Goal: Task Accomplishment & Management: Manage account settings

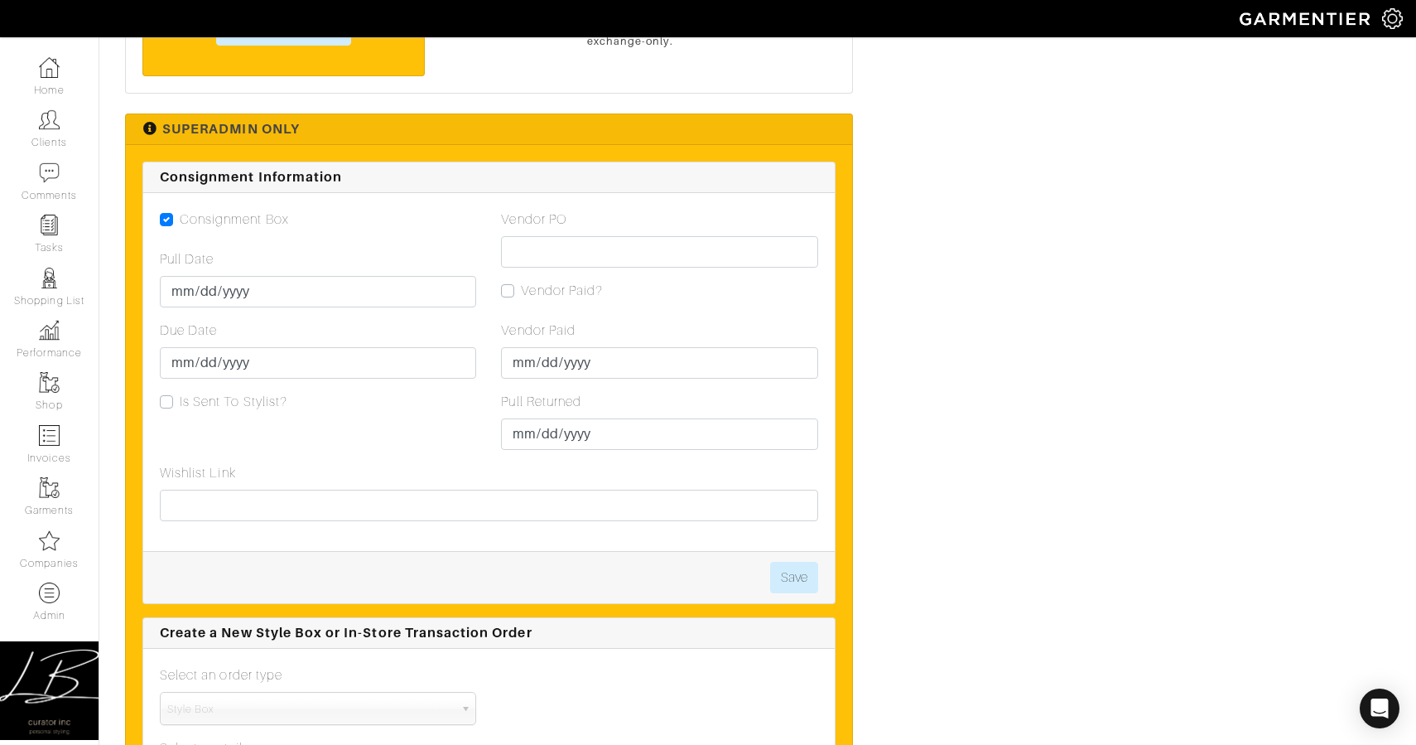
scroll to position [3335, 0]
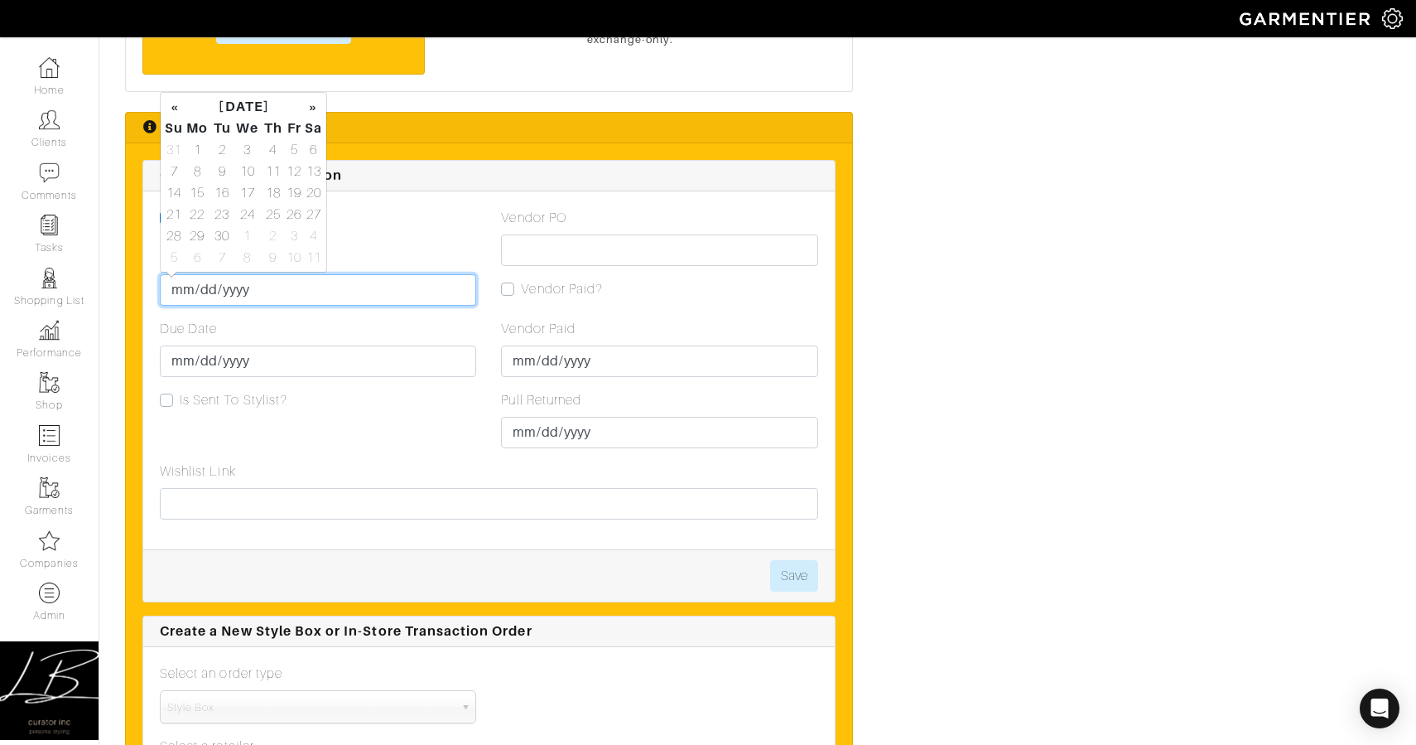
click at [179, 292] on input "Pull Date" at bounding box center [318, 289] width 316 height 31
click at [295, 193] on td "19" at bounding box center [294, 193] width 19 height 22
type input "2025-09-19"
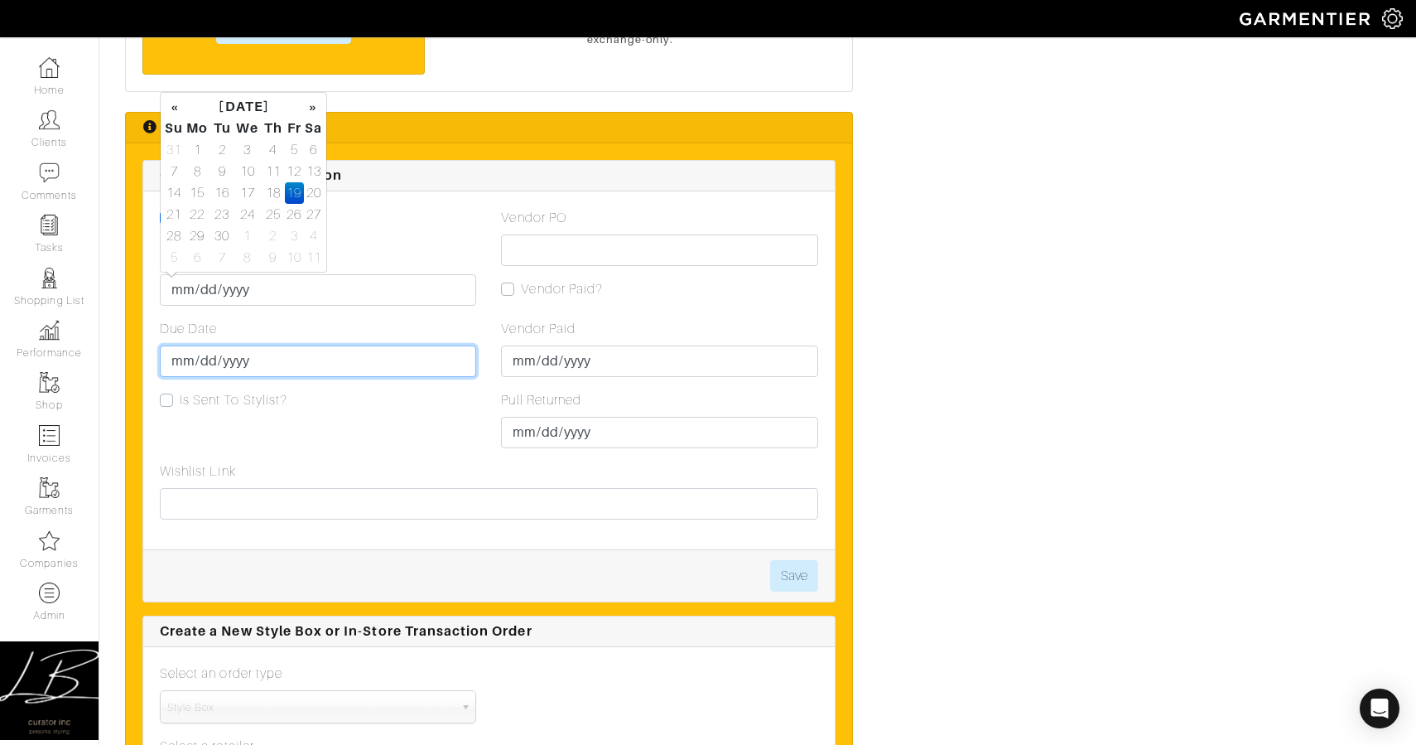
click at [181, 356] on input "Due Date" at bounding box center [318, 360] width 316 height 31
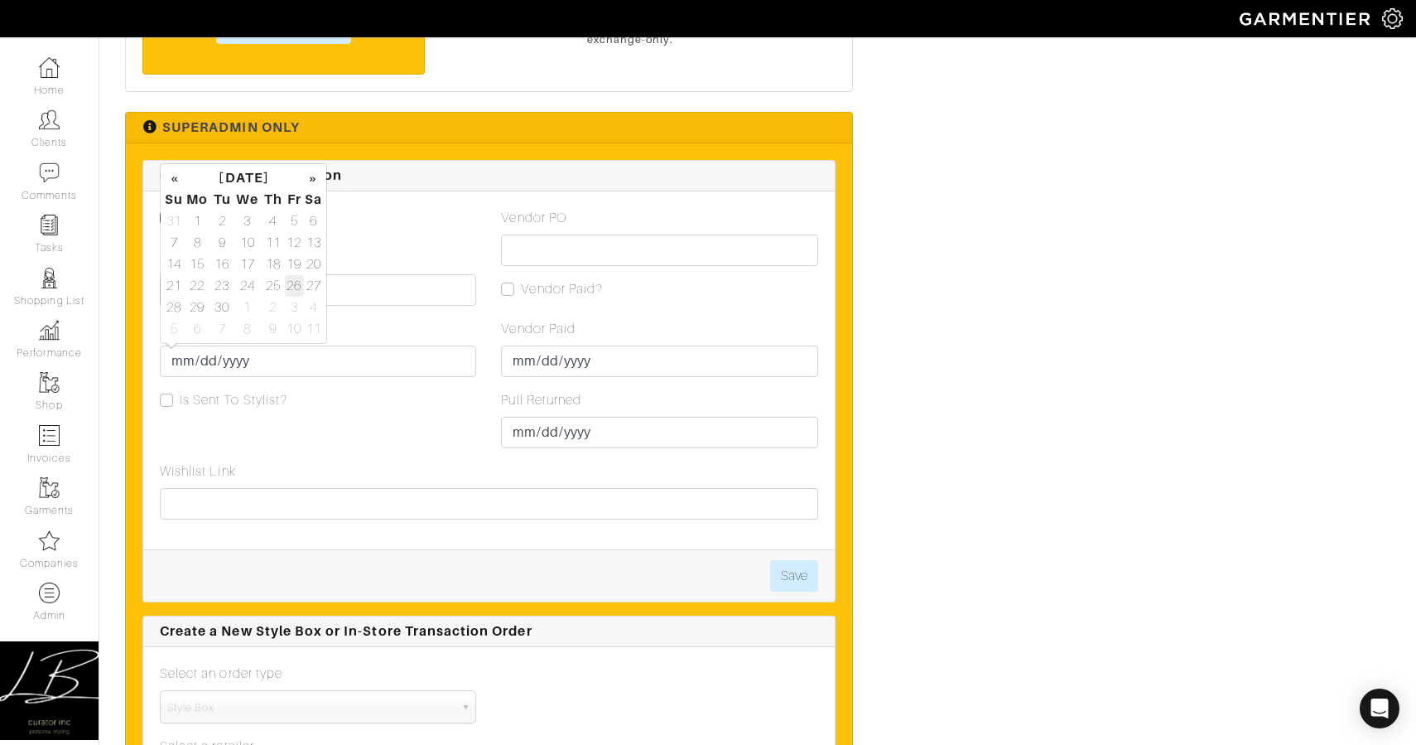
click at [286, 283] on td "26" at bounding box center [294, 286] width 19 height 22
type input "2025-09-26"
click at [344, 322] on div "Due Date 2025-09-26" at bounding box center [318, 348] width 316 height 58
click at [784, 577] on button "Save" at bounding box center [794, 575] width 48 height 31
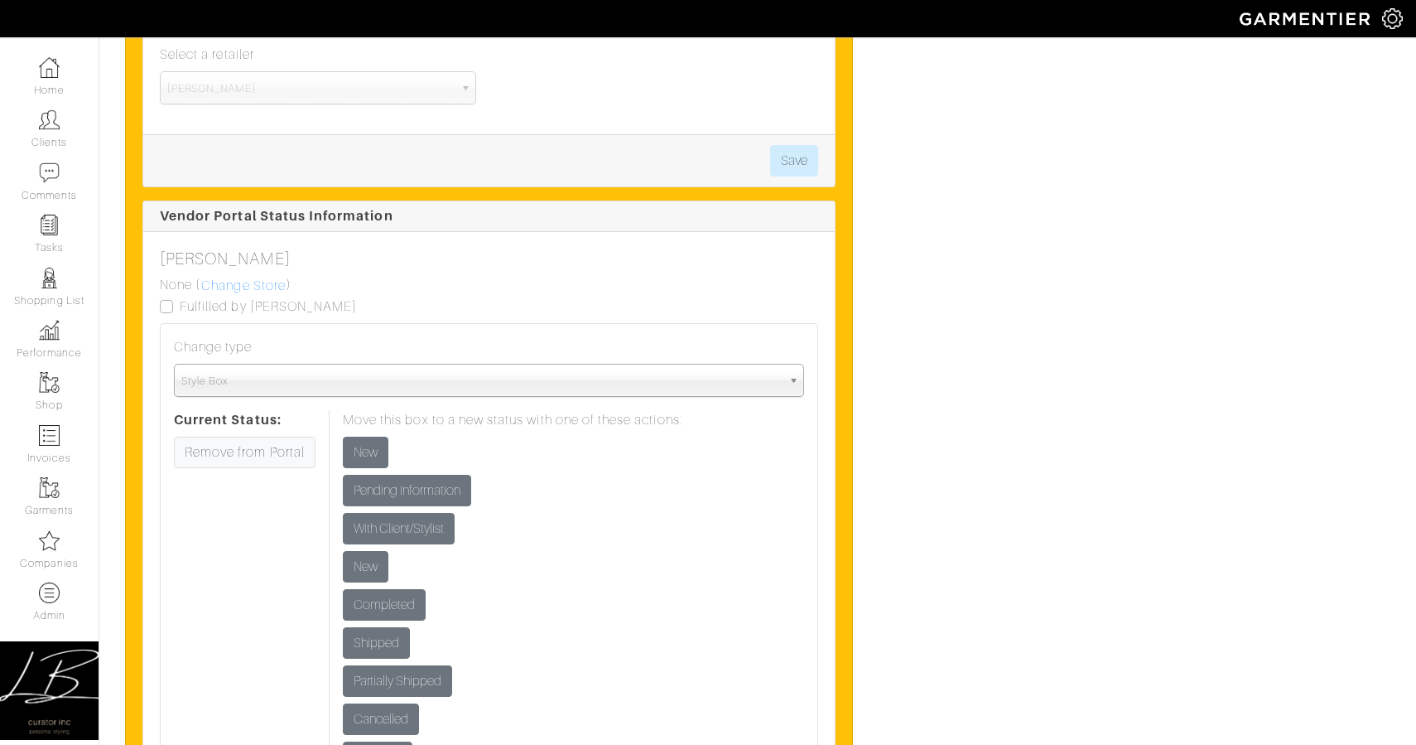
scroll to position [4027, 0]
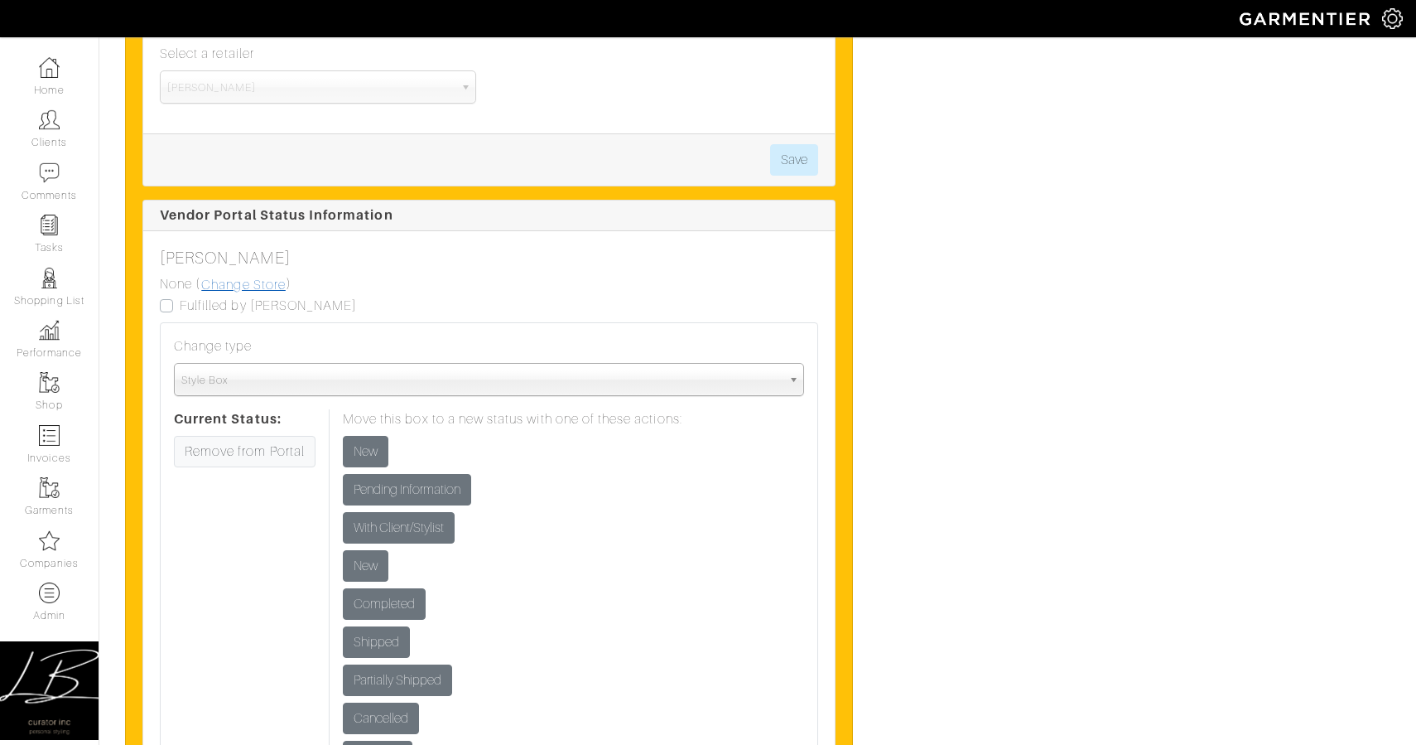
click at [250, 289] on link "Change Store" at bounding box center [243, 285] width 86 height 22
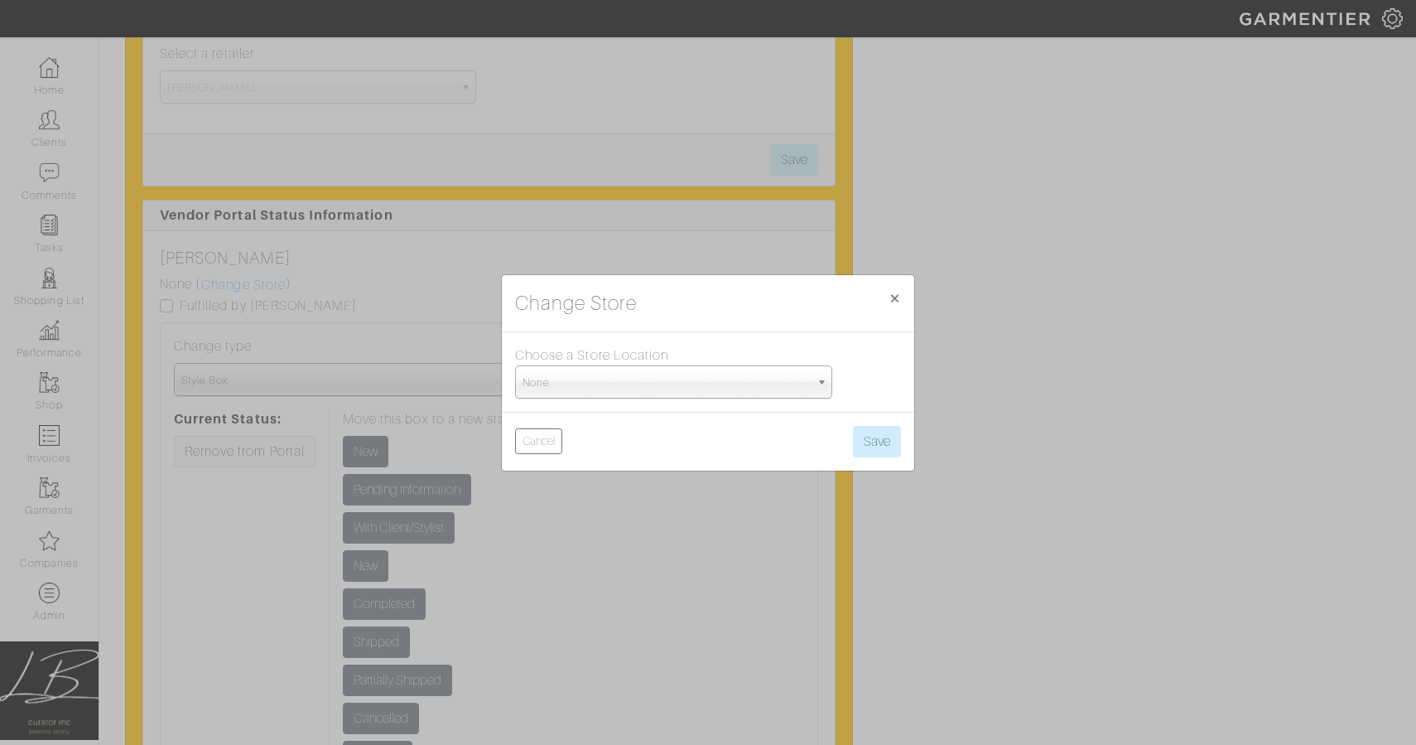
click at [639, 388] on span "None" at bounding box center [666, 382] width 287 height 33
type input "5th"
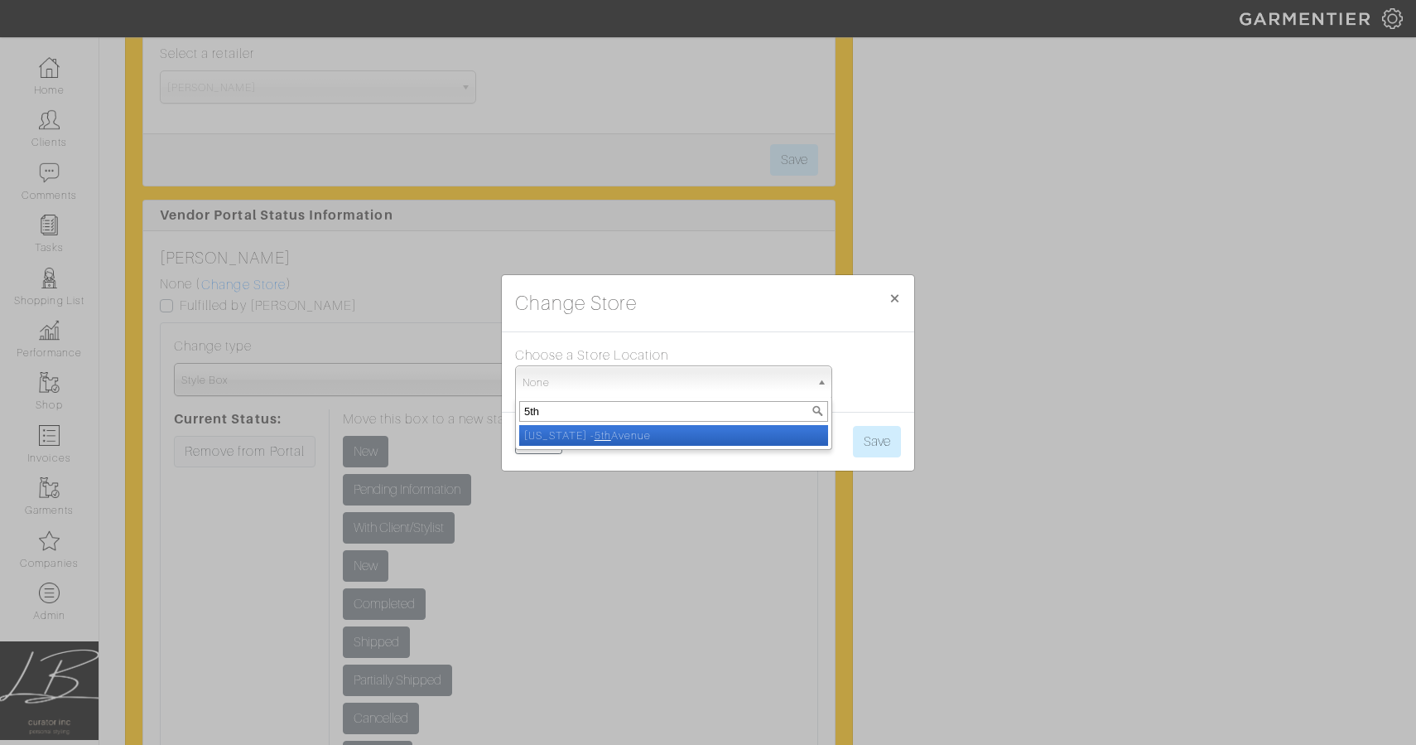
select select "93"
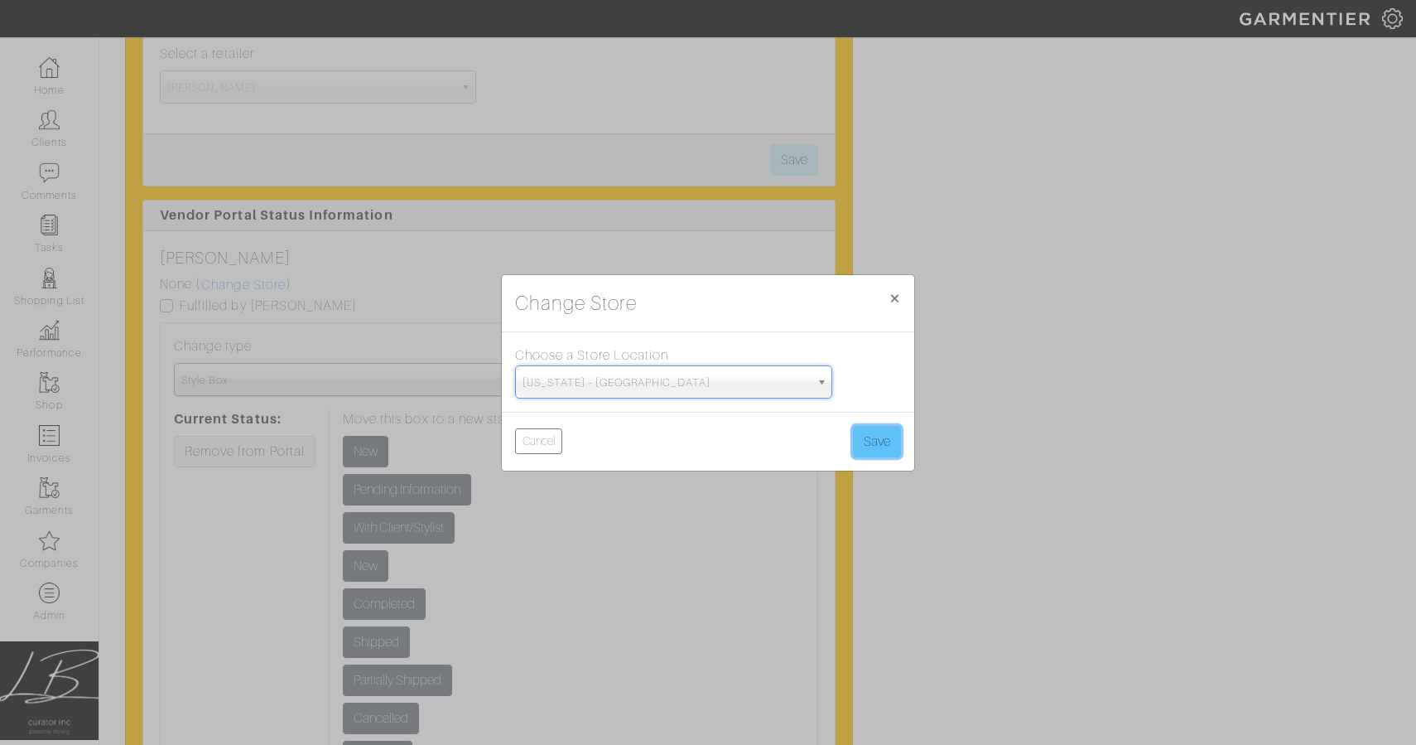
click at [891, 435] on button "Save" at bounding box center [877, 441] width 48 height 31
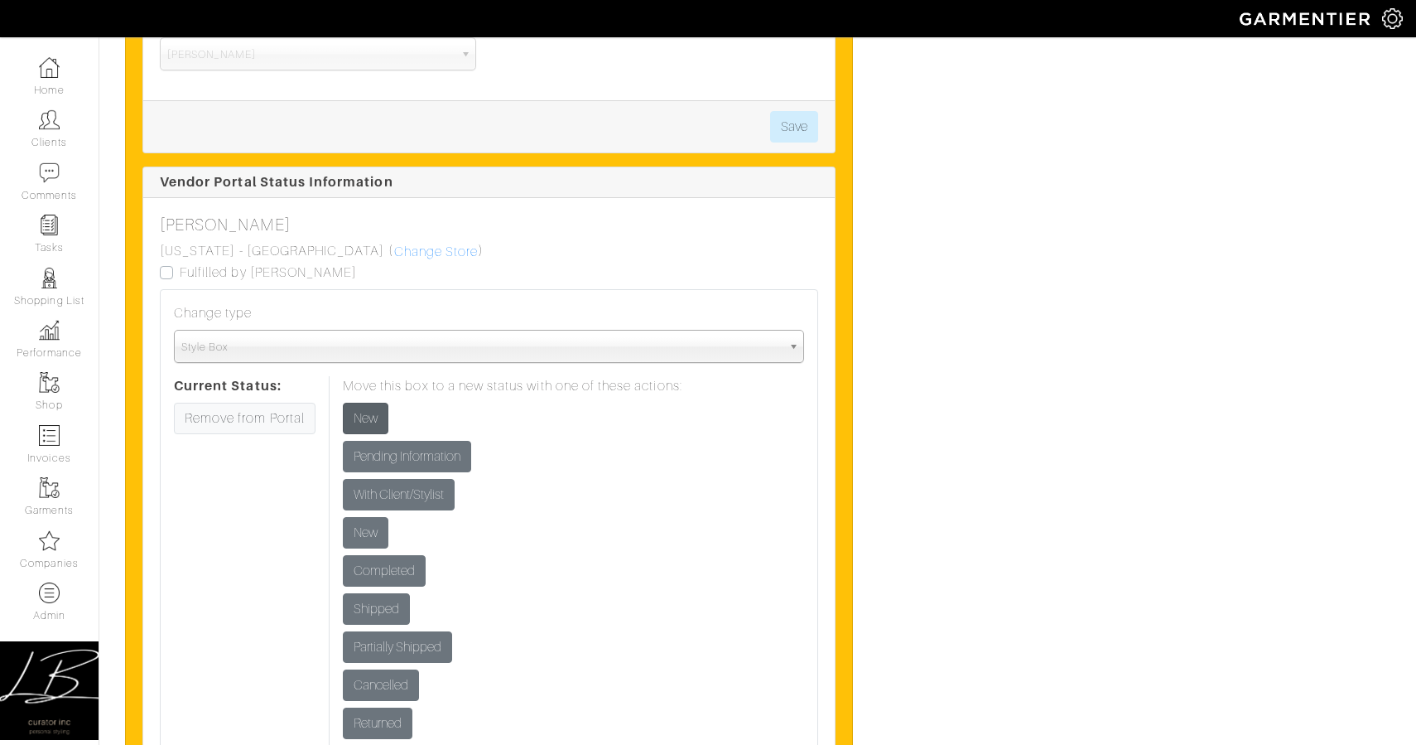
scroll to position [4062, 0]
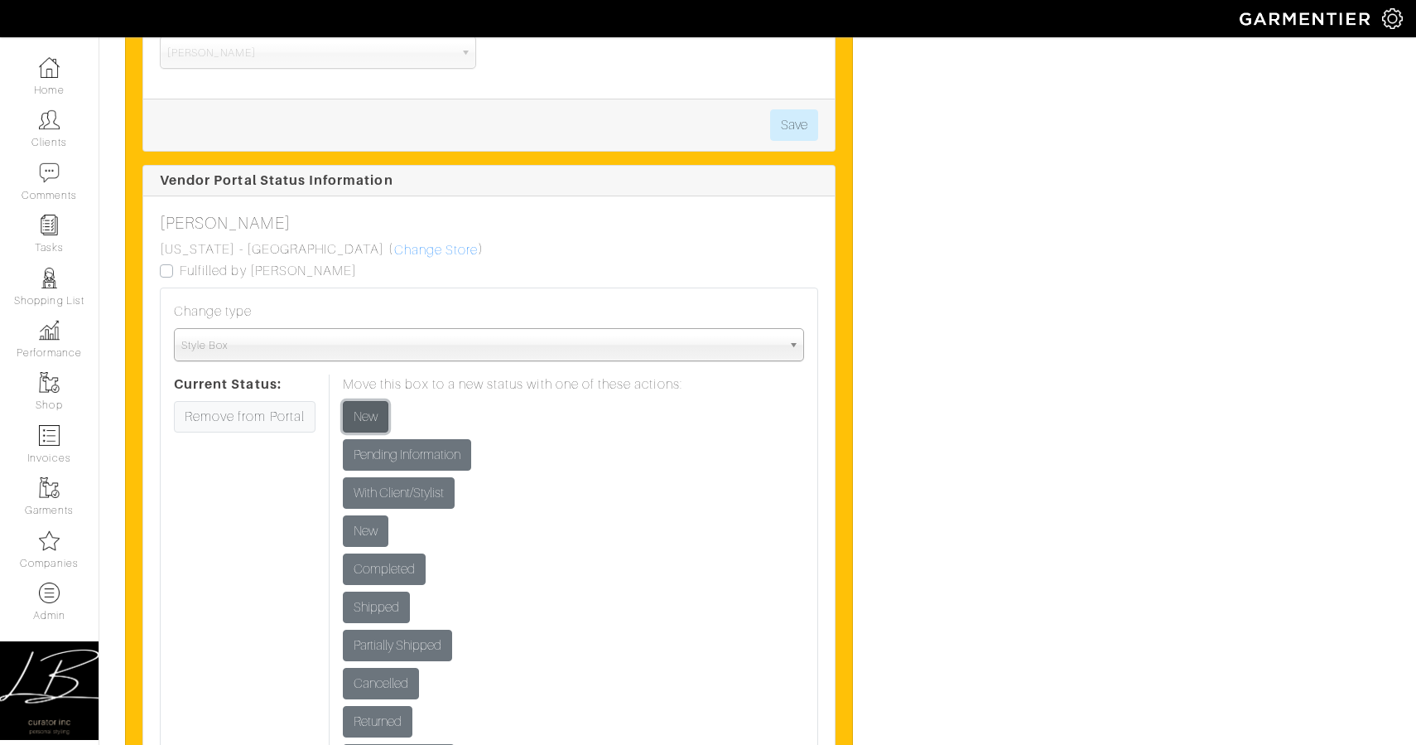
click at [361, 409] on input "New" at bounding box center [366, 416] width 46 height 31
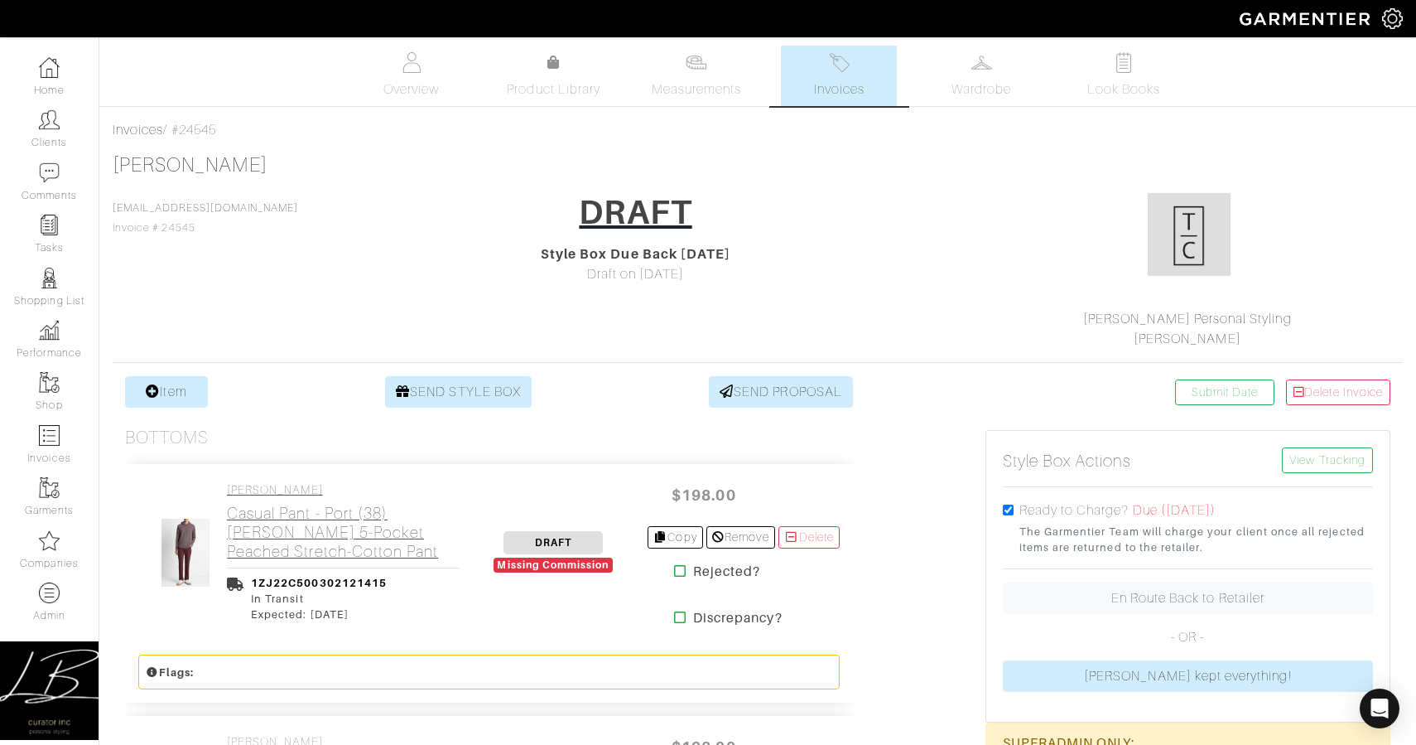
click at [285, 526] on h2 "Casual Pant - Port (38) [PERSON_NAME] 5-Pocket Peached Stretch-Cotton Pant" at bounding box center [343, 532] width 233 height 57
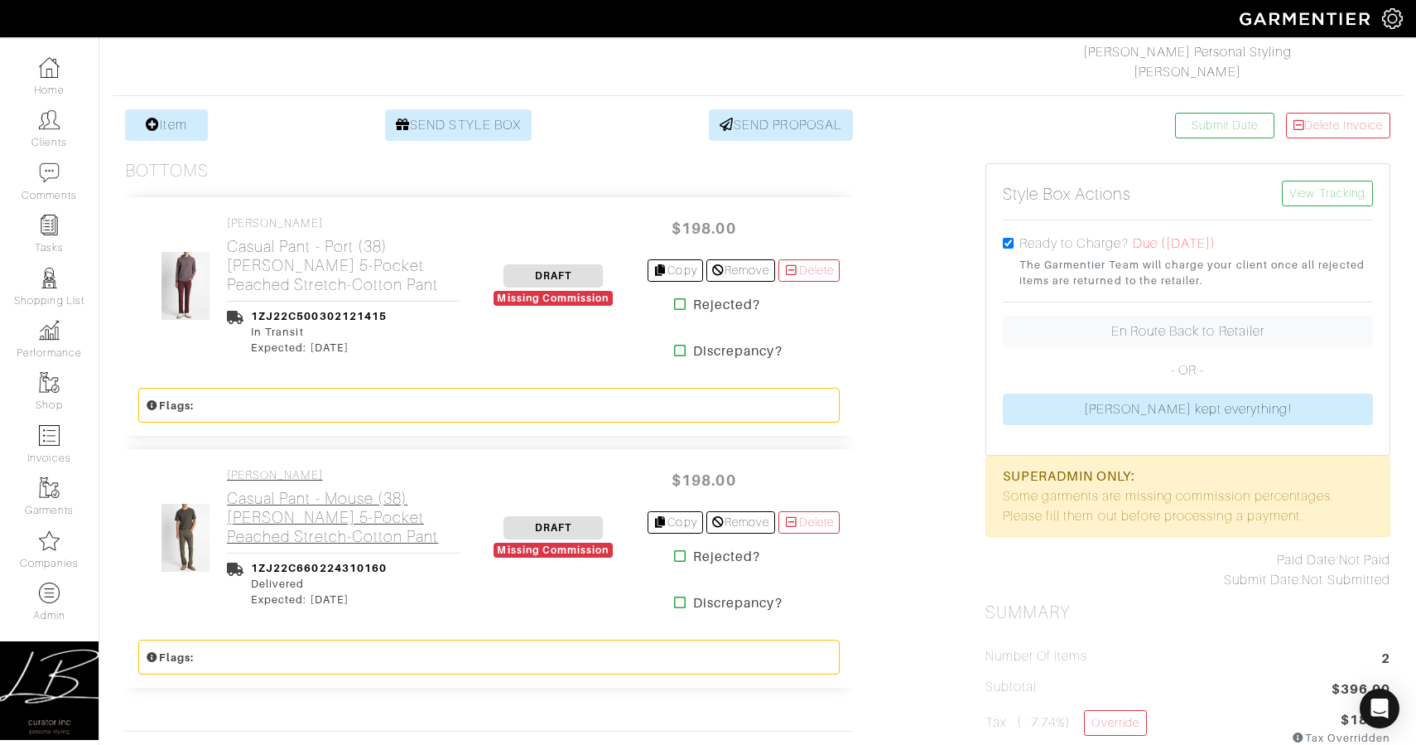
scroll to position [275, 0]
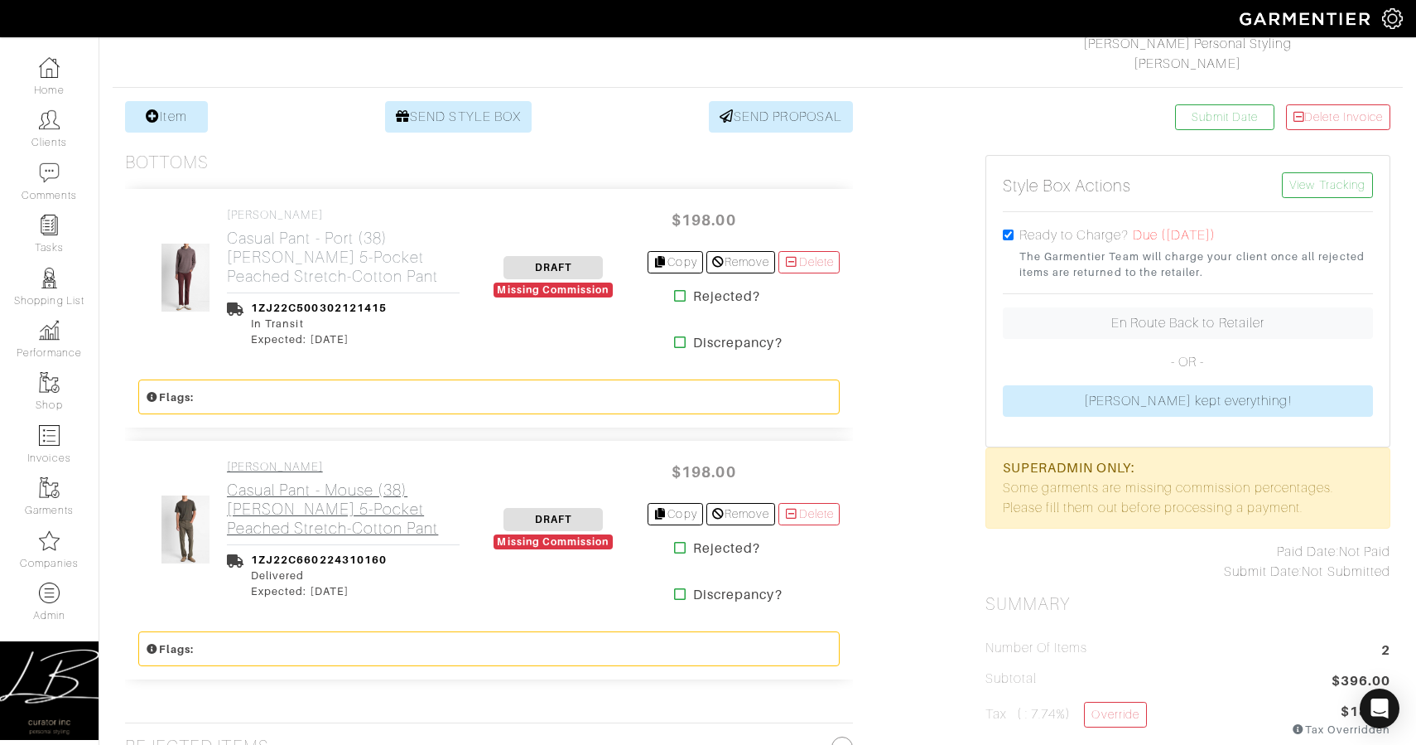
click at [285, 519] on h2 "Casual Pant - Mouse (38) [PERSON_NAME] 5-Pocket Peached Stretch-Cotton Pant" at bounding box center [343, 508] width 233 height 57
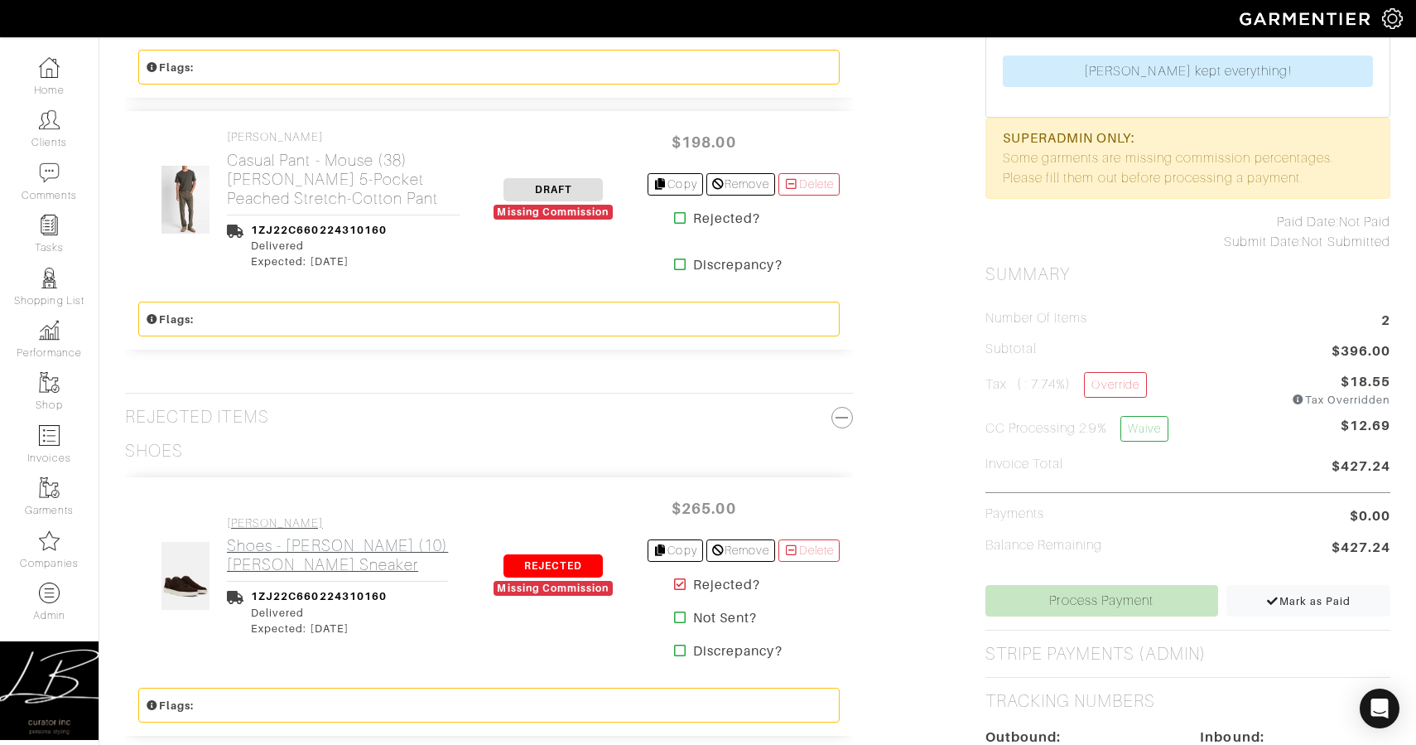
scroll to position [608, 0]
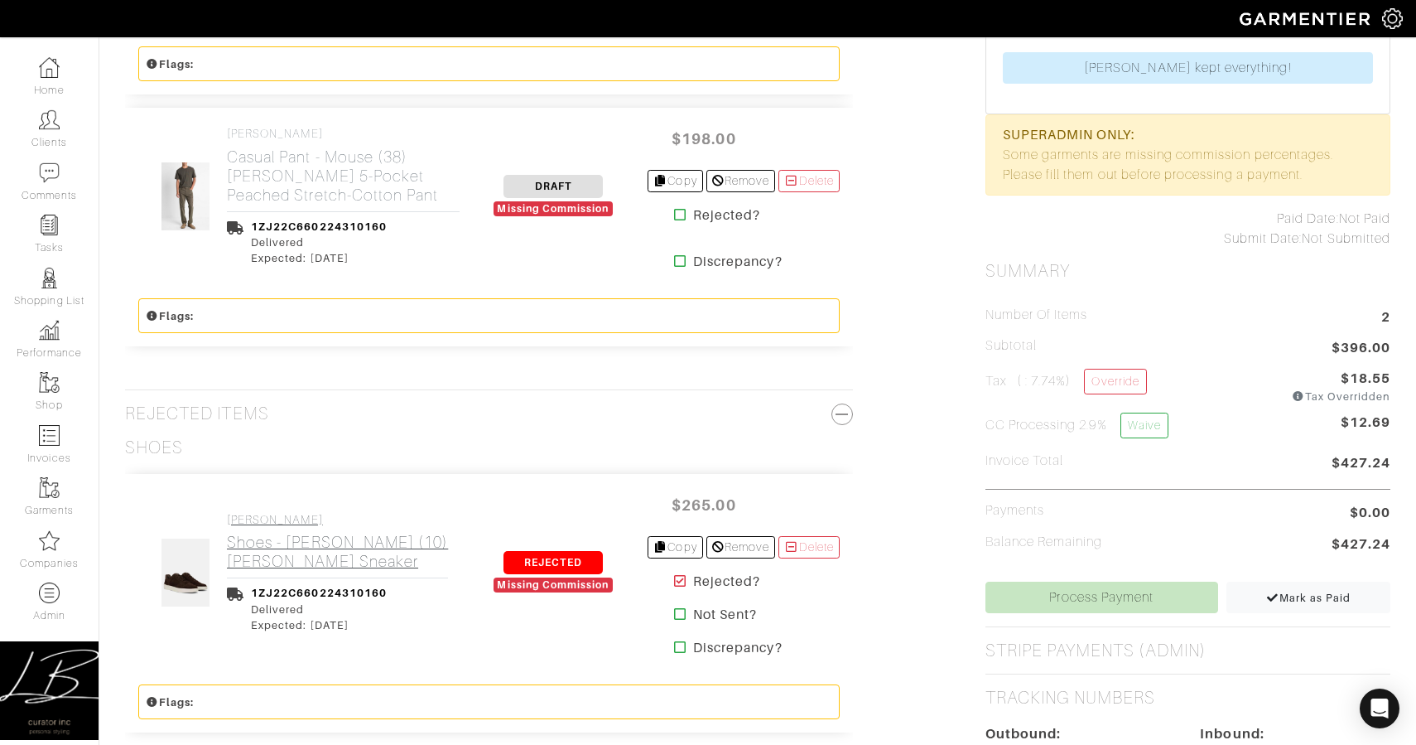
click at [285, 519] on h4 "[PERSON_NAME]" at bounding box center [337, 520] width 221 height 14
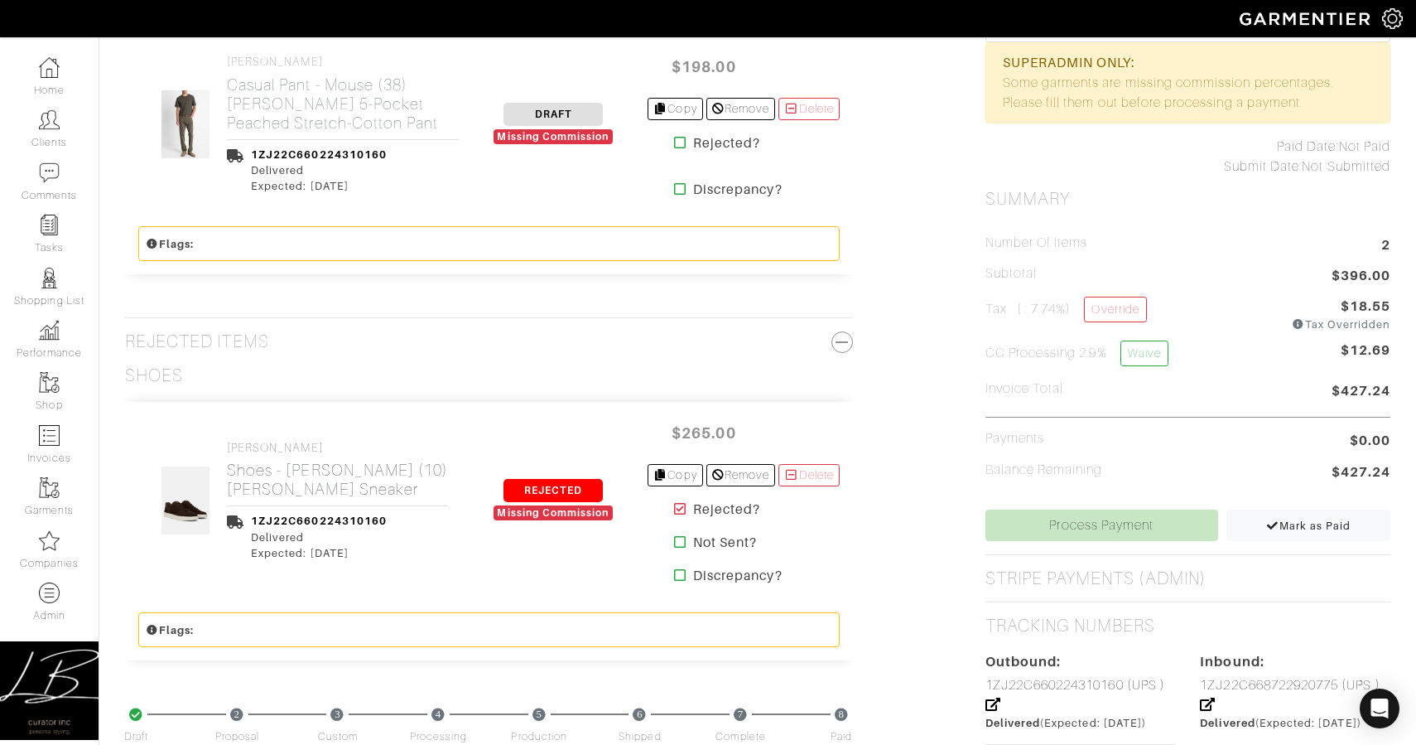
scroll to position [681, 0]
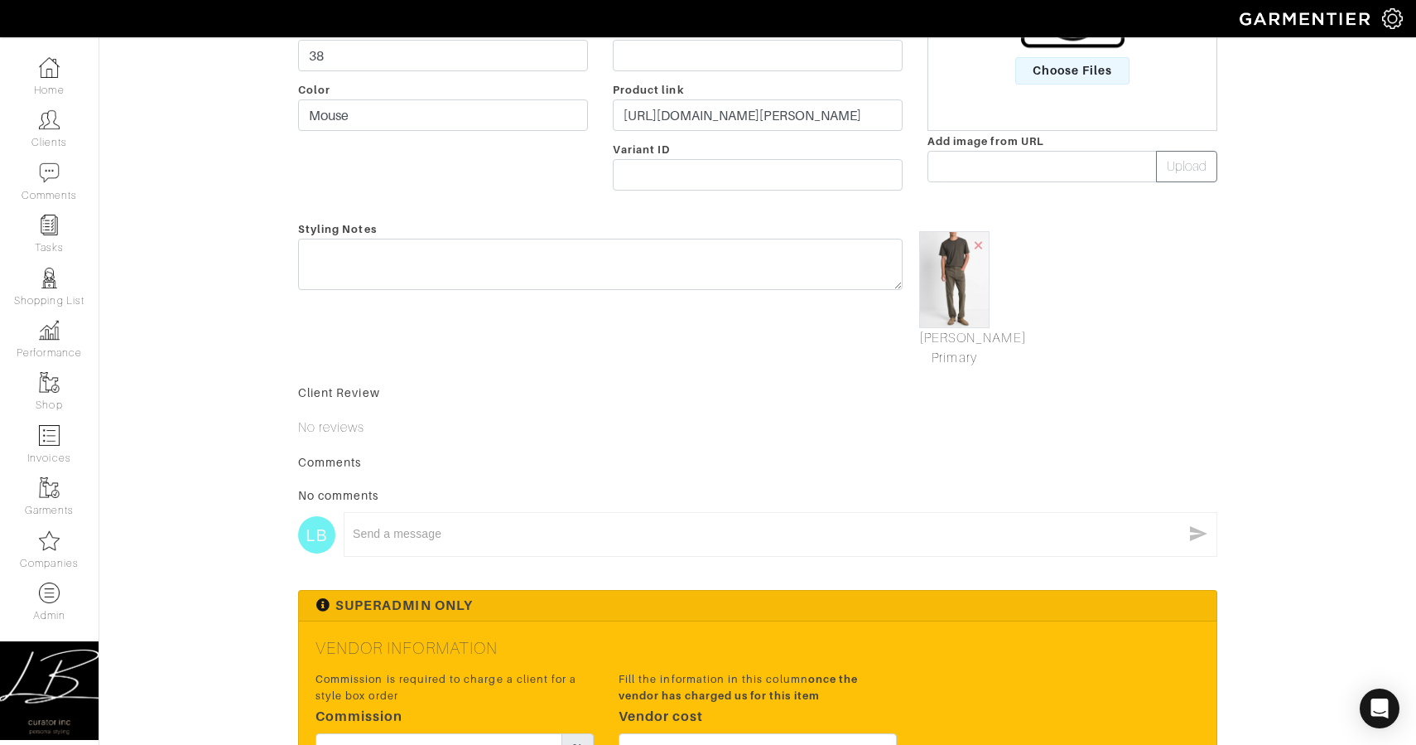
scroll to position [582, 0]
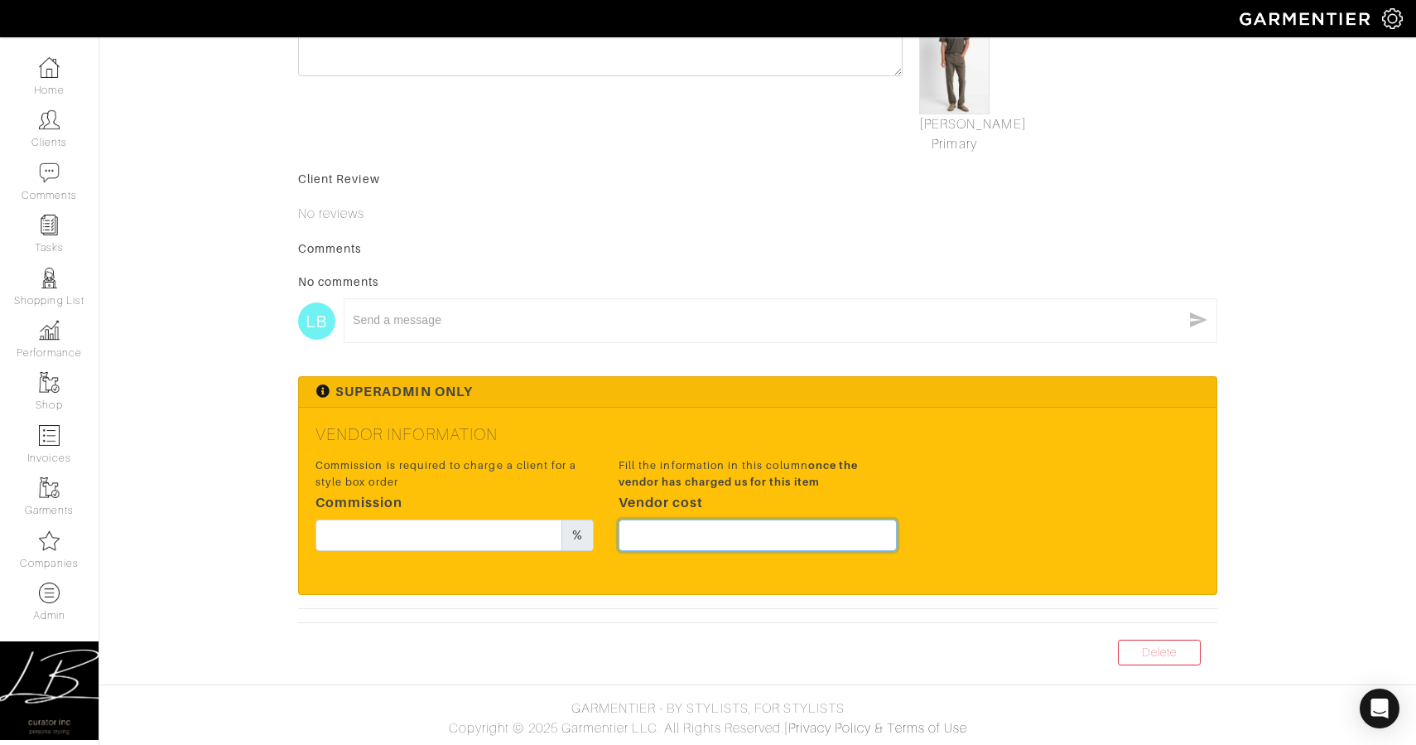
click at [678, 543] on input "text" at bounding box center [758, 534] width 278 height 31
type input "148.5"
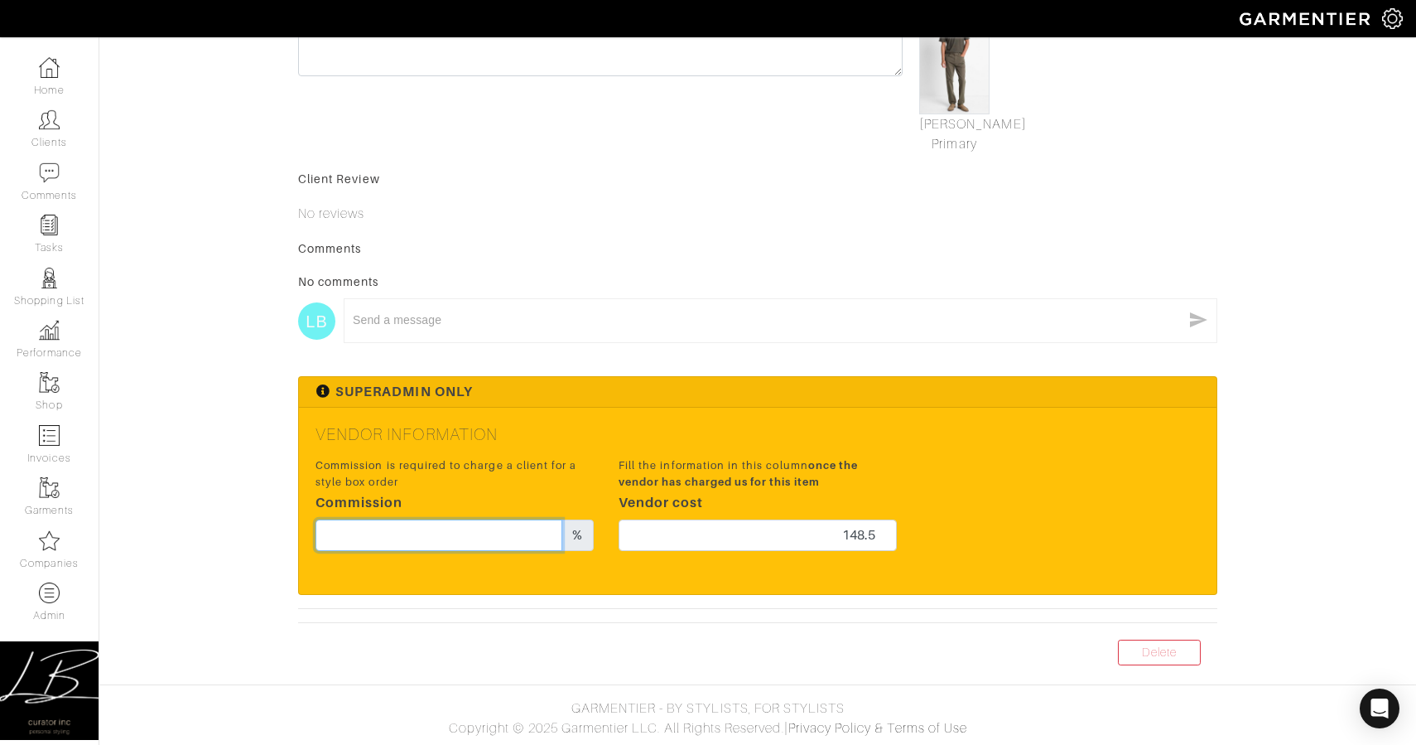
click at [425, 533] on input "text" at bounding box center [439, 534] width 247 height 31
type input "17"
click at [822, 418] on div "Vendor Information Commission is required to charge a client for a style box or…" at bounding box center [758, 501] width 918 height 186
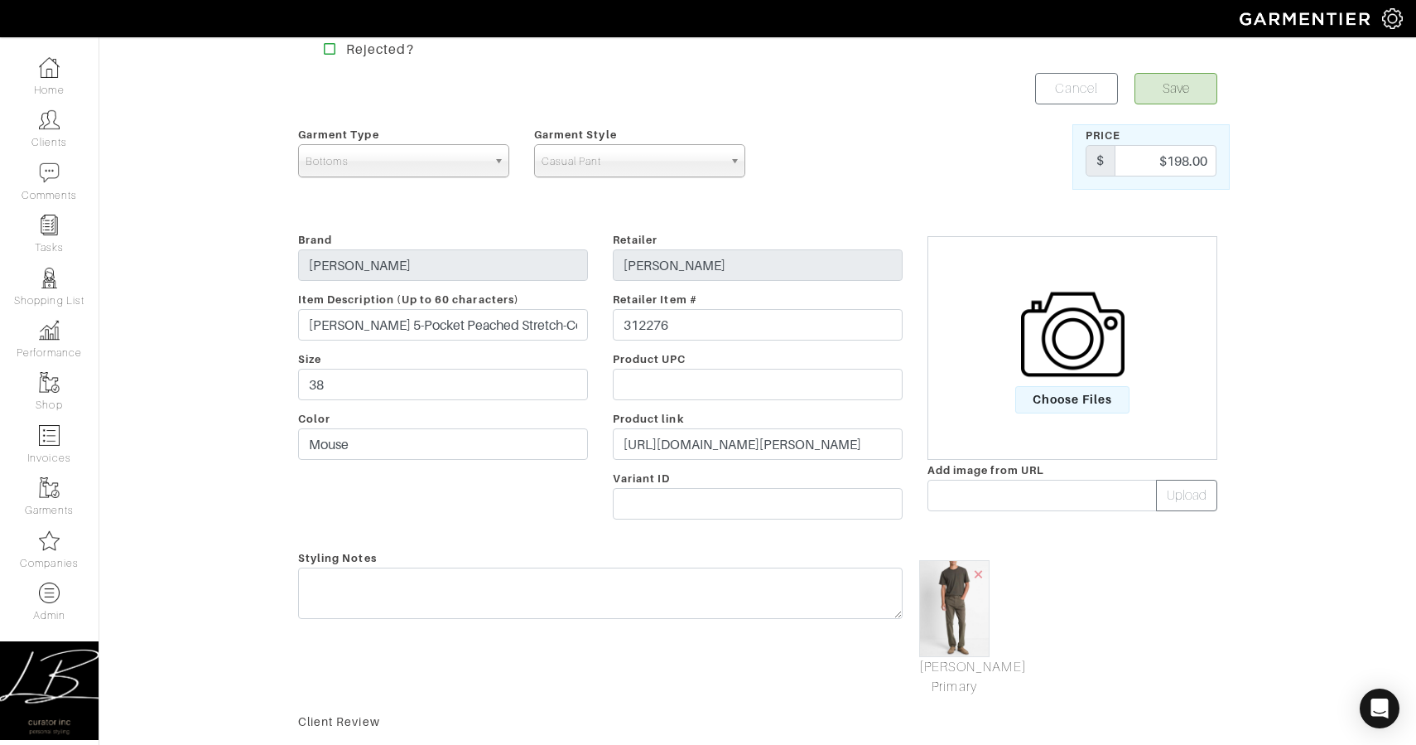
scroll to position [0, 0]
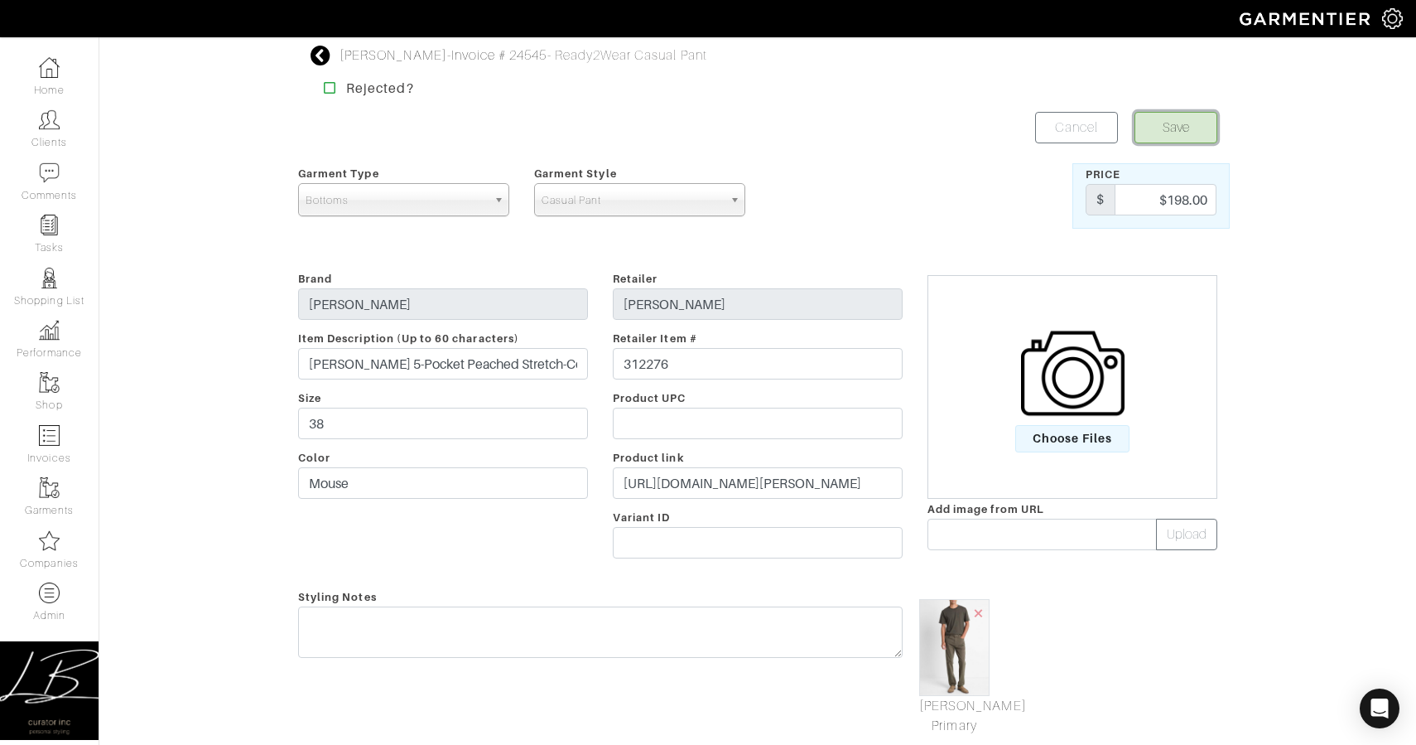
click at [1178, 123] on button "Save" at bounding box center [1176, 127] width 83 height 31
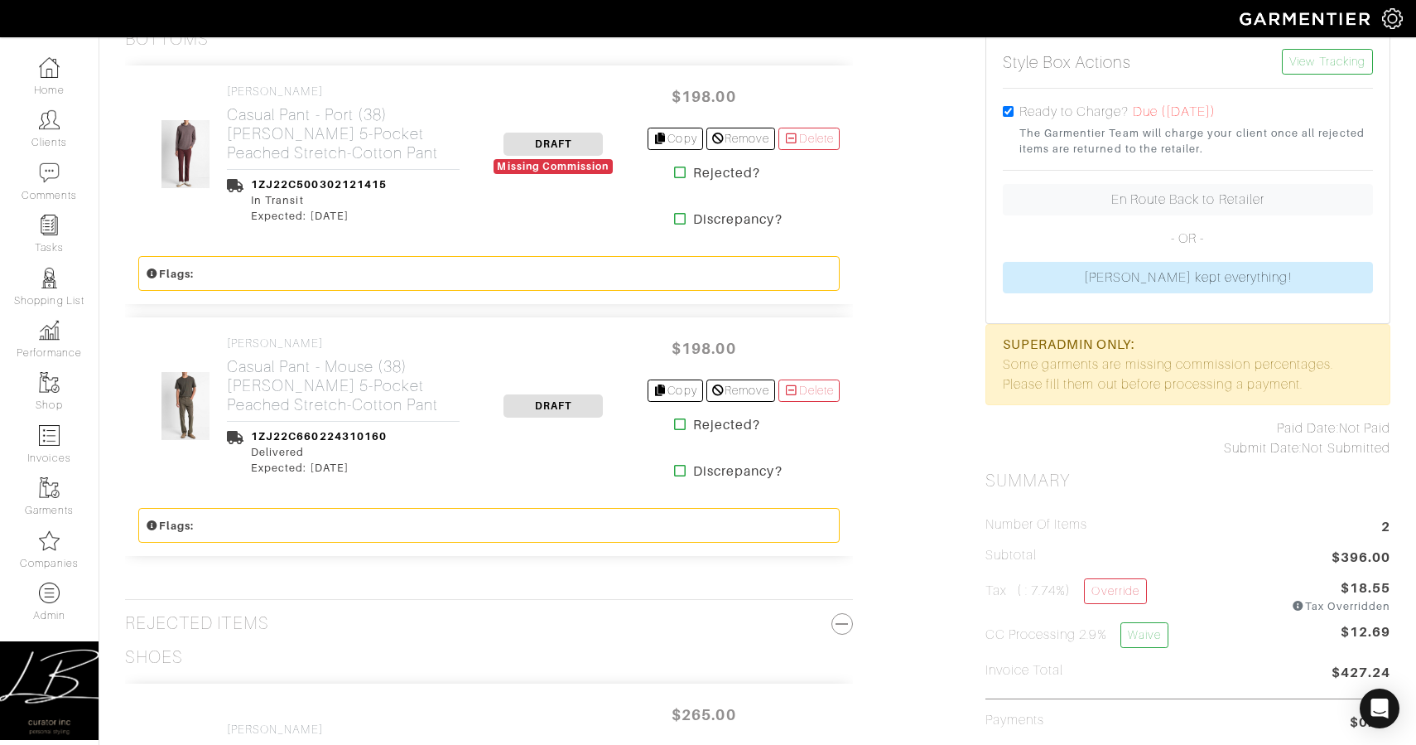
scroll to position [405, 0]
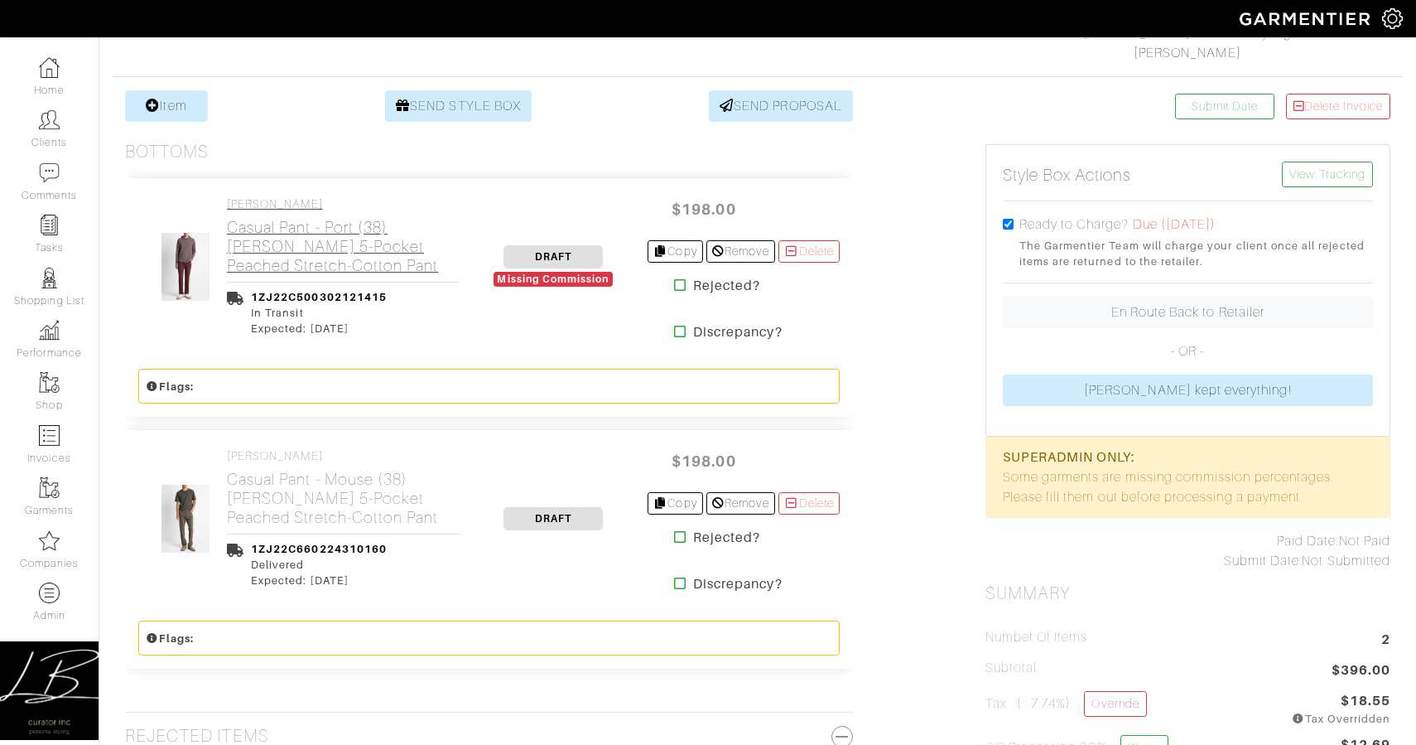
scroll to position [282, 0]
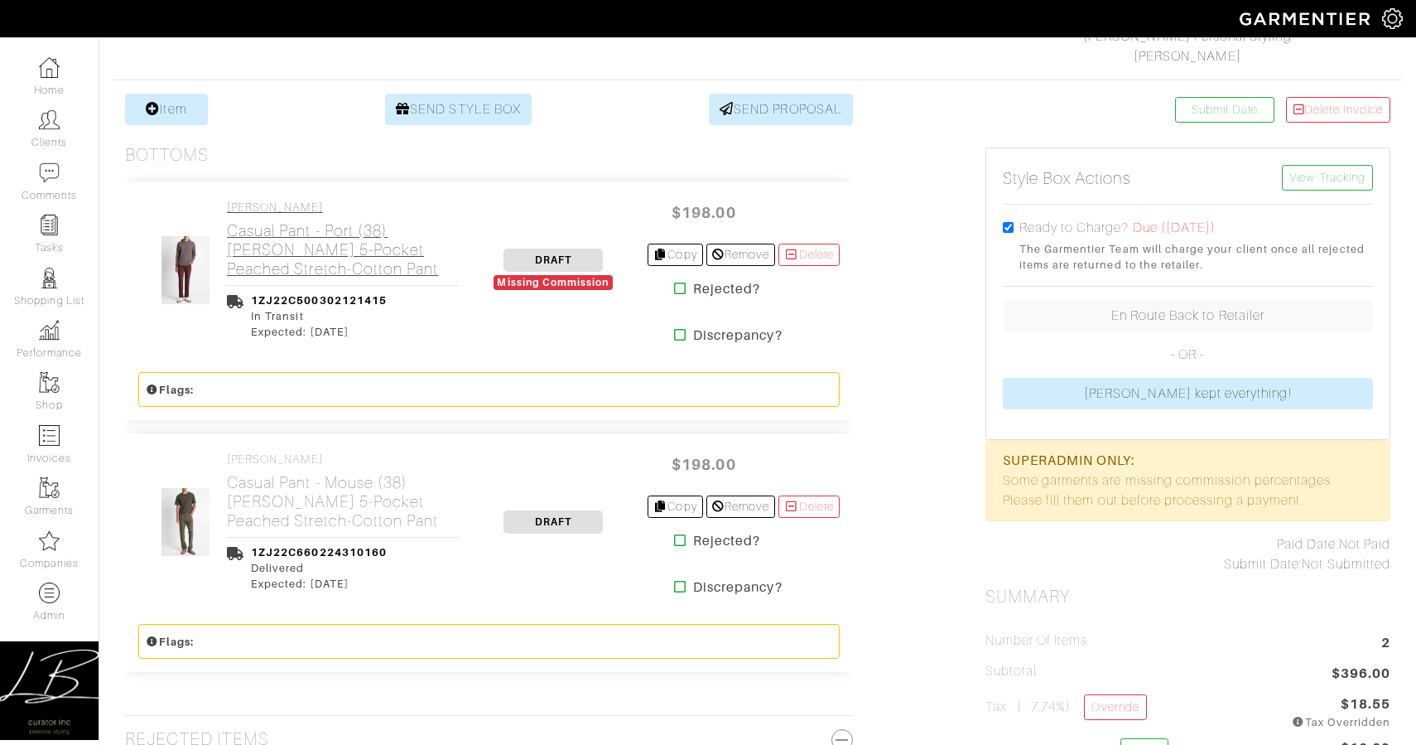
click at [294, 253] on h2 "Casual Pant - Port (38) Dylan Slim 5-Pocket Peached Stretch-Cotton Pant" at bounding box center [343, 249] width 233 height 57
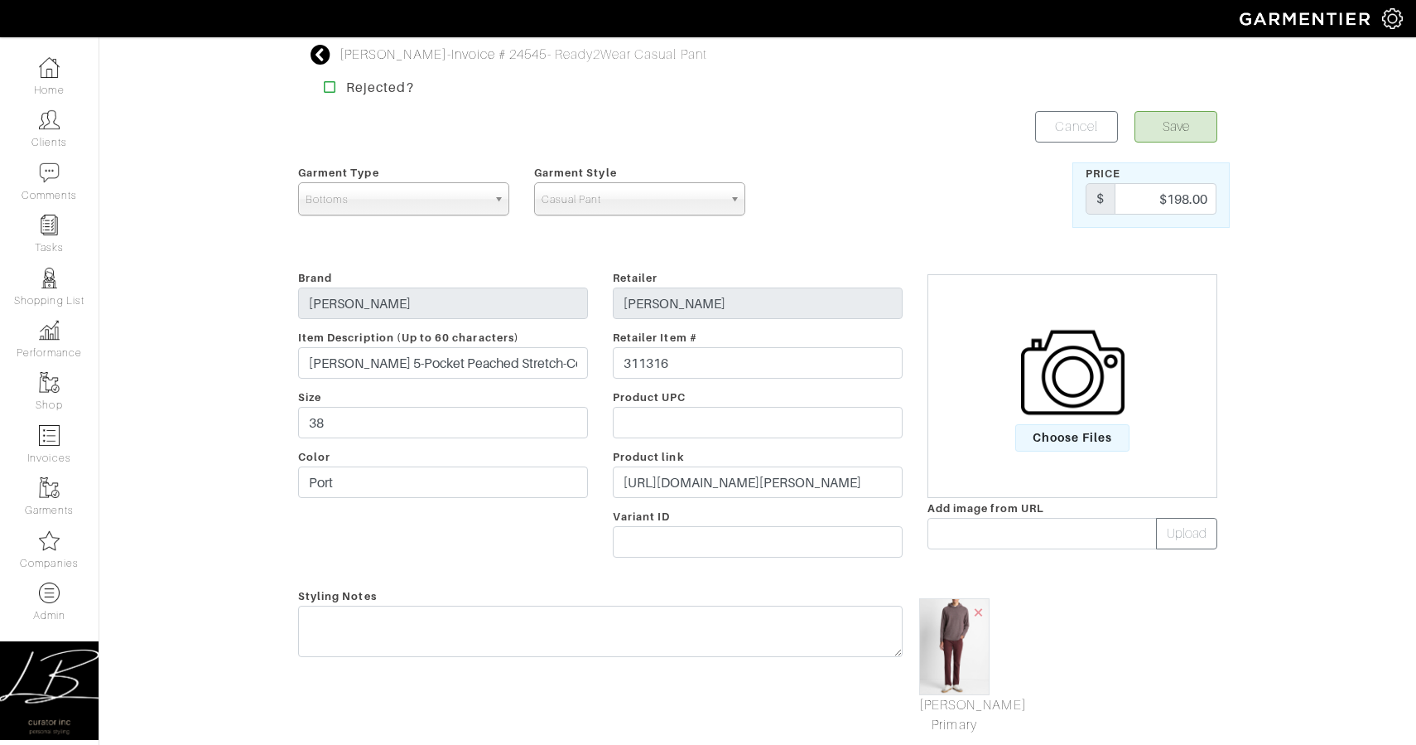
scroll to position [582, 0]
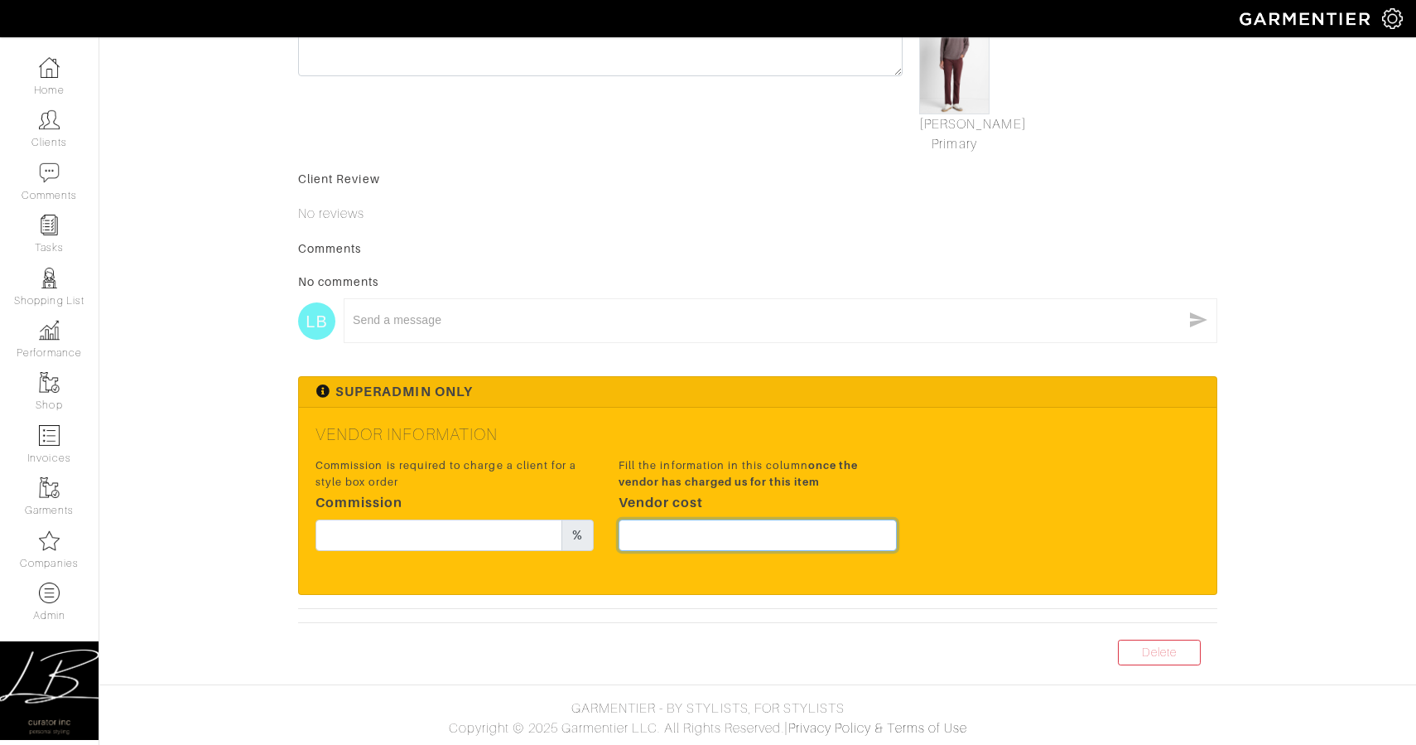
click at [786, 520] on input "text" at bounding box center [758, 534] width 278 height 31
type input "148.5"
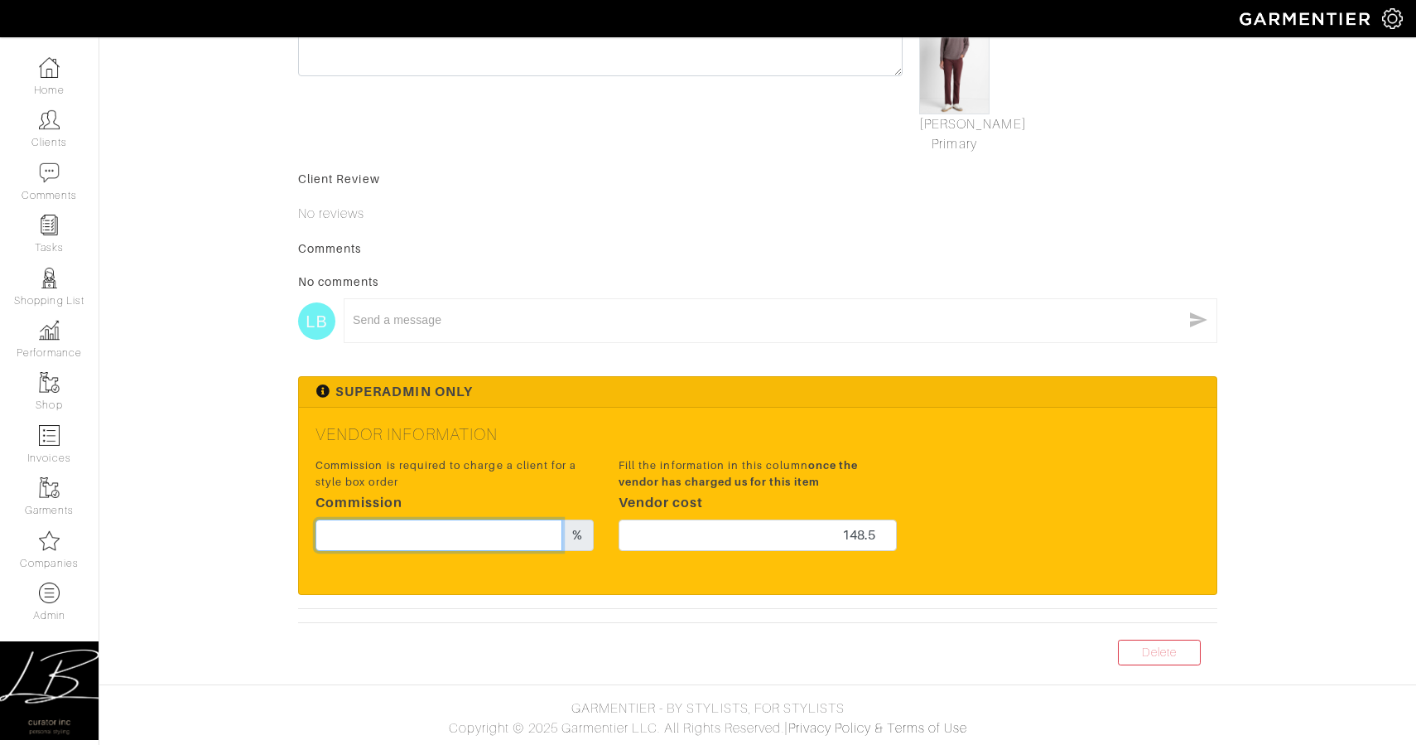
click at [490, 530] on input "text" at bounding box center [439, 534] width 247 height 31
type input "17"
click at [813, 221] on p "No reviews" at bounding box center [757, 214] width 919 height 20
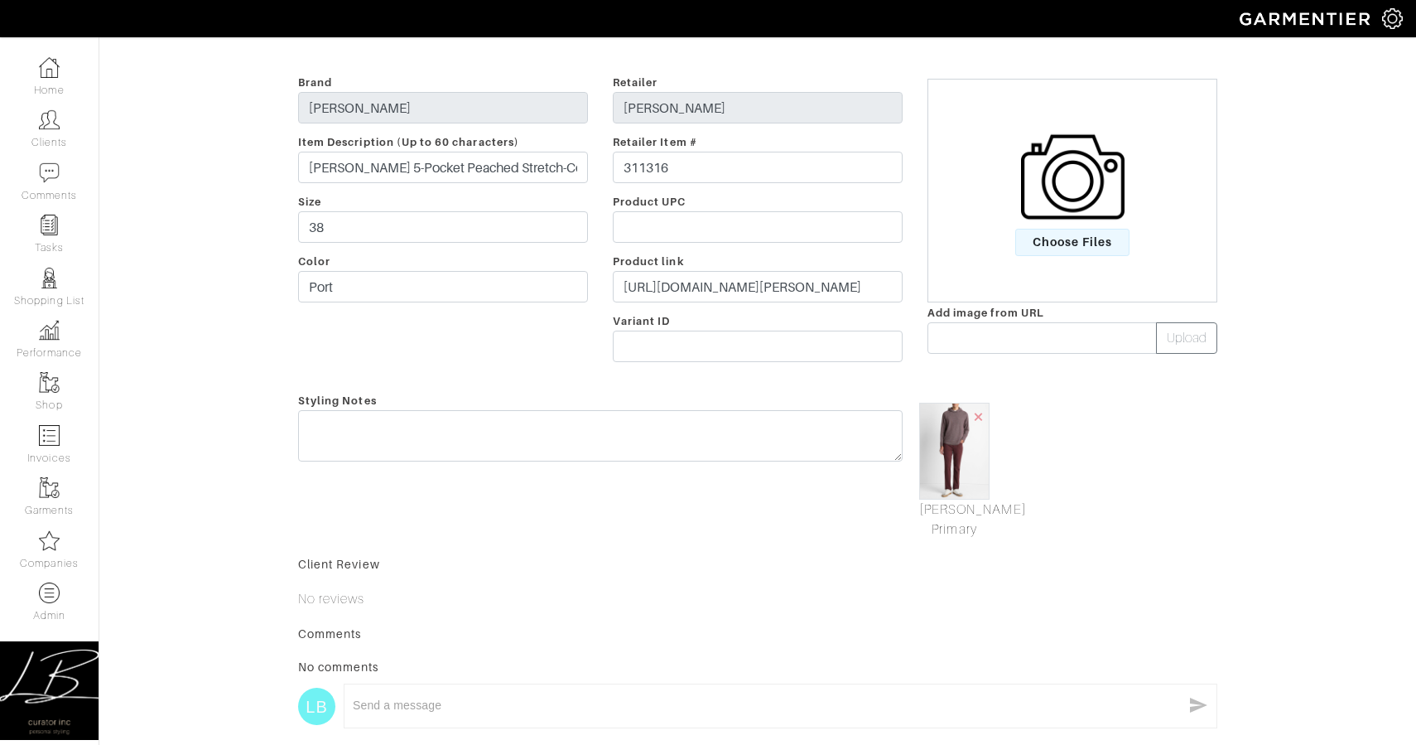
scroll to position [0, 0]
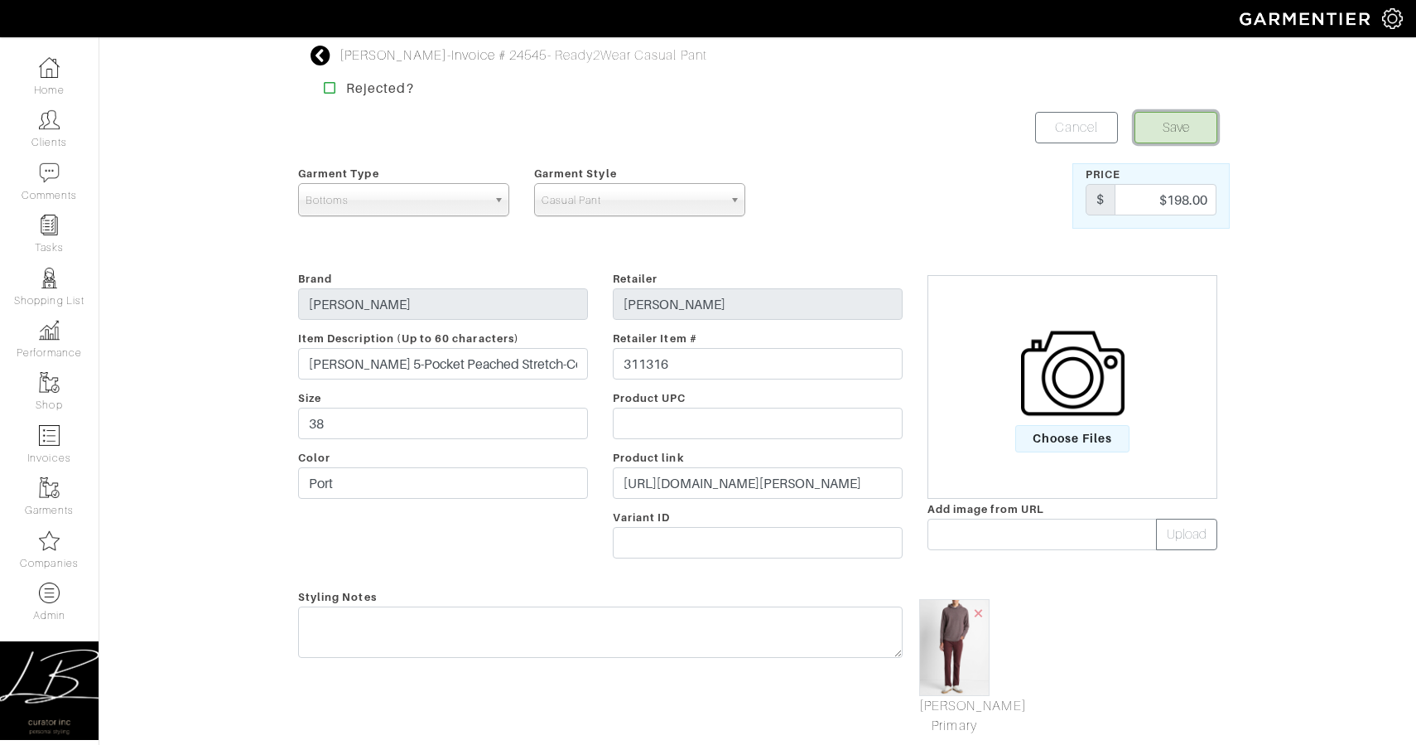
click at [1181, 125] on button "Save" at bounding box center [1176, 127] width 83 height 31
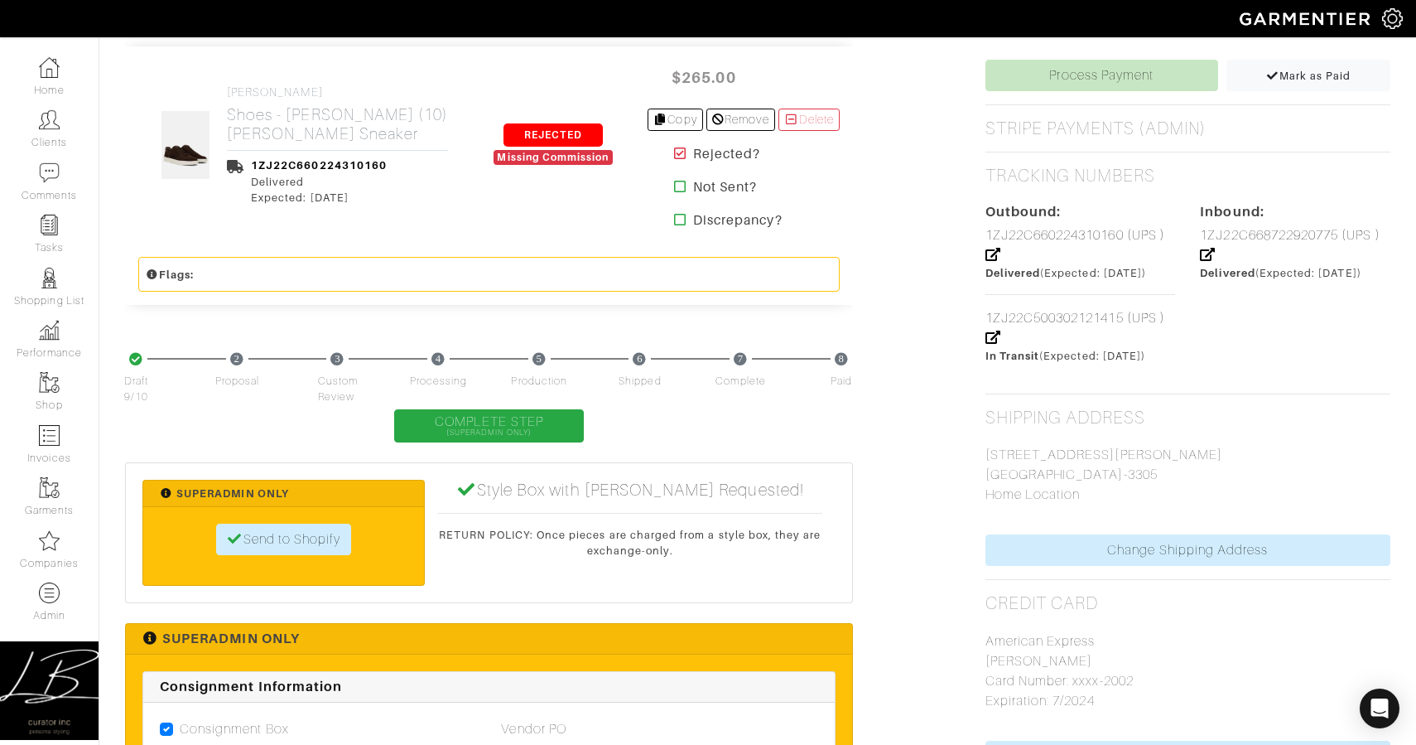
scroll to position [865, 0]
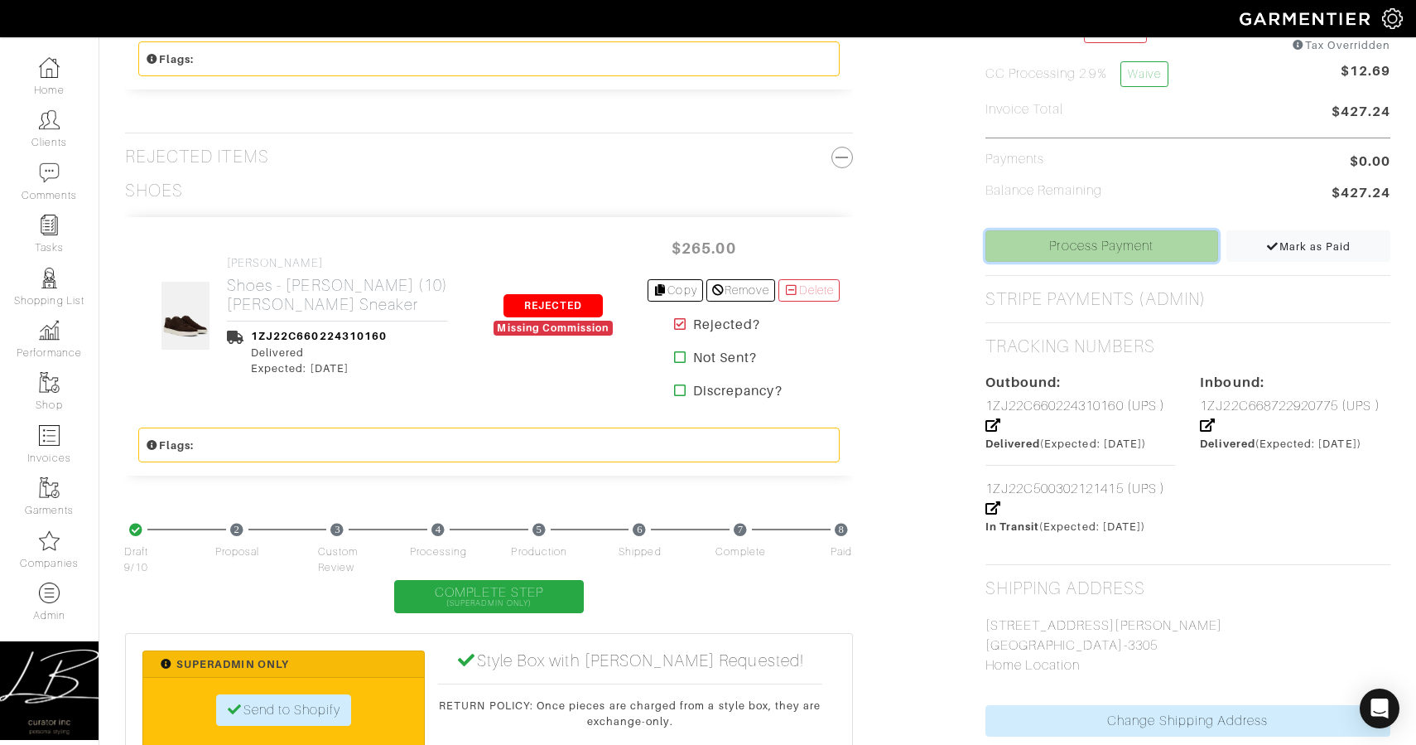
click at [1043, 240] on link "Process Payment" at bounding box center [1102, 245] width 233 height 31
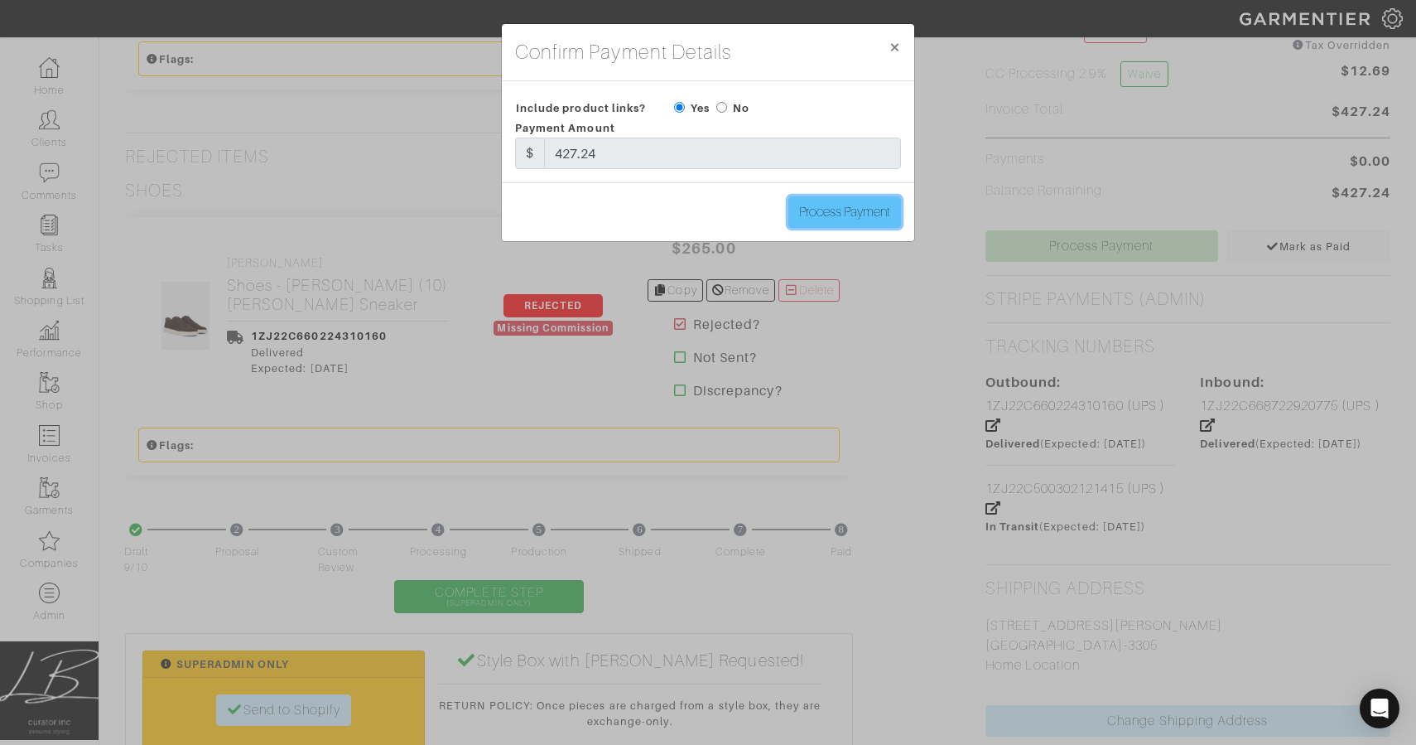
click at [811, 206] on input "Process Payment" at bounding box center [845, 211] width 113 height 31
type input "Process Payment"
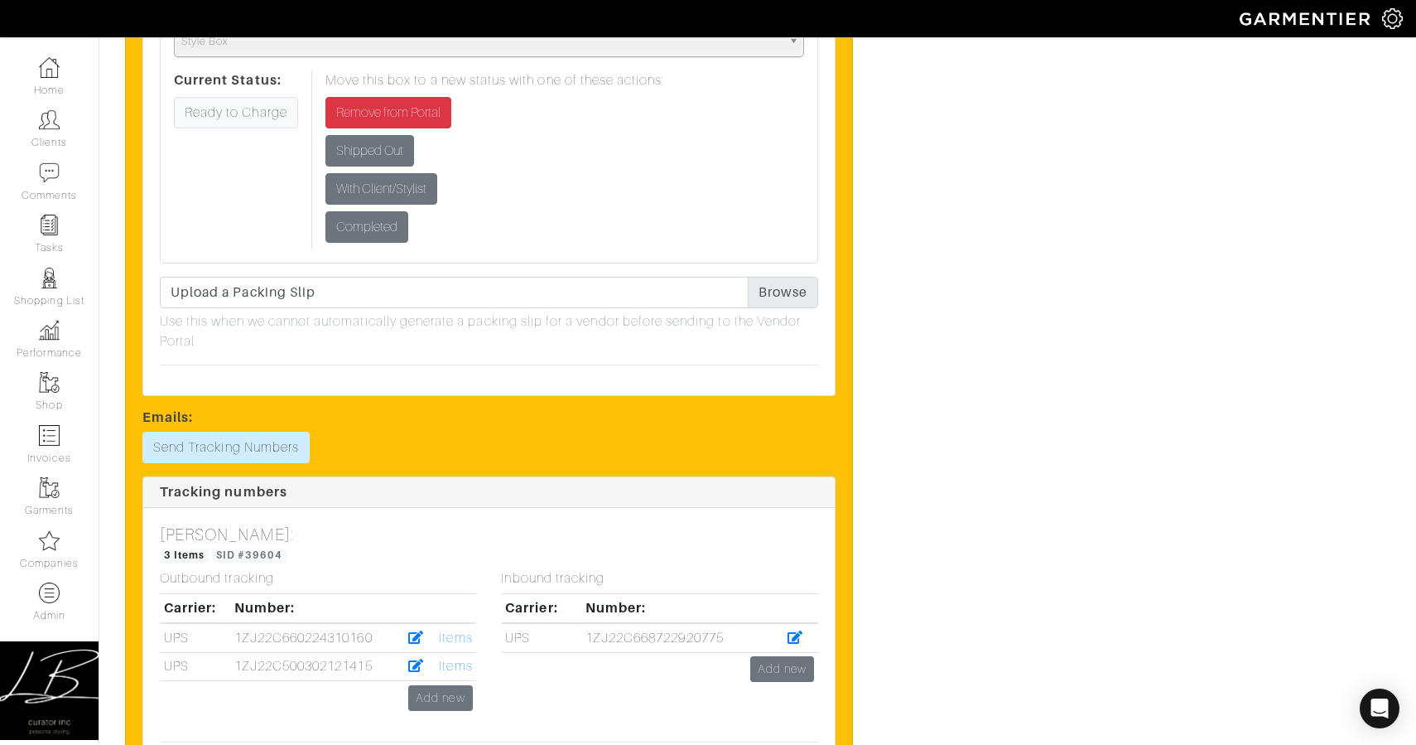
scroll to position [2490, 0]
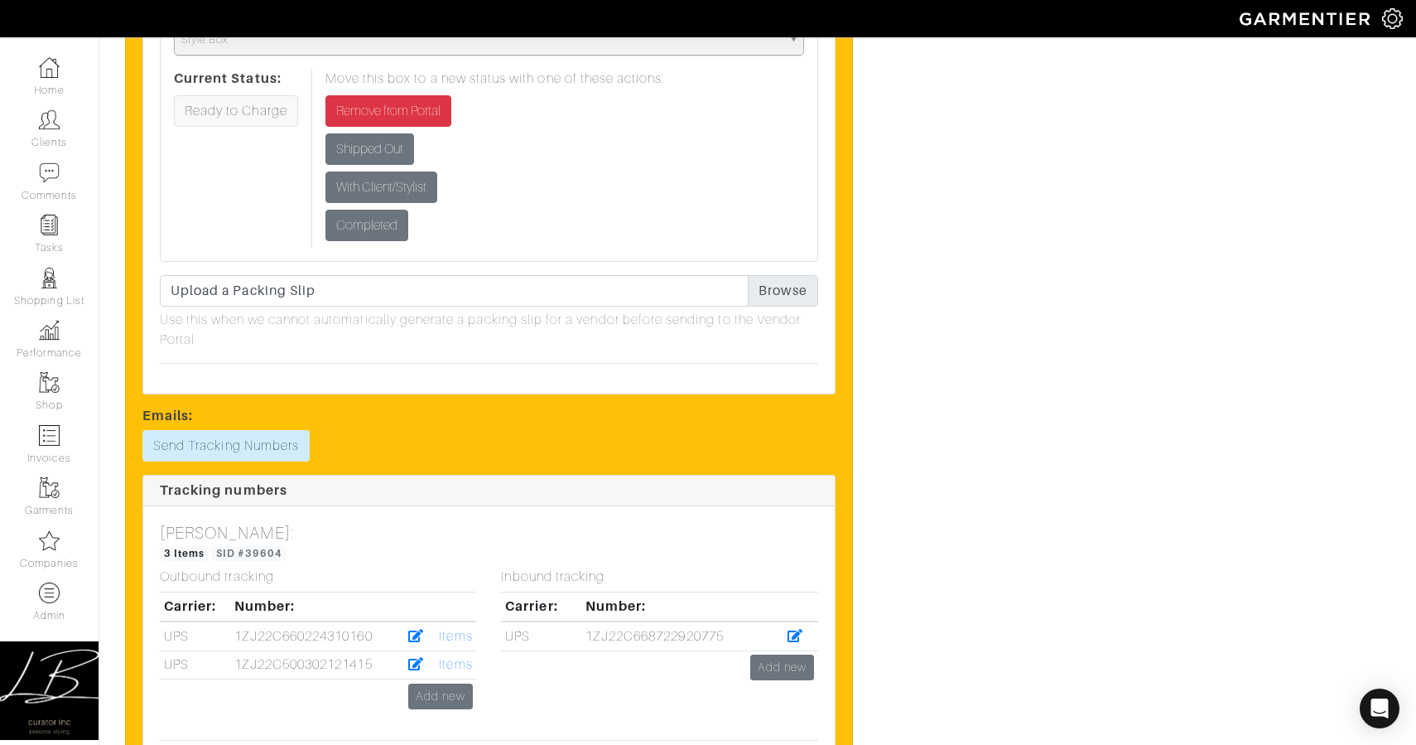
drag, startPoint x: 710, startPoint y: 633, endPoint x: 577, endPoint y: 636, distance: 133.4
click at [582, 635] on td "1ZJ22C668722920775" at bounding box center [679, 635] width 194 height 29
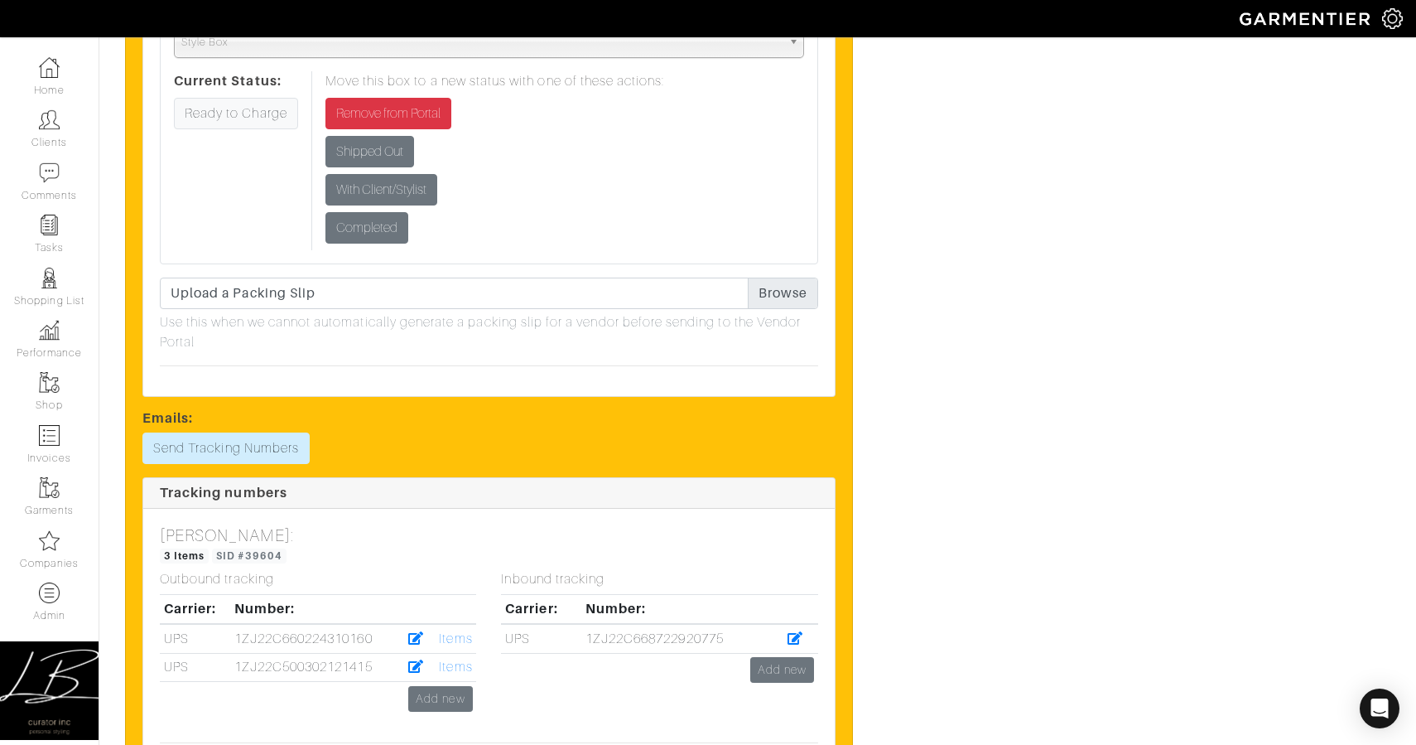
copy td "1ZJ22C668722920775"
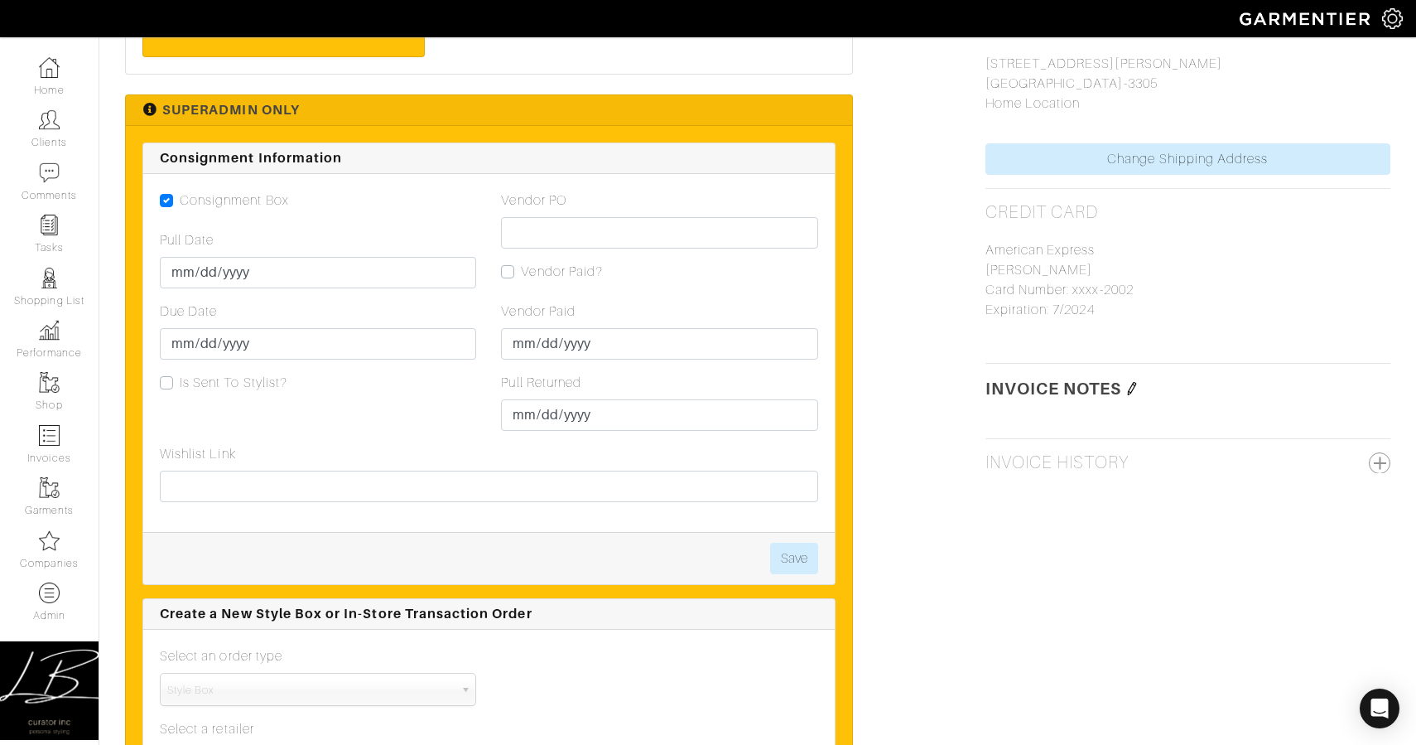
scroll to position [1474, 0]
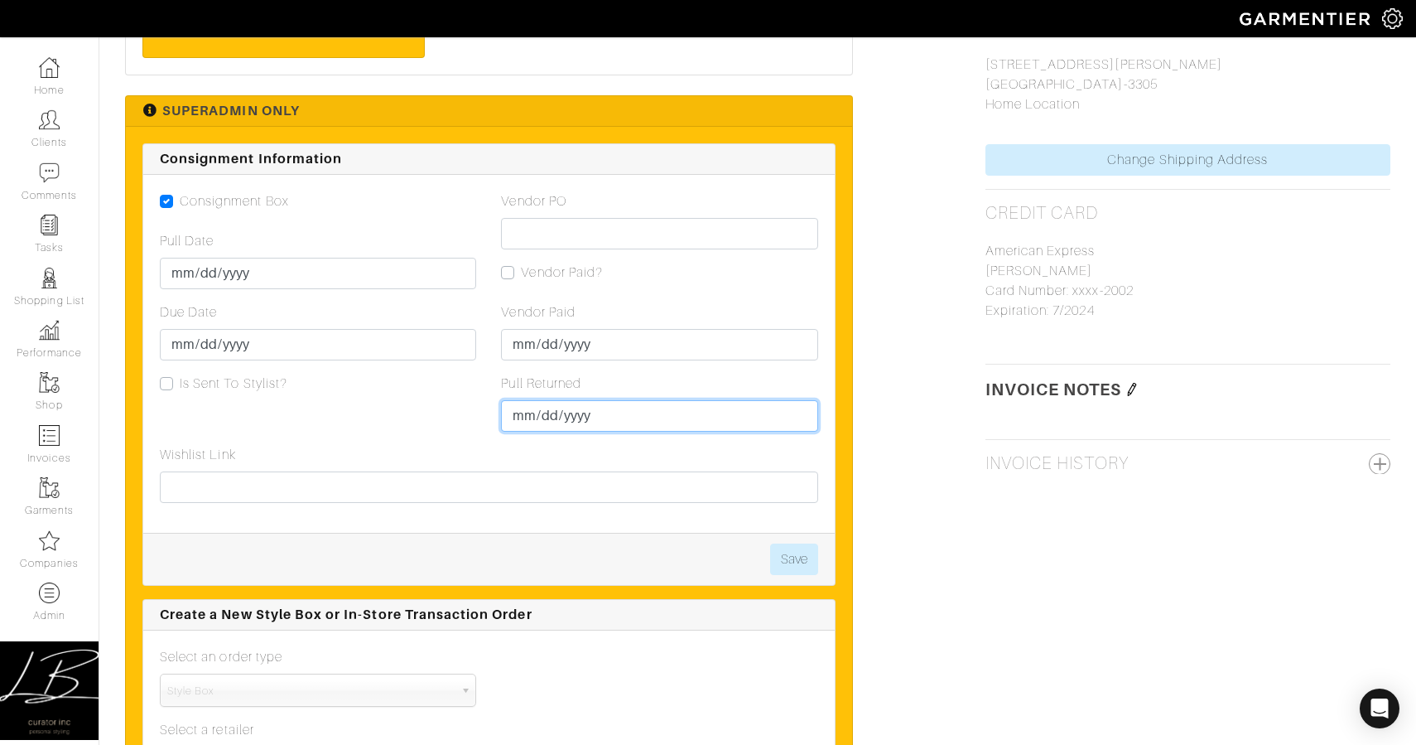
click at [521, 416] on input "Pull Returned" at bounding box center [659, 415] width 316 height 31
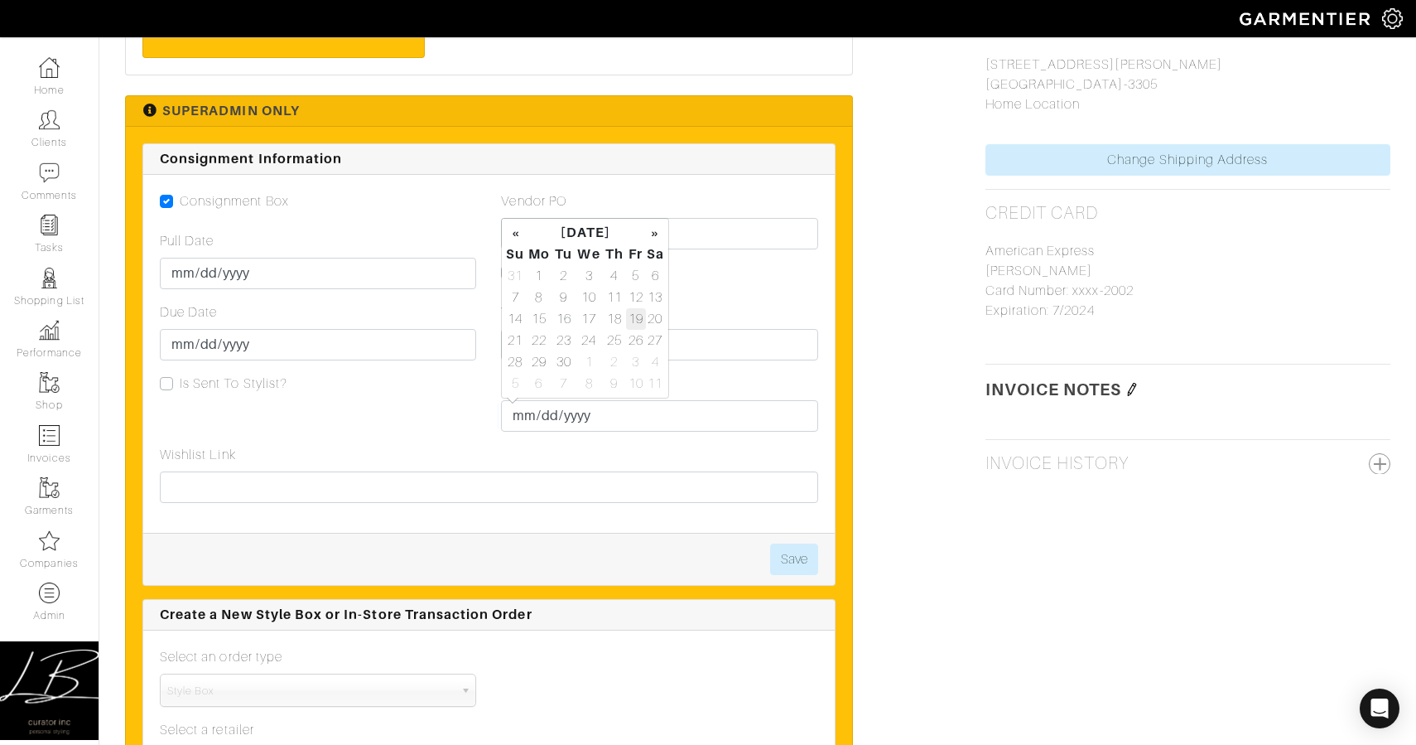
click at [629, 316] on td "19" at bounding box center [635, 319] width 19 height 22
type input "[DATE]"
click at [790, 554] on button "Save" at bounding box center [794, 558] width 48 height 31
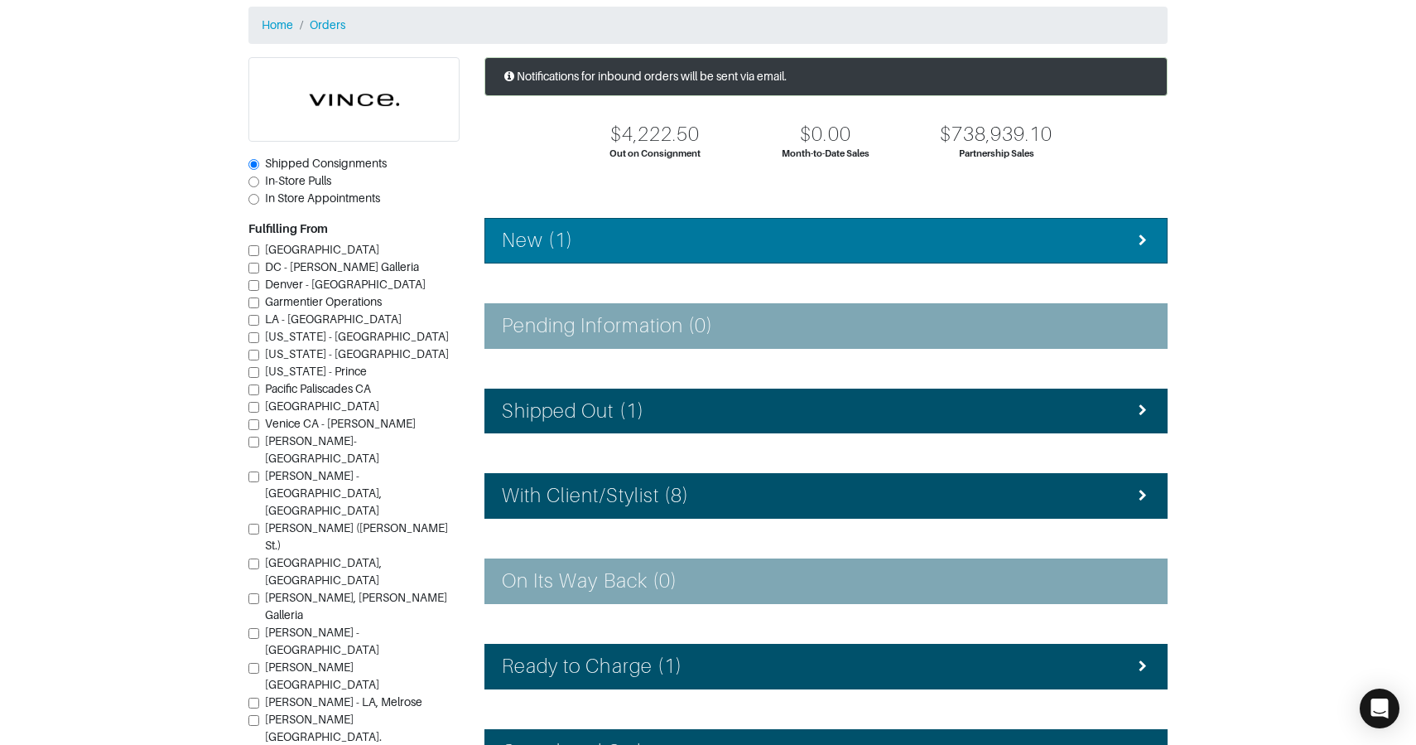
scroll to position [200, 0]
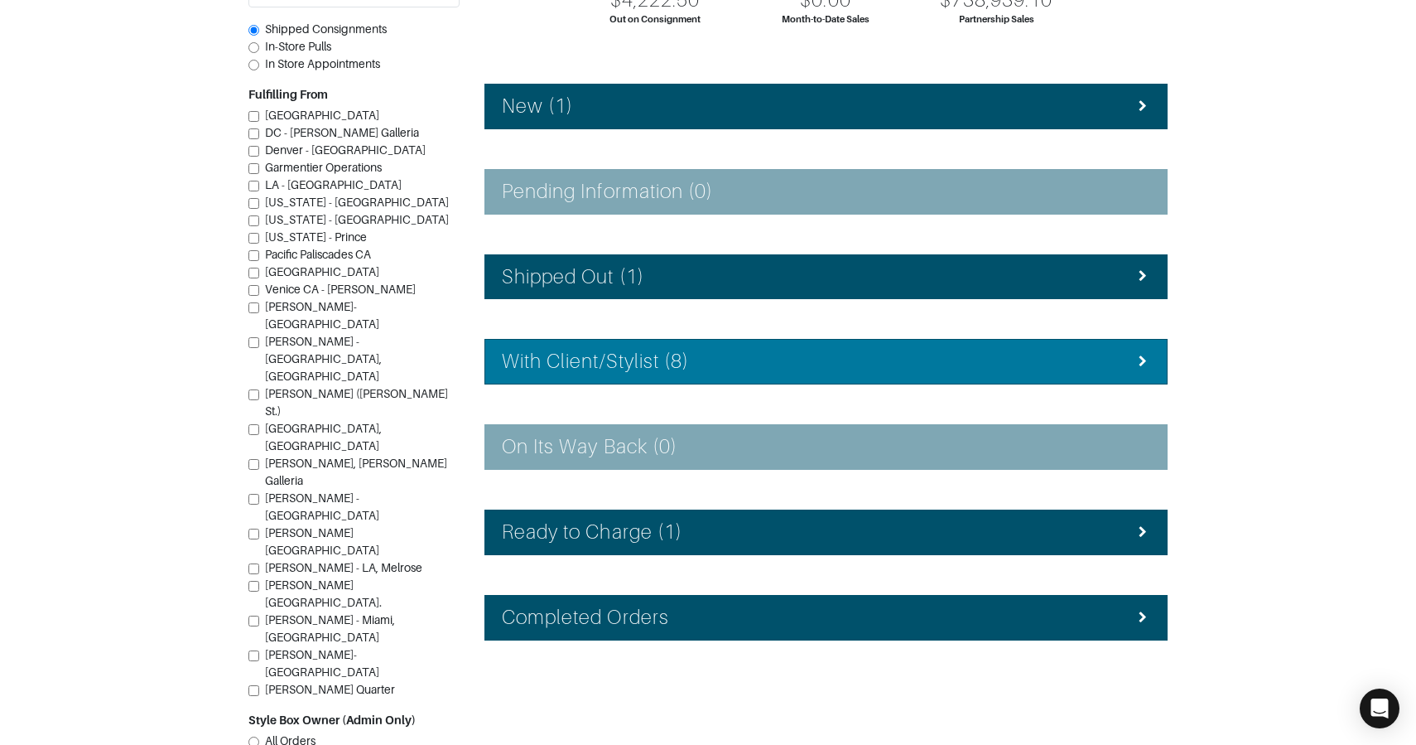
click at [623, 353] on h4 "With Client/Stylist (8)" at bounding box center [595, 362] width 187 height 24
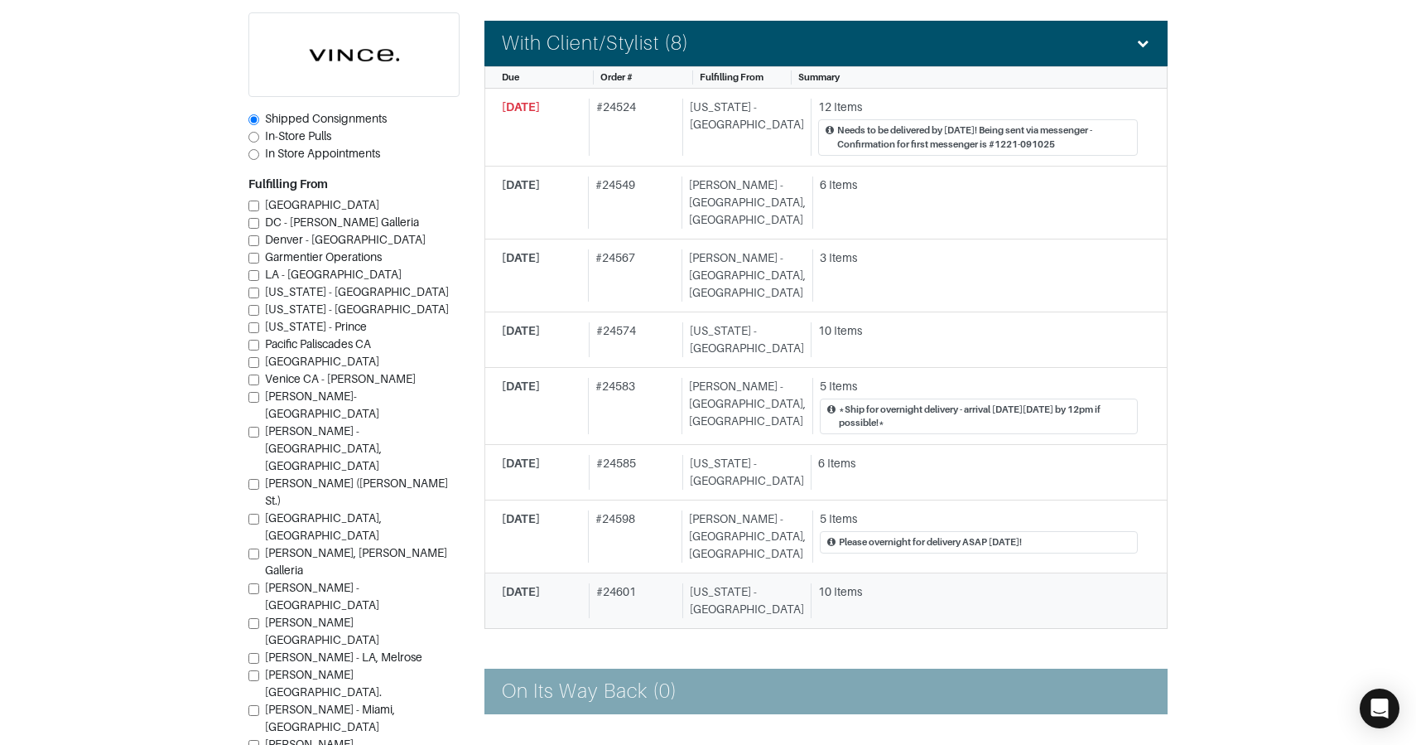
scroll to position [718, 0]
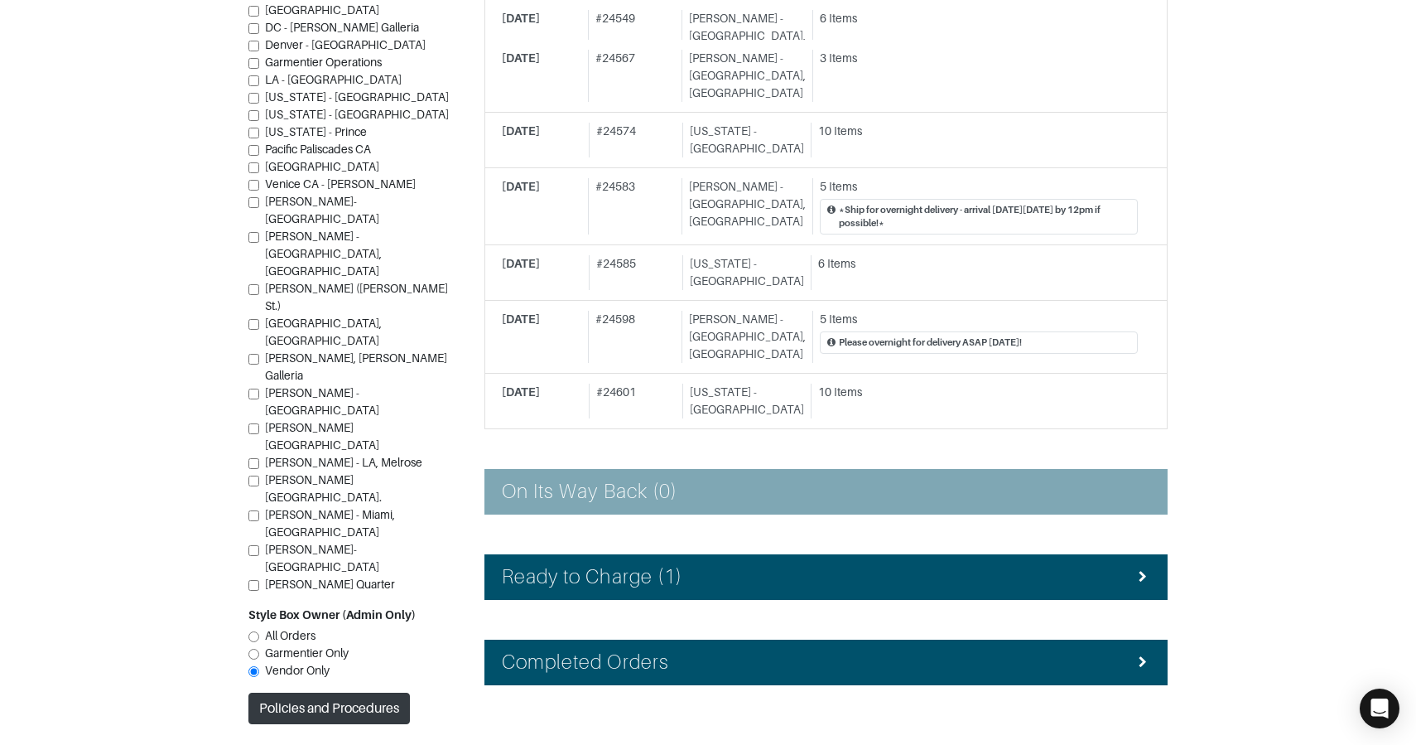
drag, startPoint x: 639, startPoint y: 513, endPoint x: 629, endPoint y: 506, distance: 11.9
click at [638, 554] on li "Ready to Charge (1)" at bounding box center [826, 577] width 683 height 46
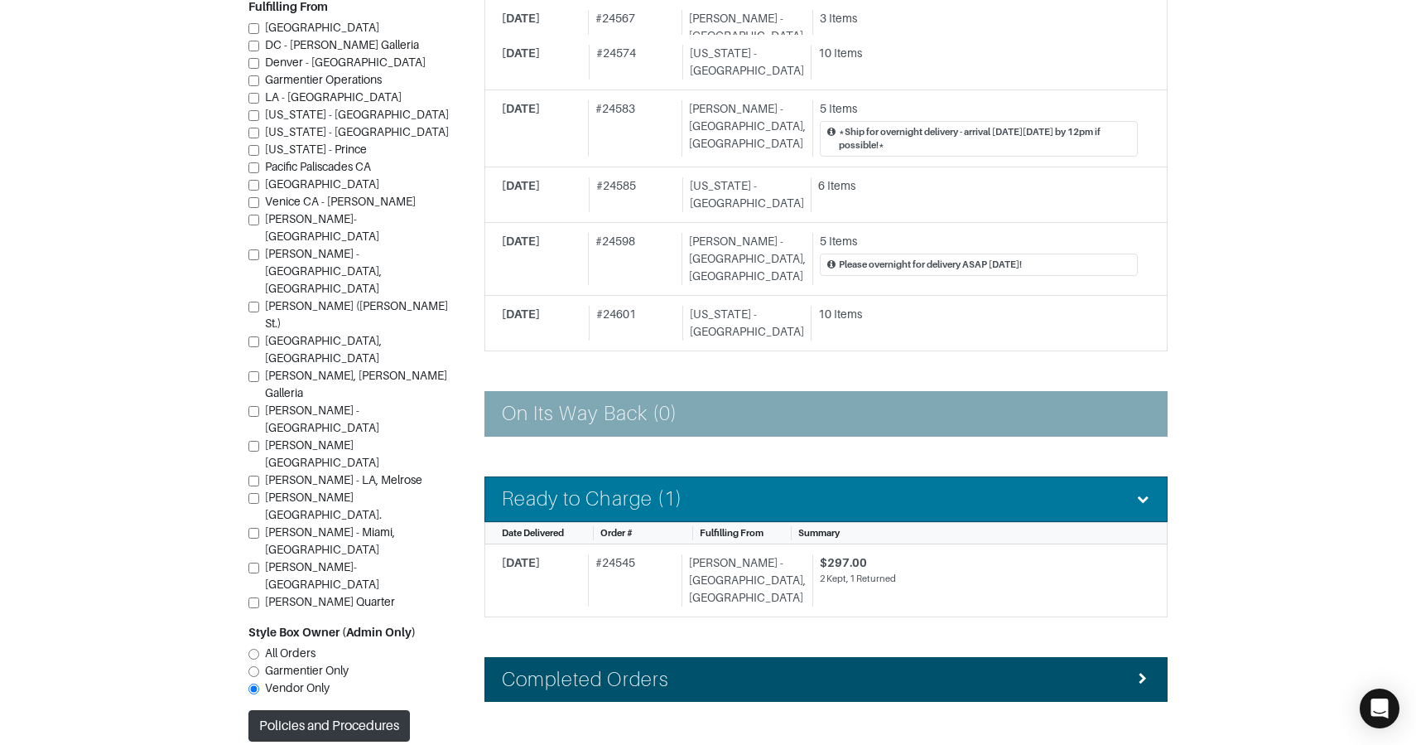
click at [616, 487] on h4 "Ready to Charge (1)" at bounding box center [592, 499] width 181 height 24
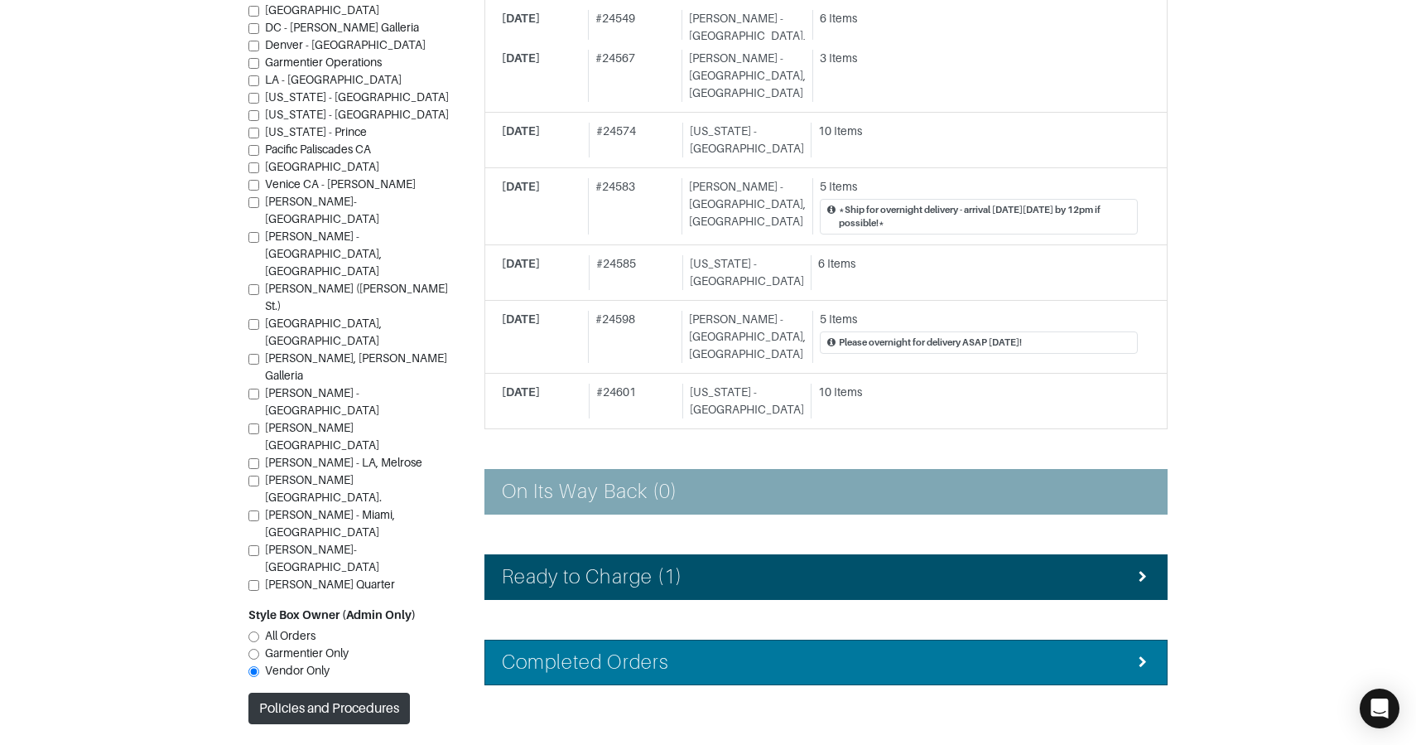
click at [611, 650] on h4 "Completed Orders" at bounding box center [585, 662] width 167 height 24
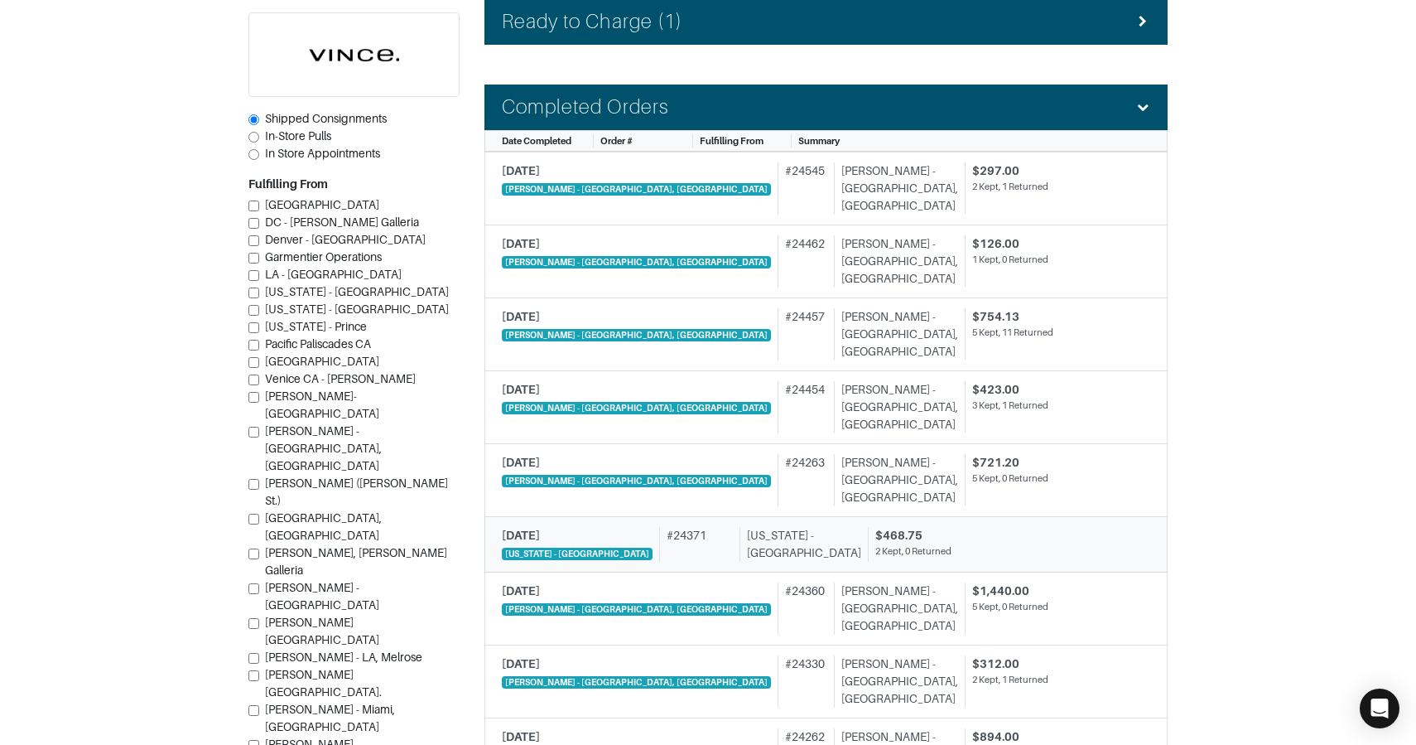
scroll to position [1050, 0]
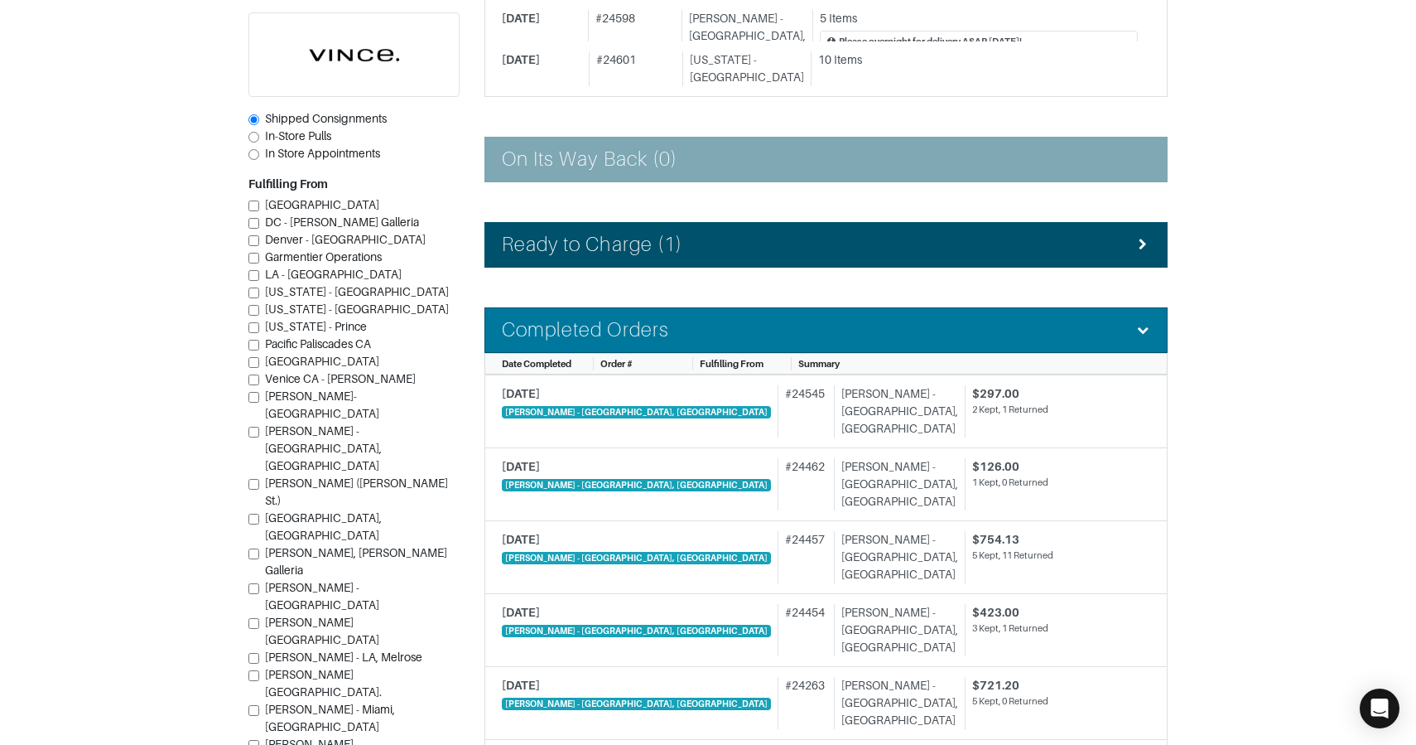
click at [638, 318] on h4 "Completed Orders" at bounding box center [585, 330] width 167 height 24
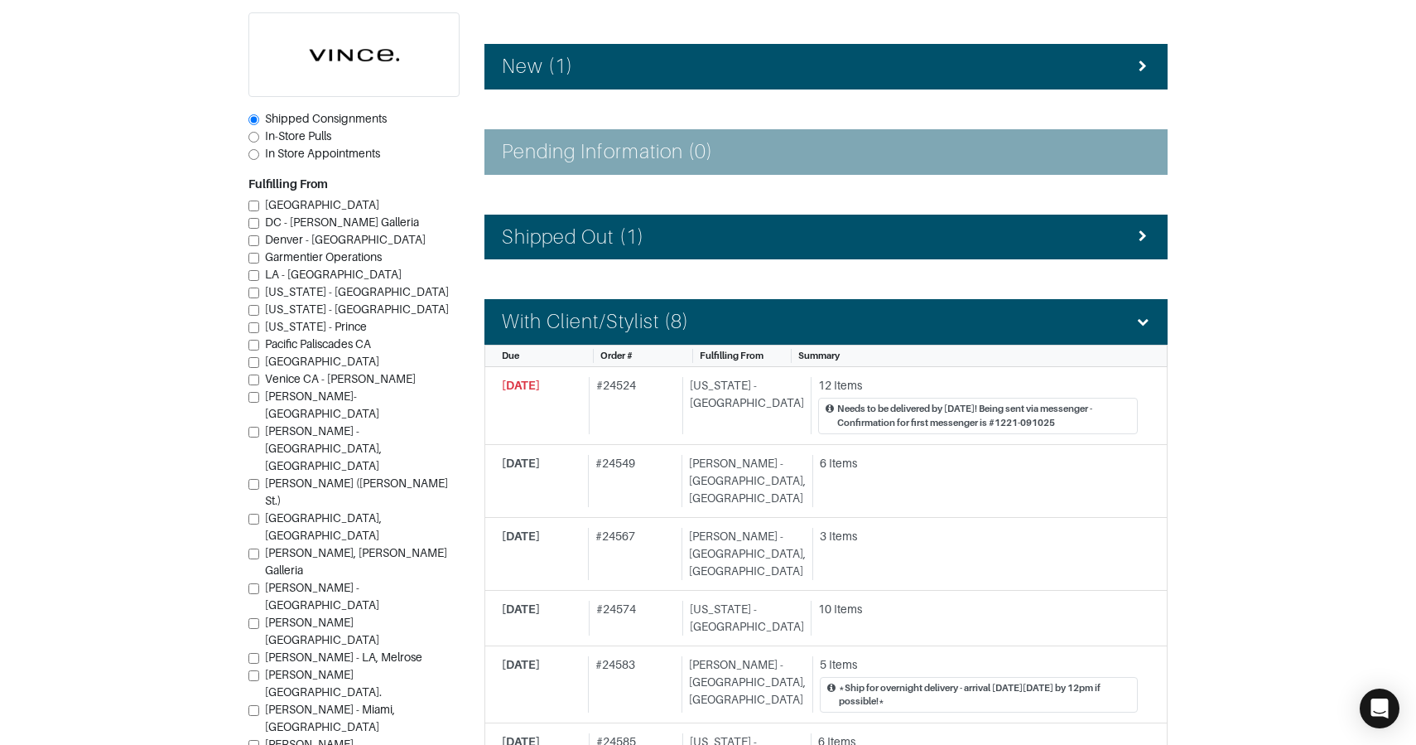
scroll to position [246, 0]
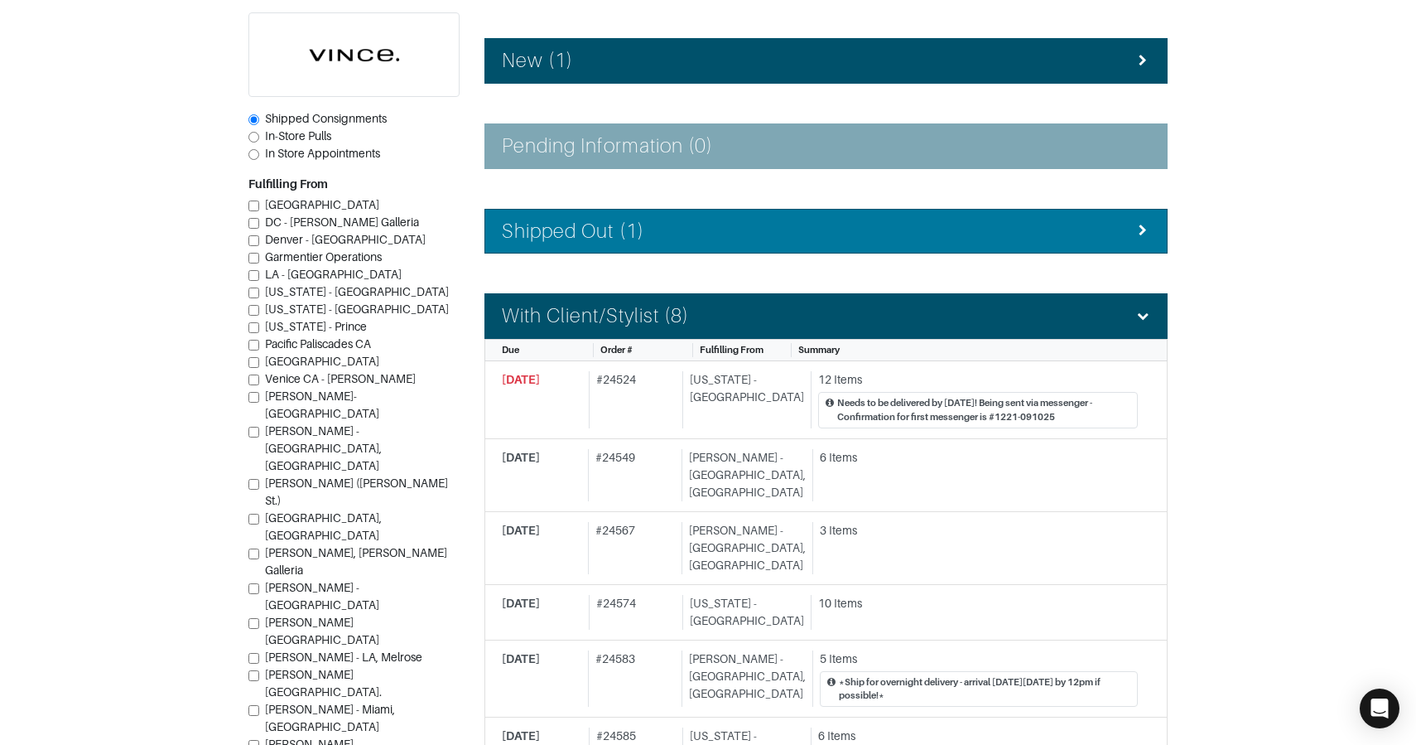
click at [534, 239] on h4 "Shipped Out (1)" at bounding box center [573, 232] width 142 height 24
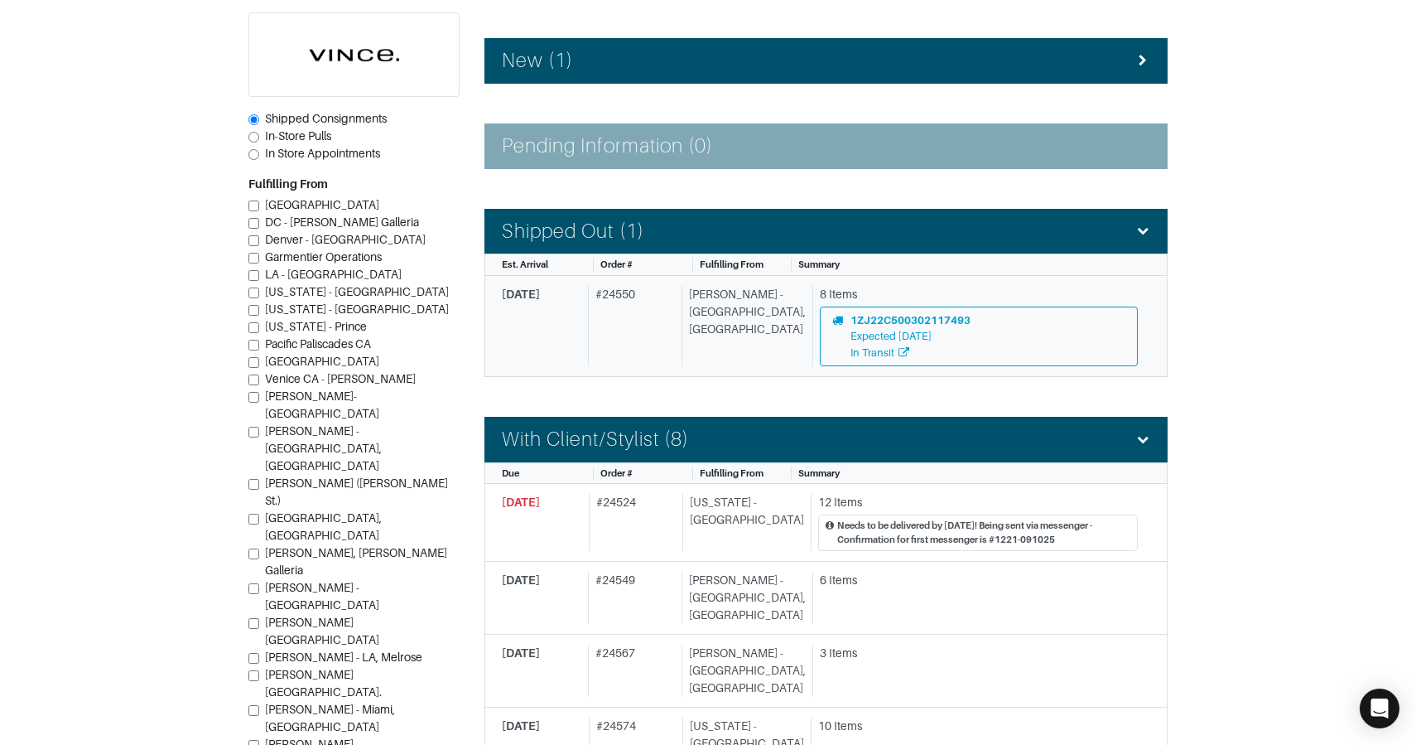
click at [631, 333] on div "# 24550" at bounding box center [631, 326] width 87 height 80
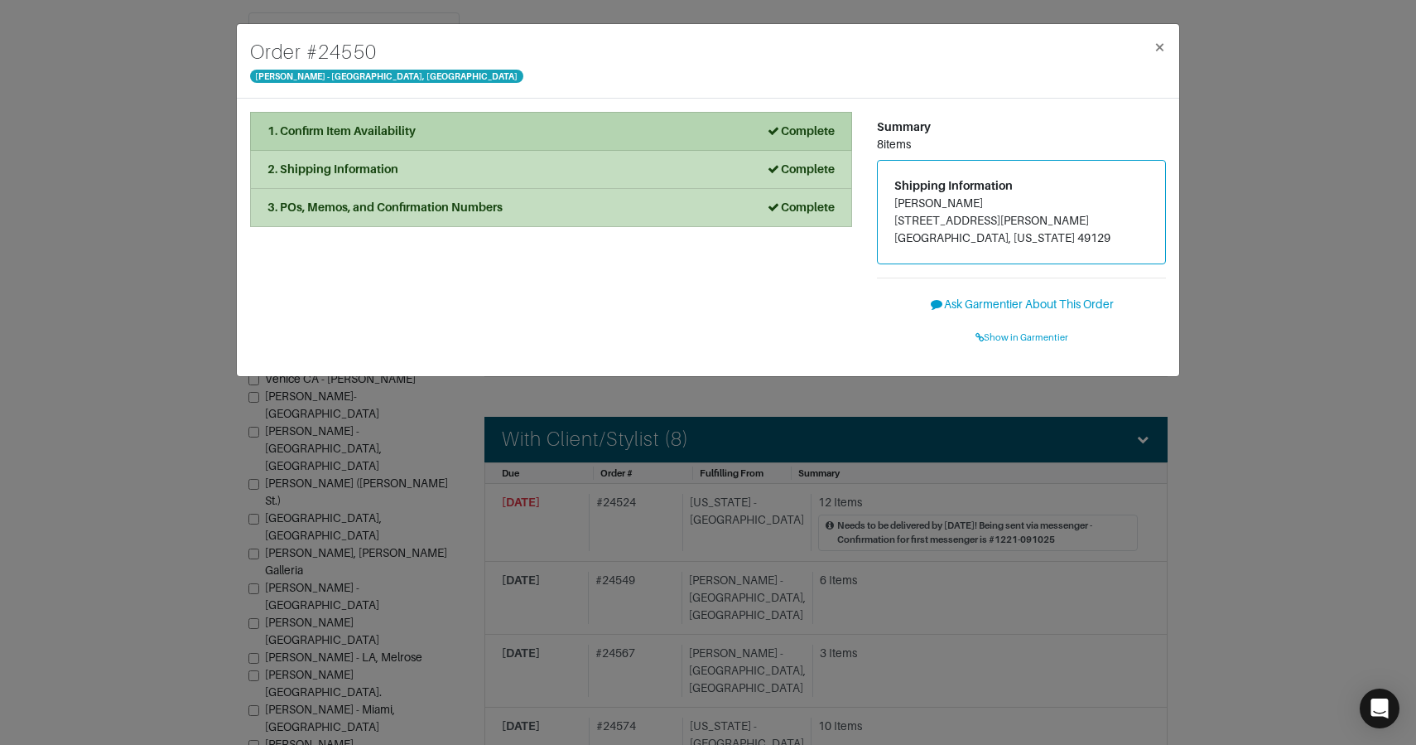
click at [439, 126] on div "1. Confirm Item Availability Complete" at bounding box center [551, 131] width 567 height 17
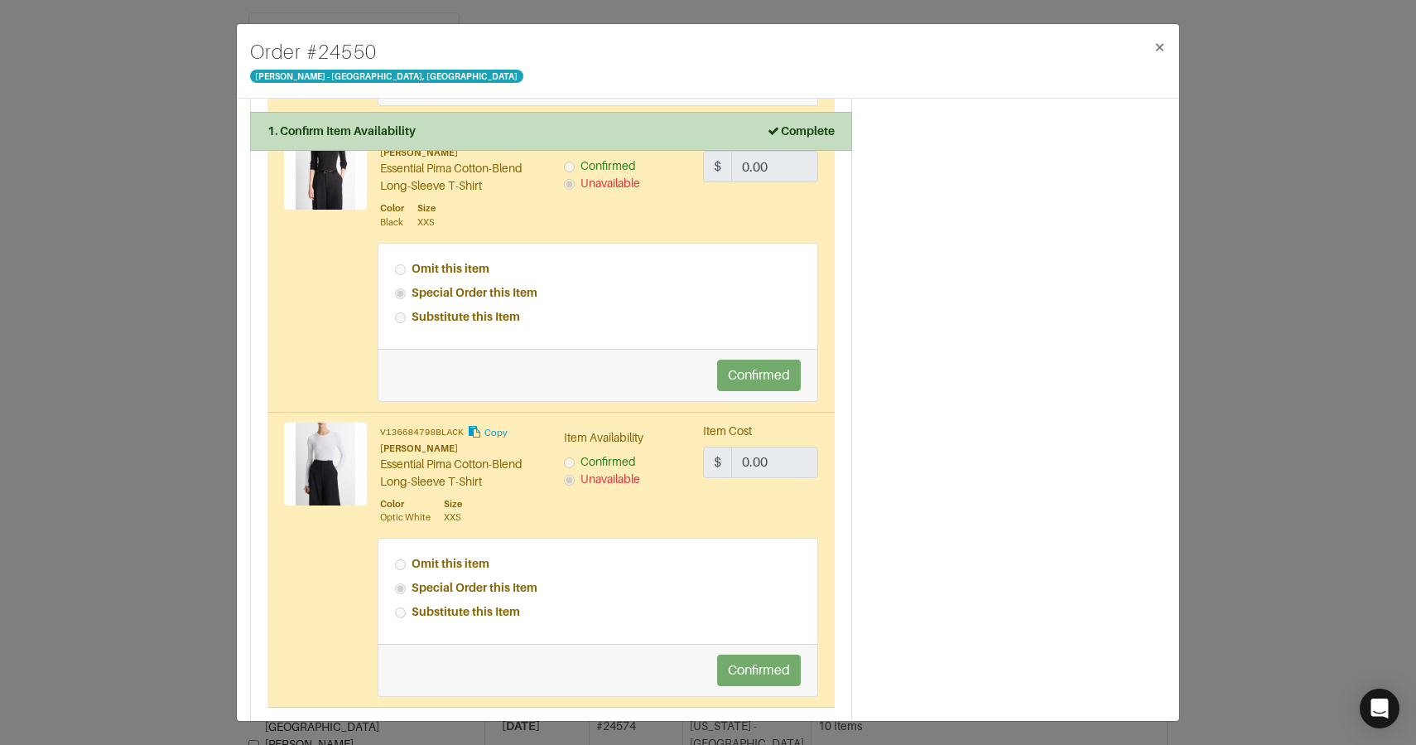
scroll to position [1977, 0]
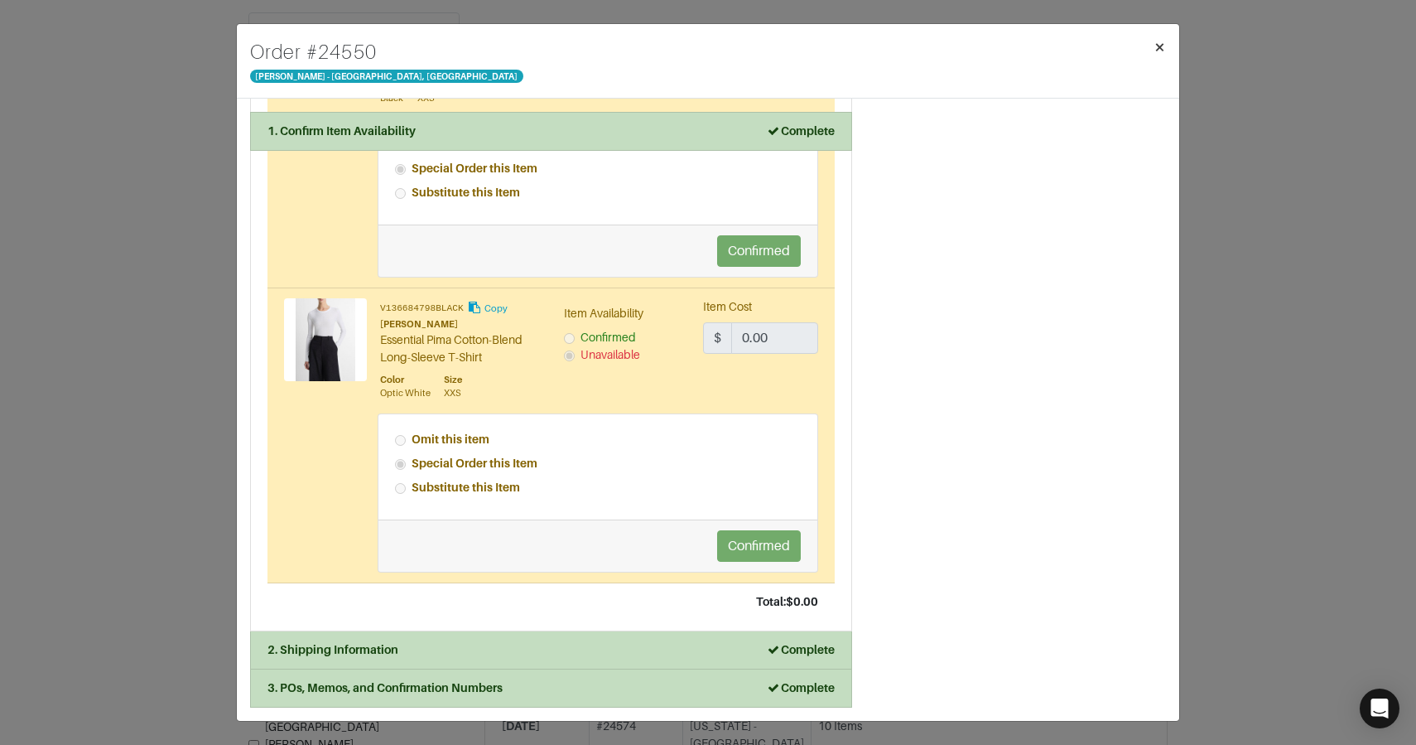
click at [1168, 45] on button "×" at bounding box center [1160, 47] width 39 height 46
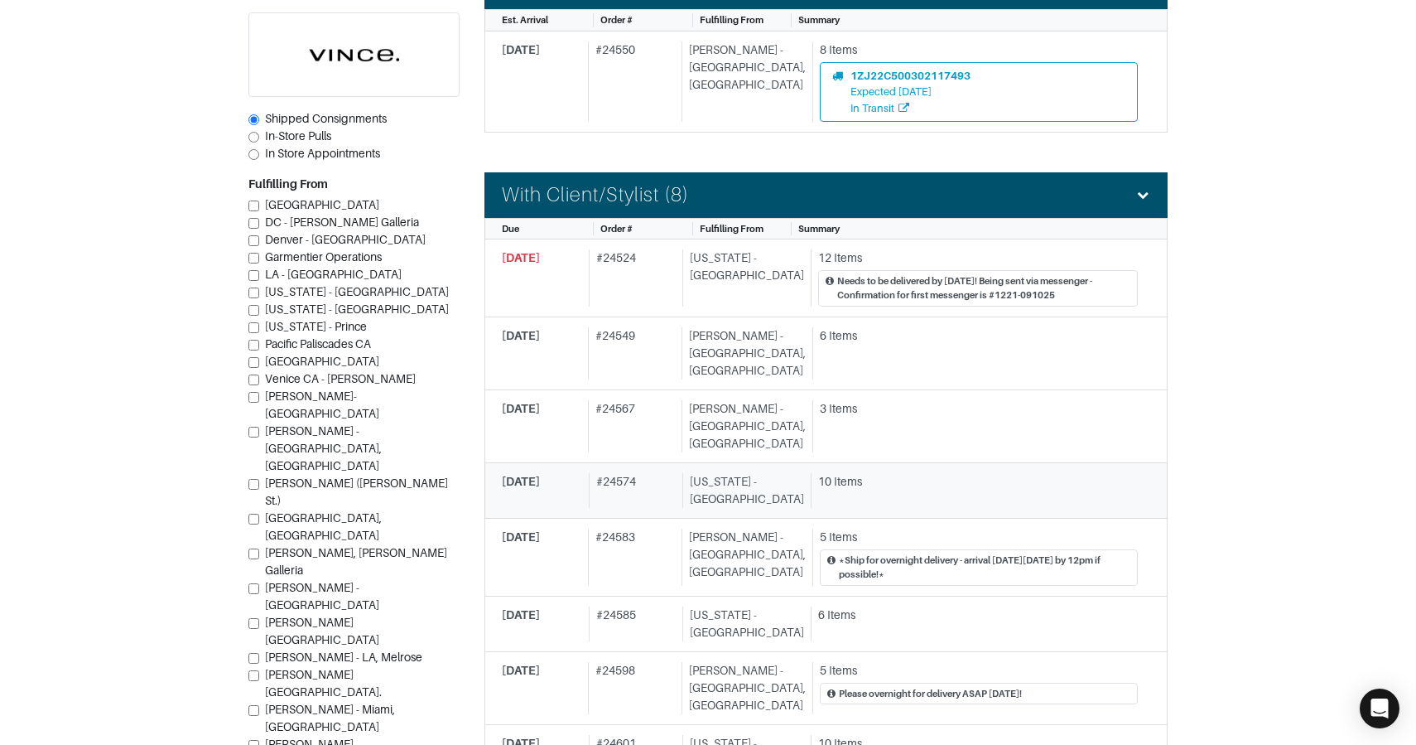
scroll to position [491, 0]
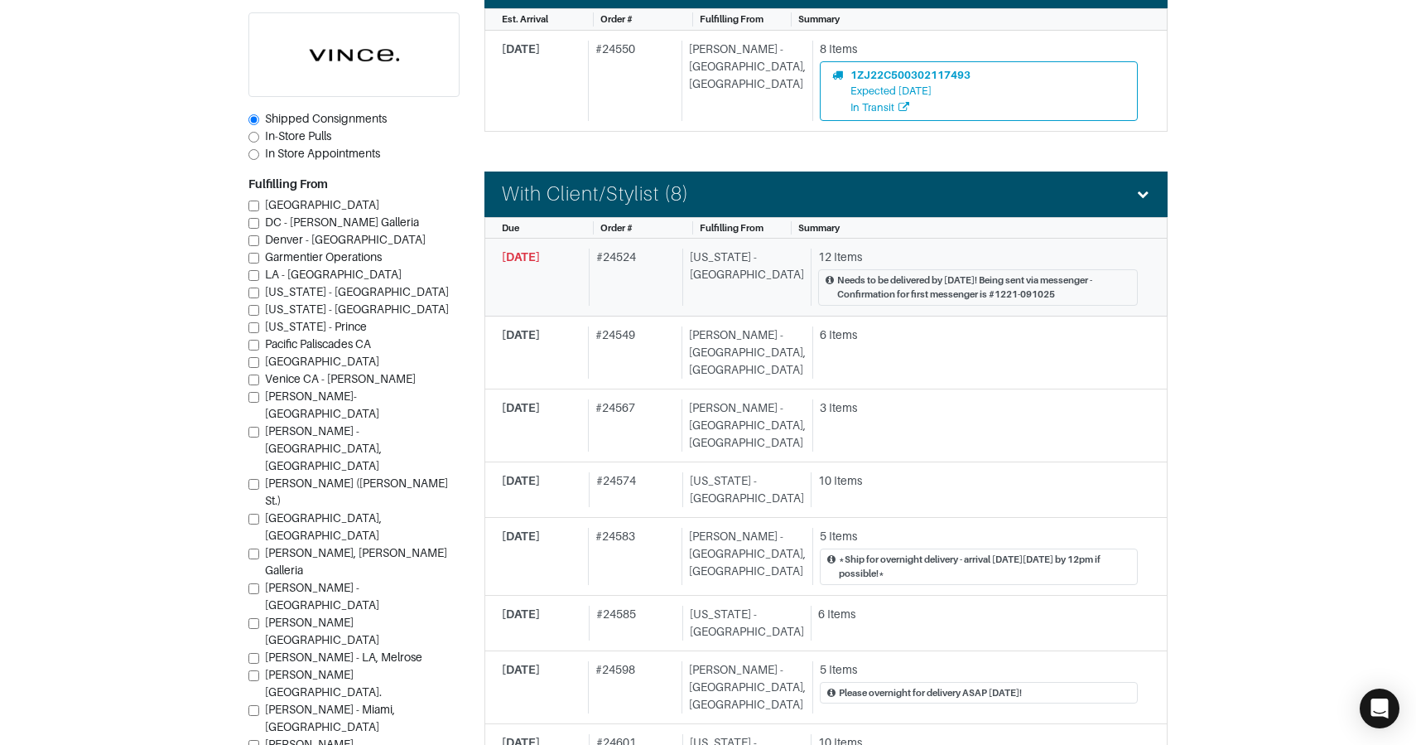
click at [676, 278] on div "# 24524" at bounding box center [633, 277] width 88 height 57
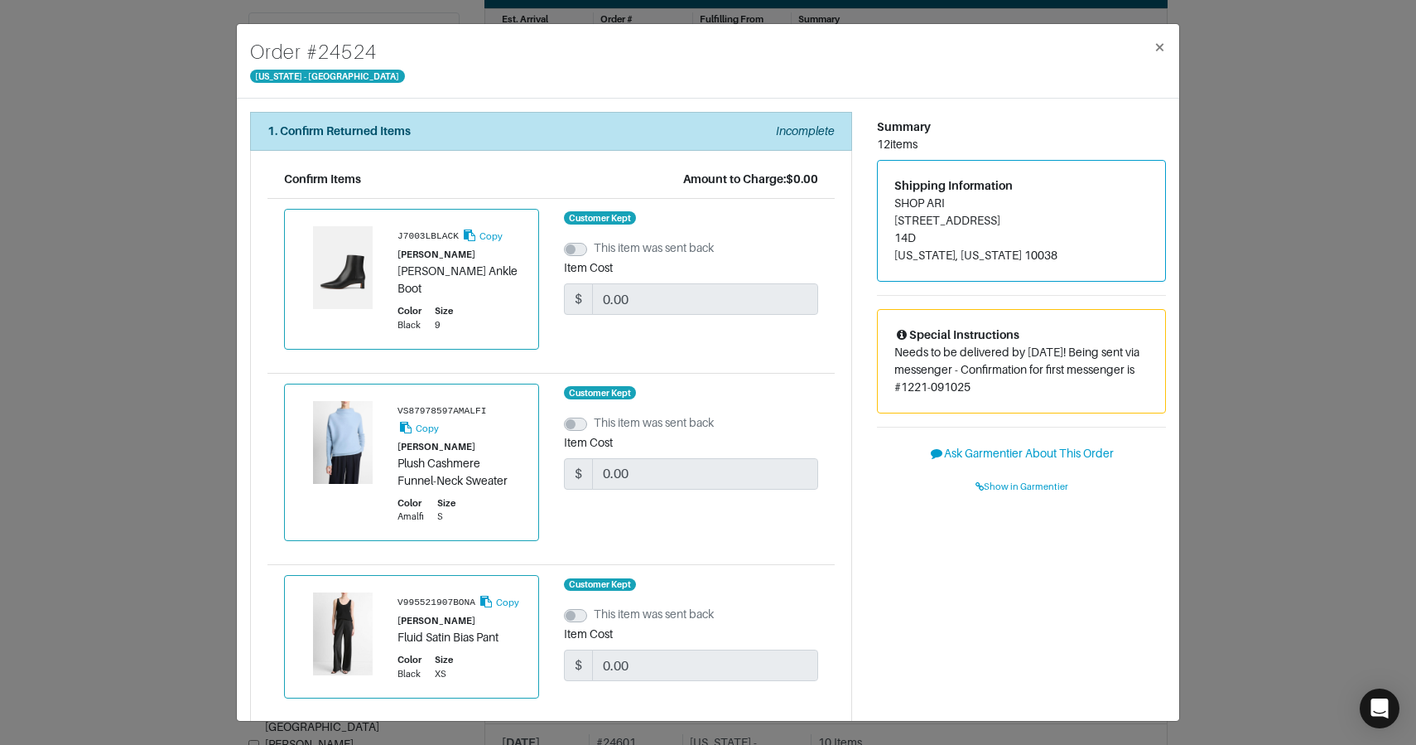
click at [1298, 265] on div "Order # 24524 New York - 5th Avenue × 1. Confirm Returned Items Incomplete Conf…" at bounding box center [708, 372] width 1416 height 745
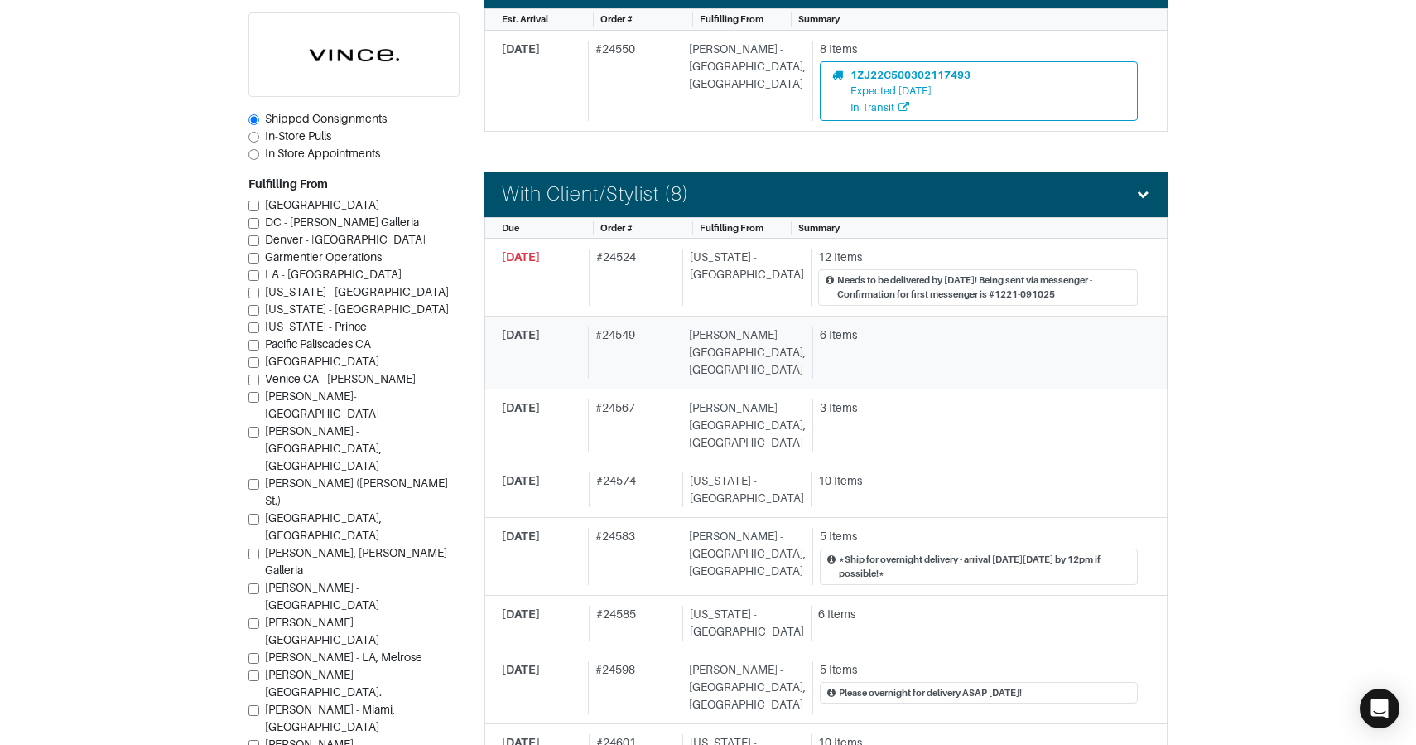
click at [908, 338] on div "6 Items" at bounding box center [979, 334] width 318 height 17
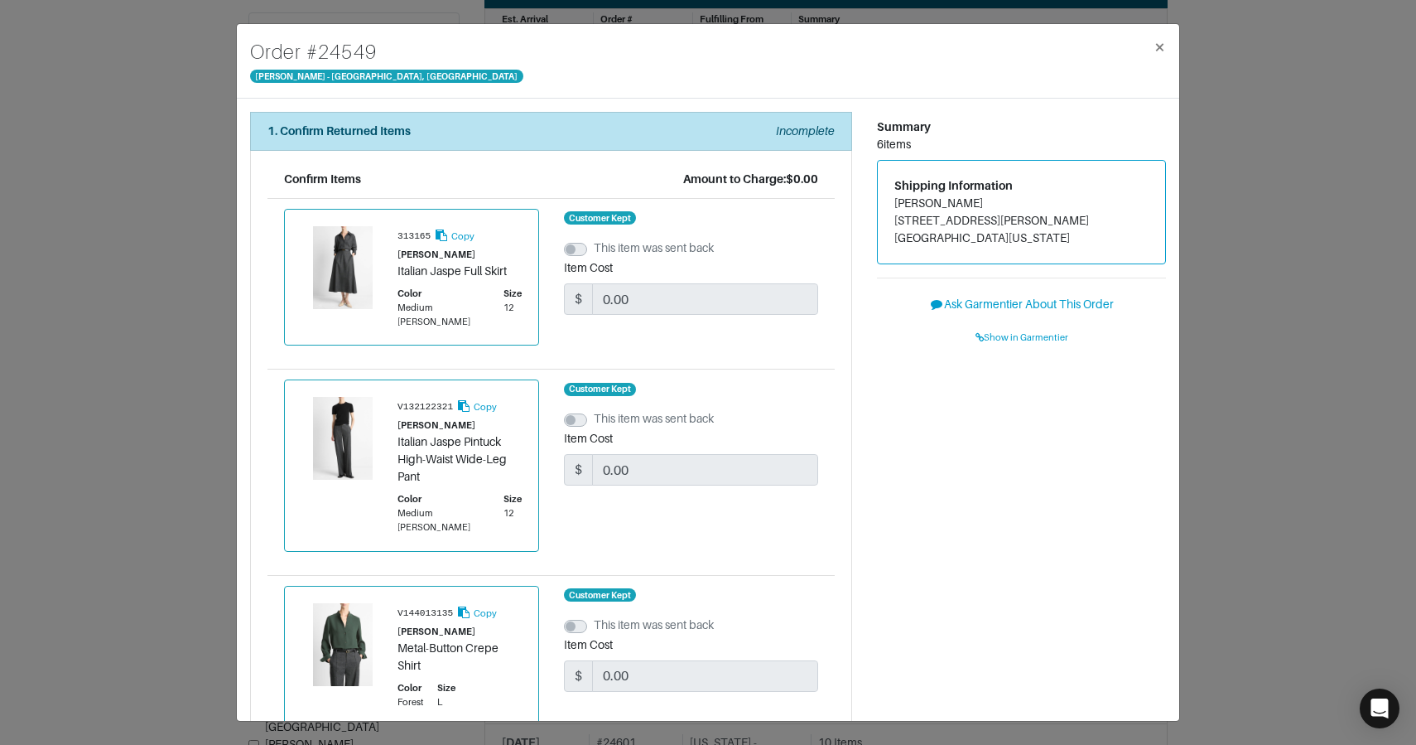
click at [1240, 338] on div "Order # 24549 Vince - Chicago, Oak Street × 1. Confirm Returned Items Incomplet…" at bounding box center [708, 372] width 1416 height 745
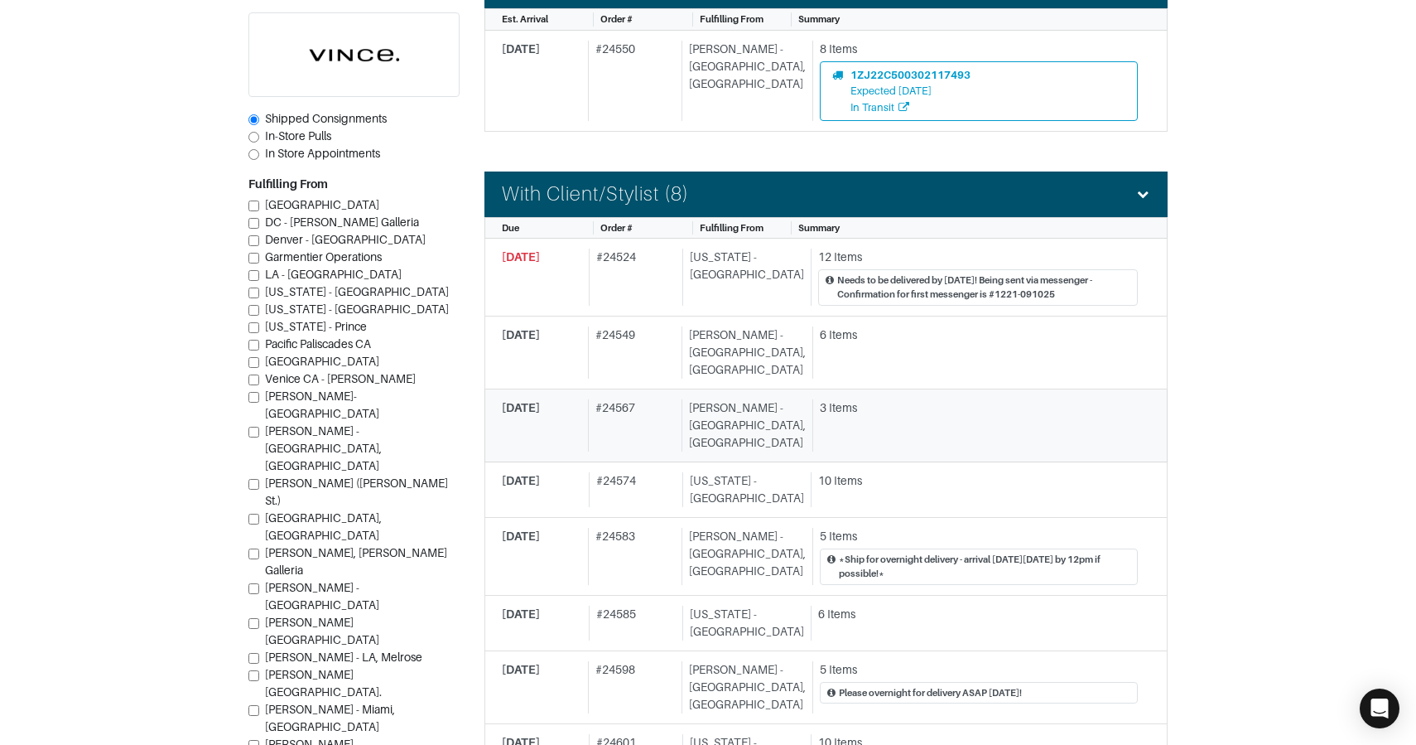
click at [813, 411] on div "3 Items" at bounding box center [976, 425] width 326 height 52
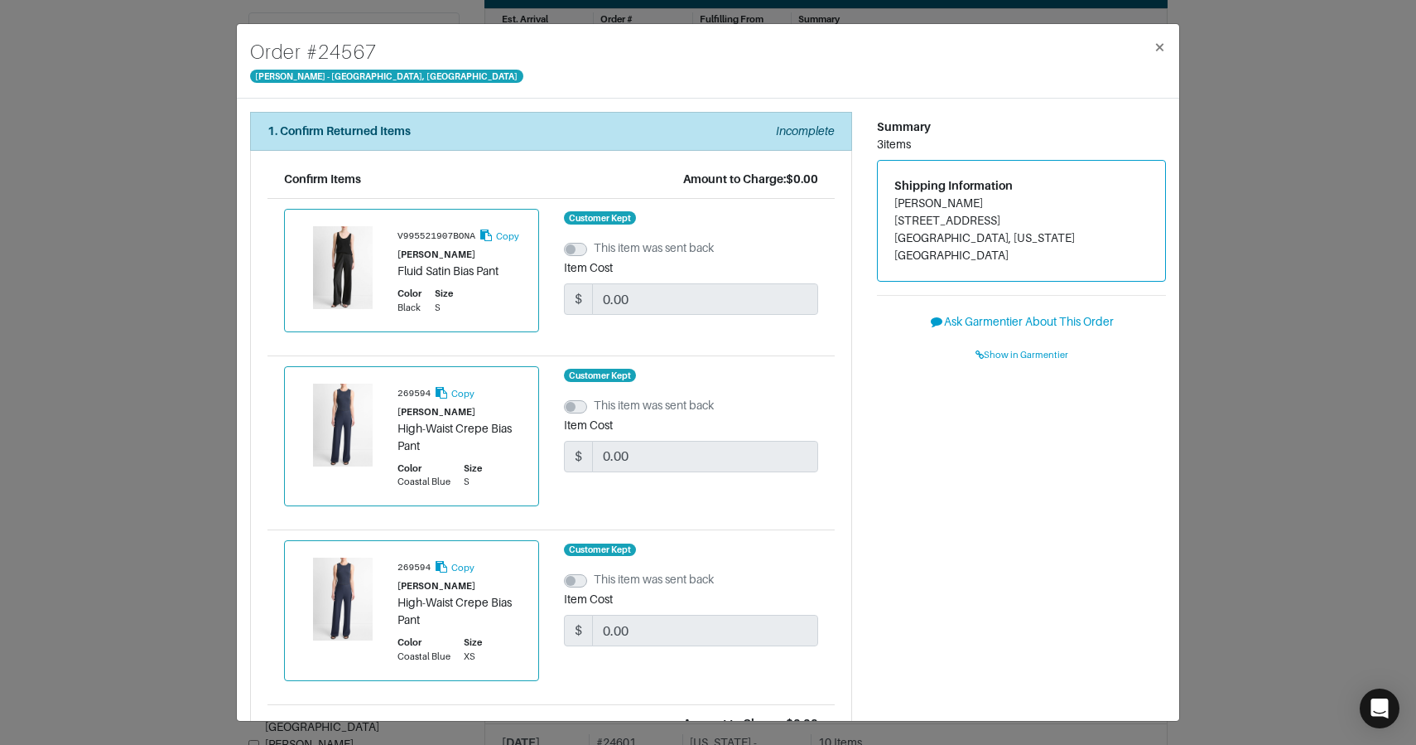
click at [1285, 369] on div "Order # 24567 Vince - Chicago, Oak Street × 1. Confirm Returned Items Incomplet…" at bounding box center [708, 372] width 1416 height 745
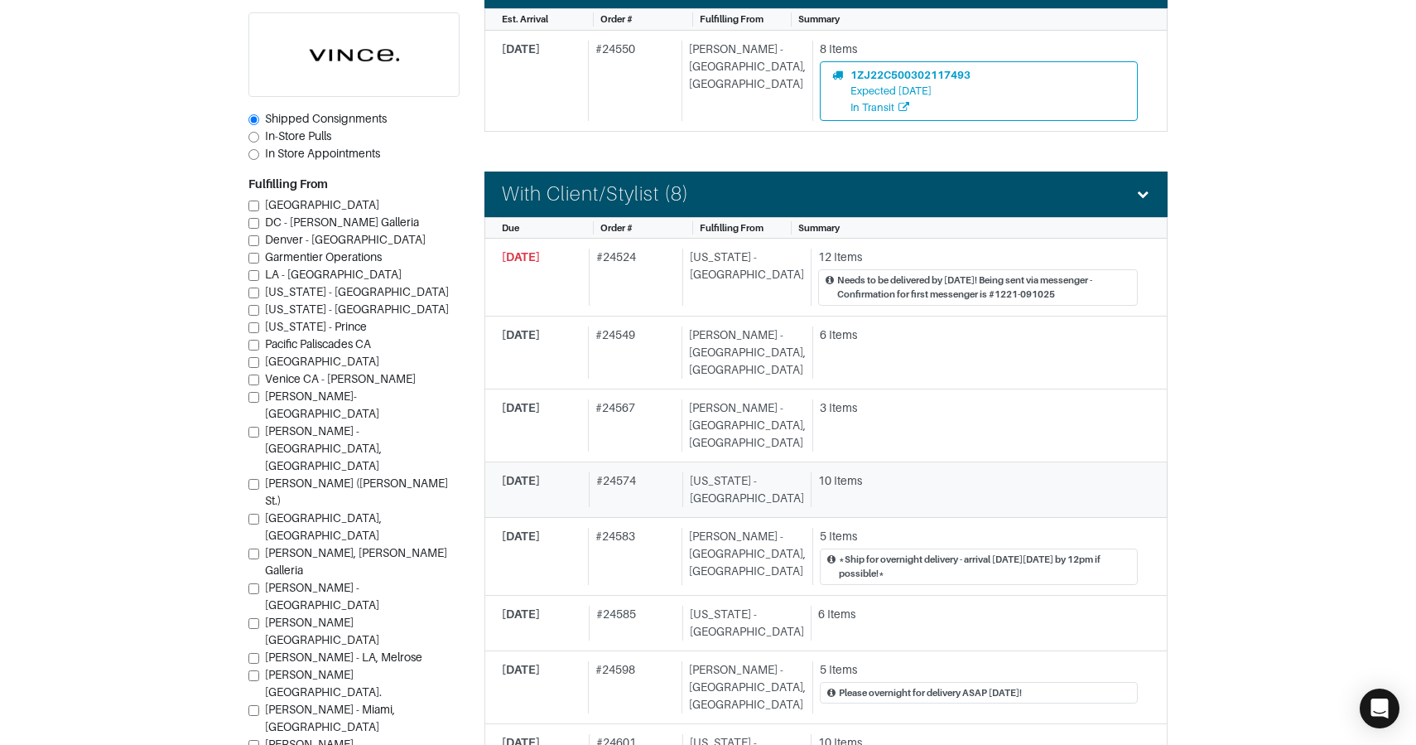
click at [841, 472] on div "10 Items" at bounding box center [974, 489] width 327 height 35
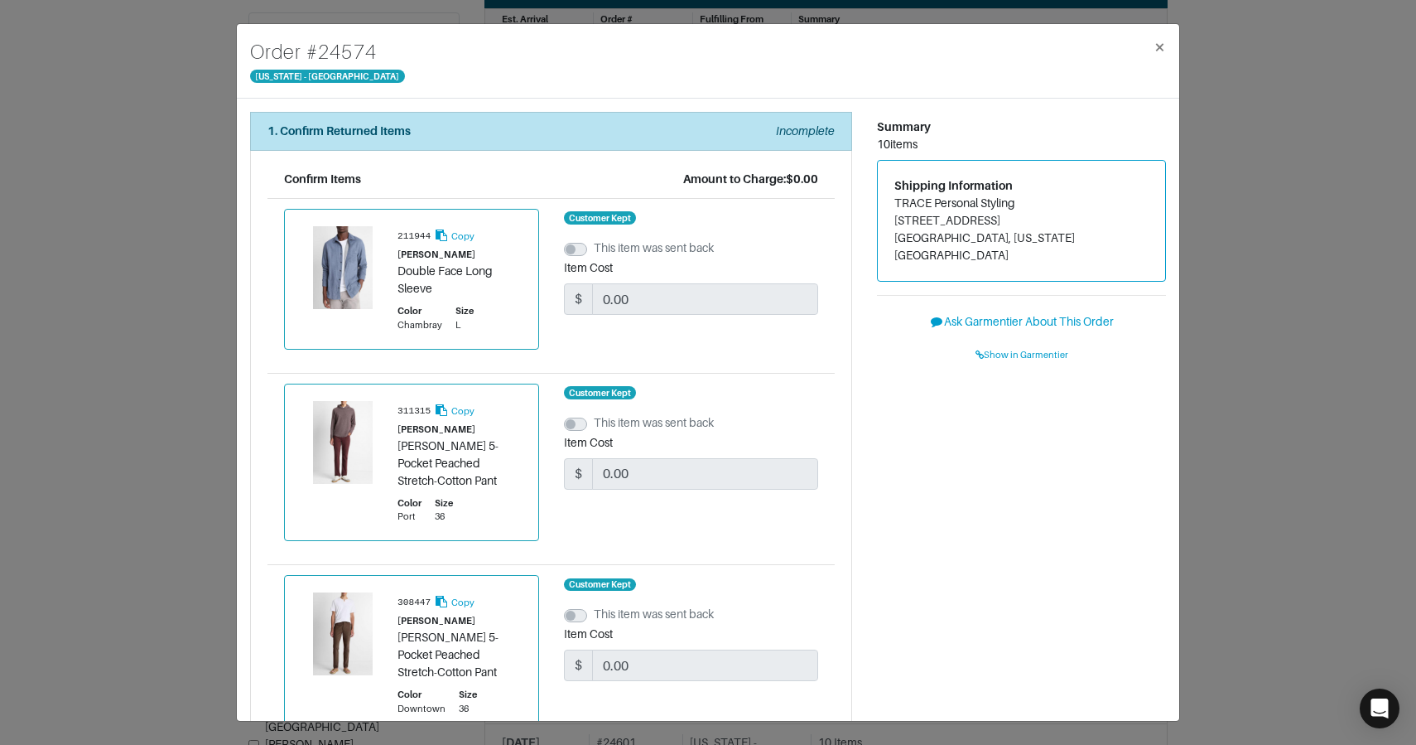
click at [1305, 389] on div "Order # 24574 New York - 5th Avenue × 1. Confirm Returned Items Incomplete Conf…" at bounding box center [708, 372] width 1416 height 745
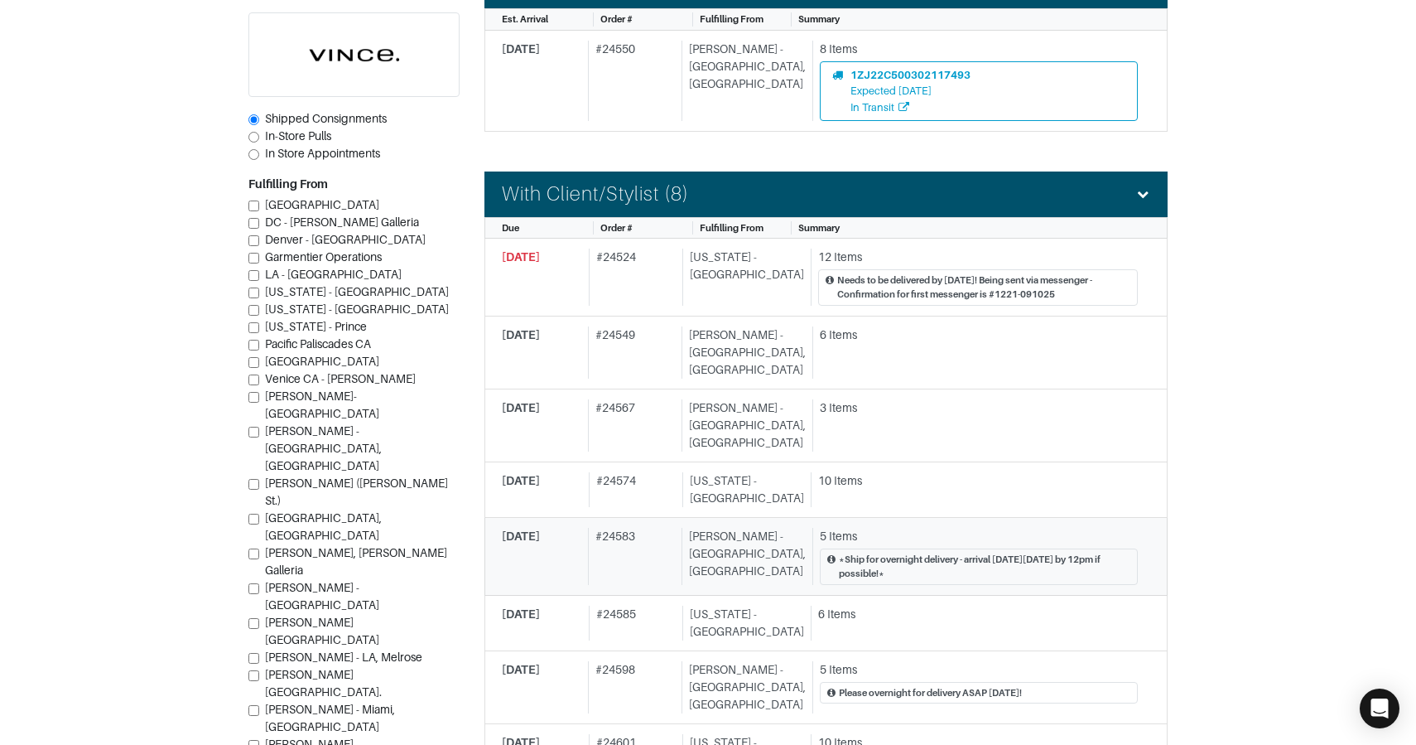
click at [854, 528] on div "5 Items" at bounding box center [979, 536] width 318 height 17
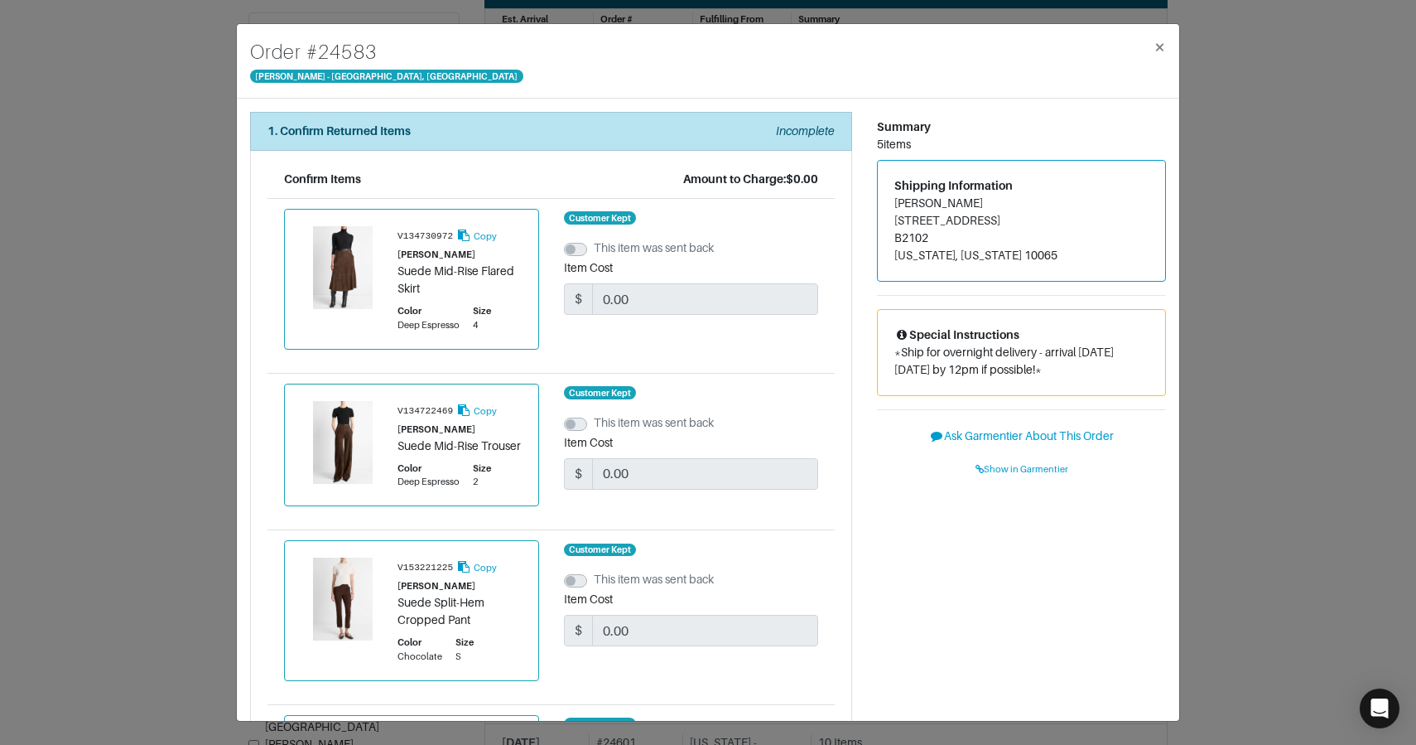
click at [1255, 473] on div "Order # 24583 Vince - Chicago, Oak Street × 1. Confirm Returned Items Incomplet…" at bounding box center [708, 372] width 1416 height 745
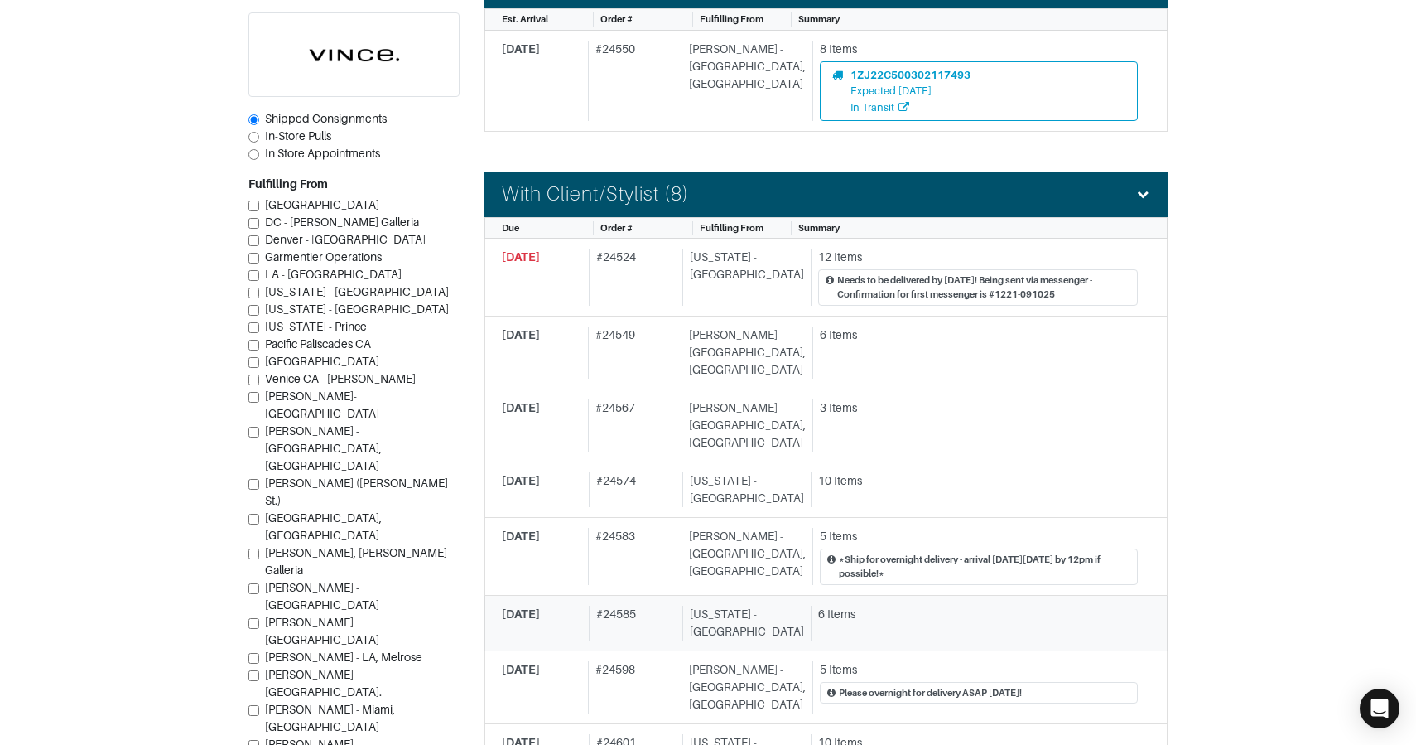
click at [919, 596] on link "09/24/2025 # 24585 New York - 5th Avenue 6 Items" at bounding box center [826, 624] width 683 height 56
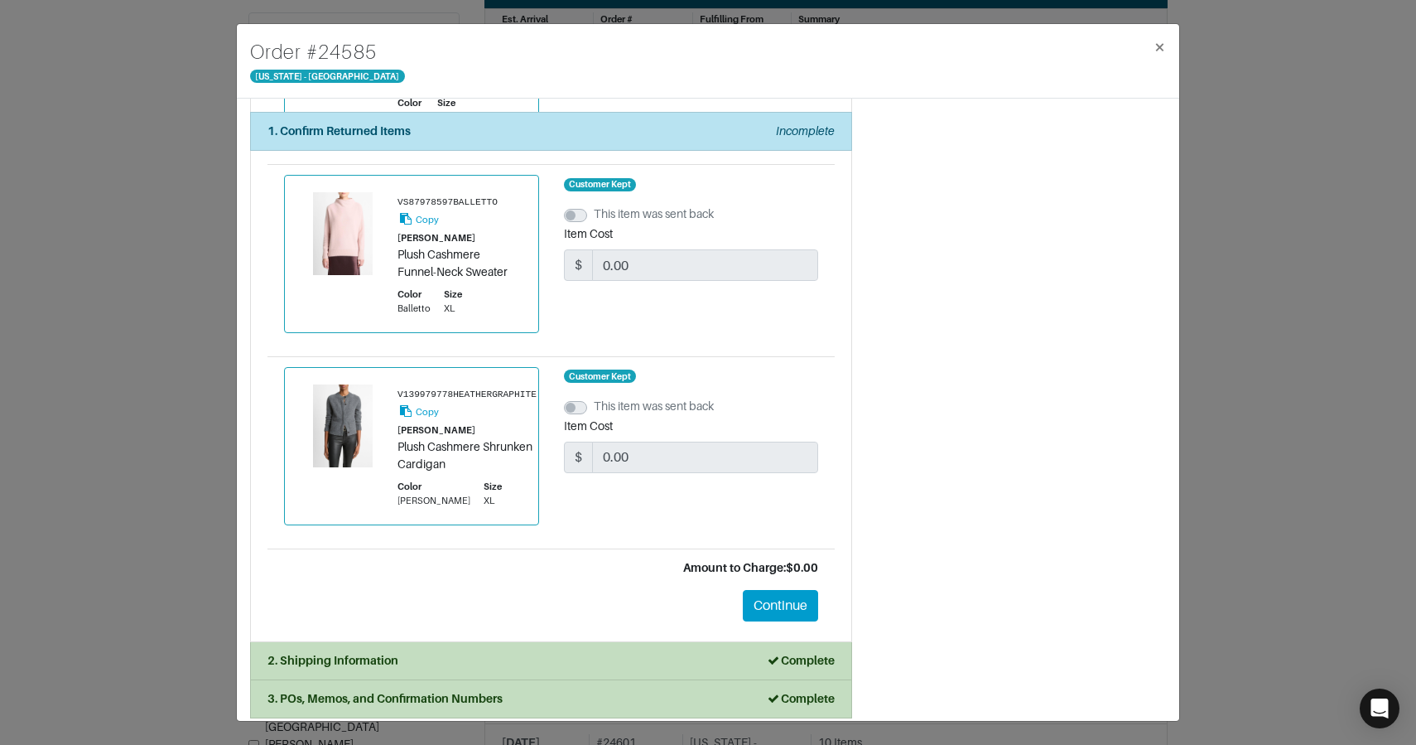
scroll to position [760, 0]
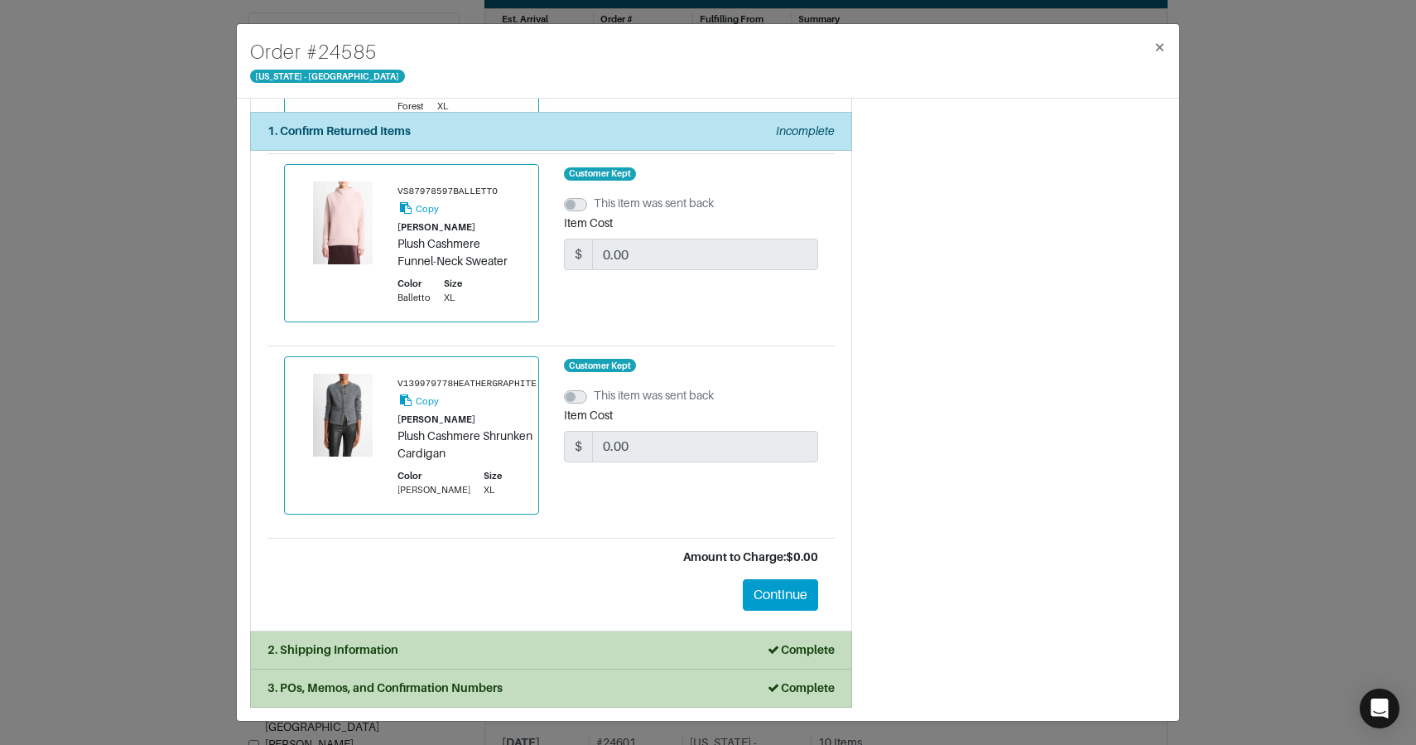
click at [1249, 473] on div "Order # 24585 New York - 5th Avenue × 1. Confirm Returned Items Incomplete Conf…" at bounding box center [708, 372] width 1416 height 745
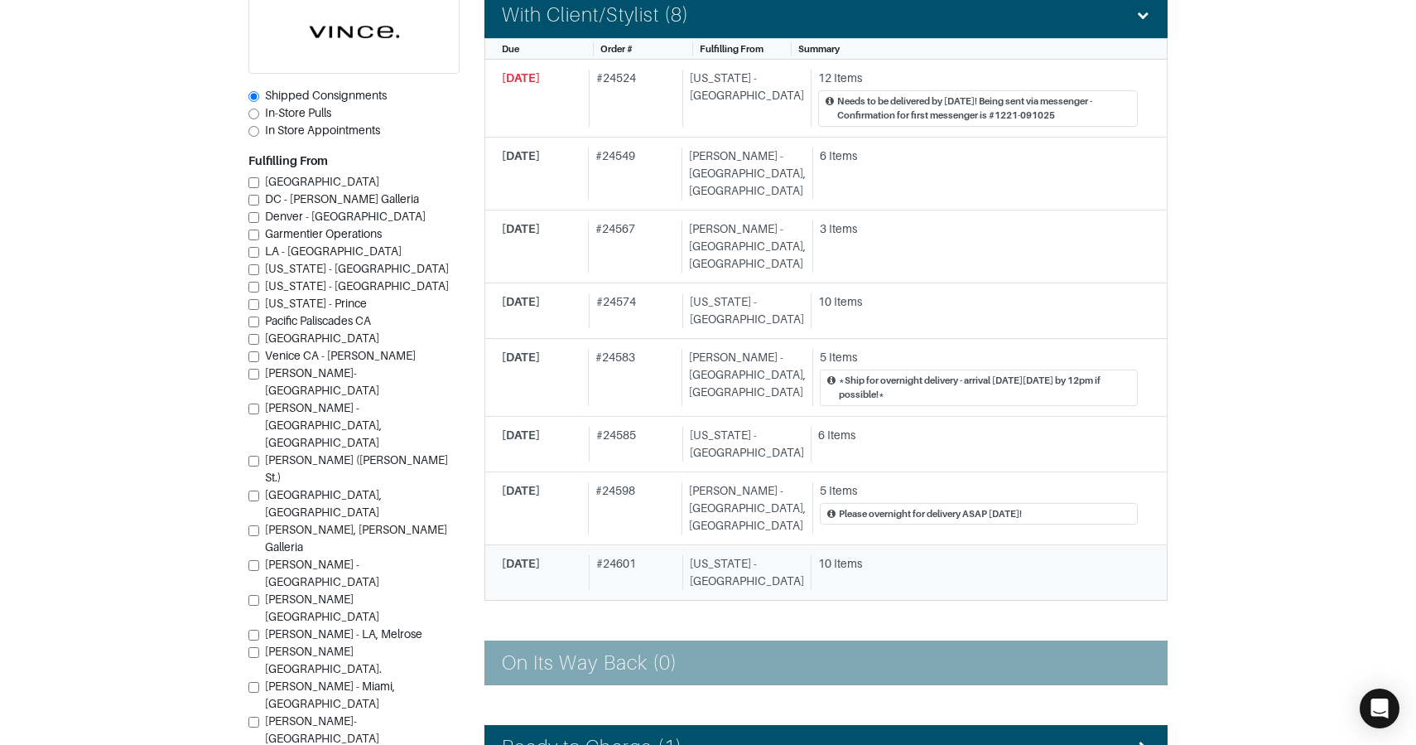
scroll to position [686, 0]
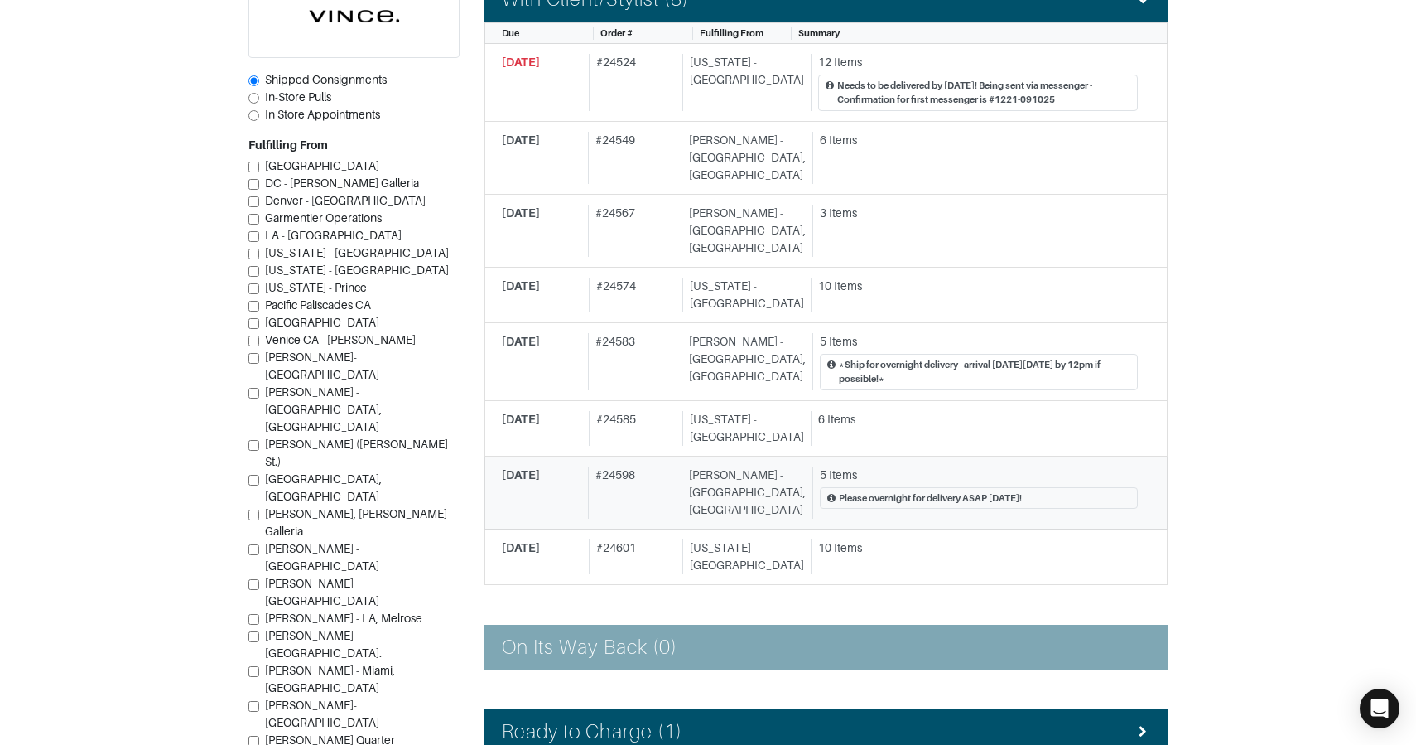
click at [869, 466] on div "5 Items" at bounding box center [979, 474] width 318 height 17
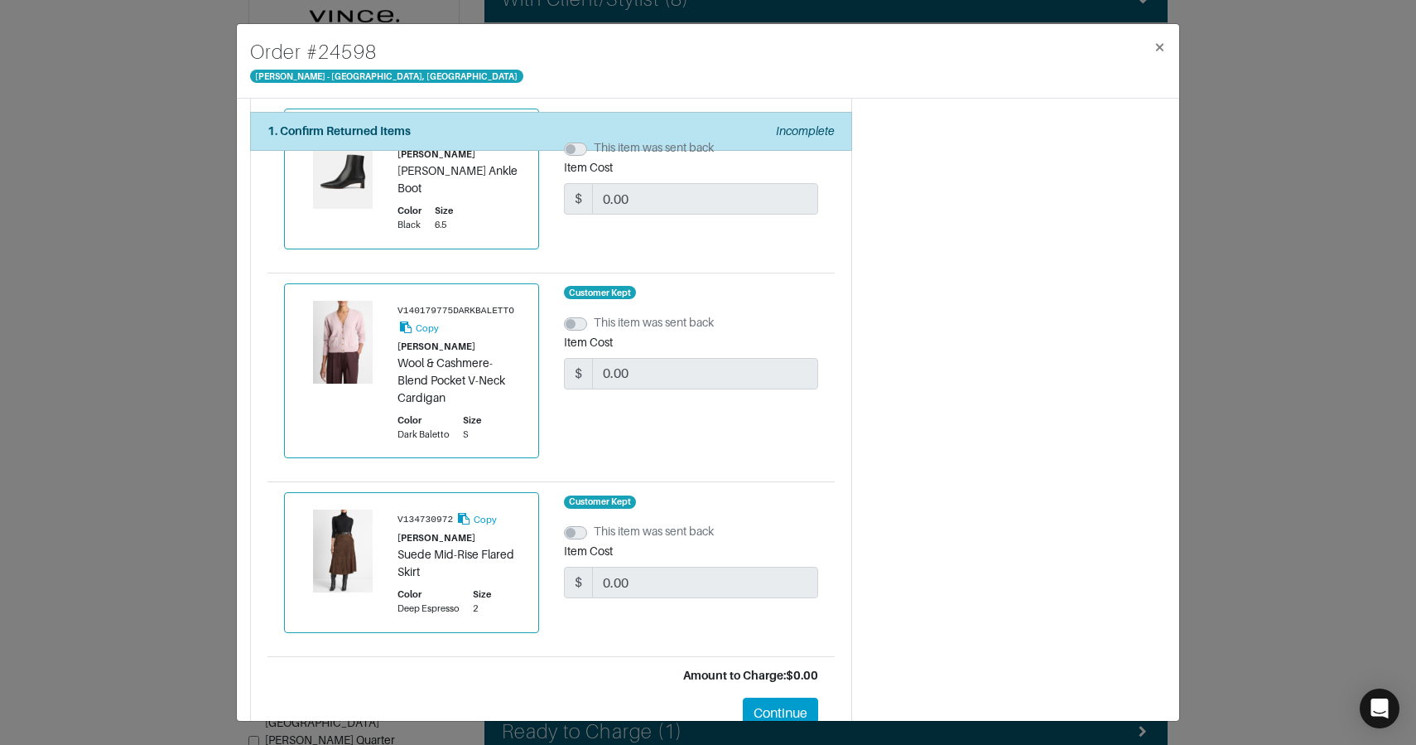
scroll to position [585, 0]
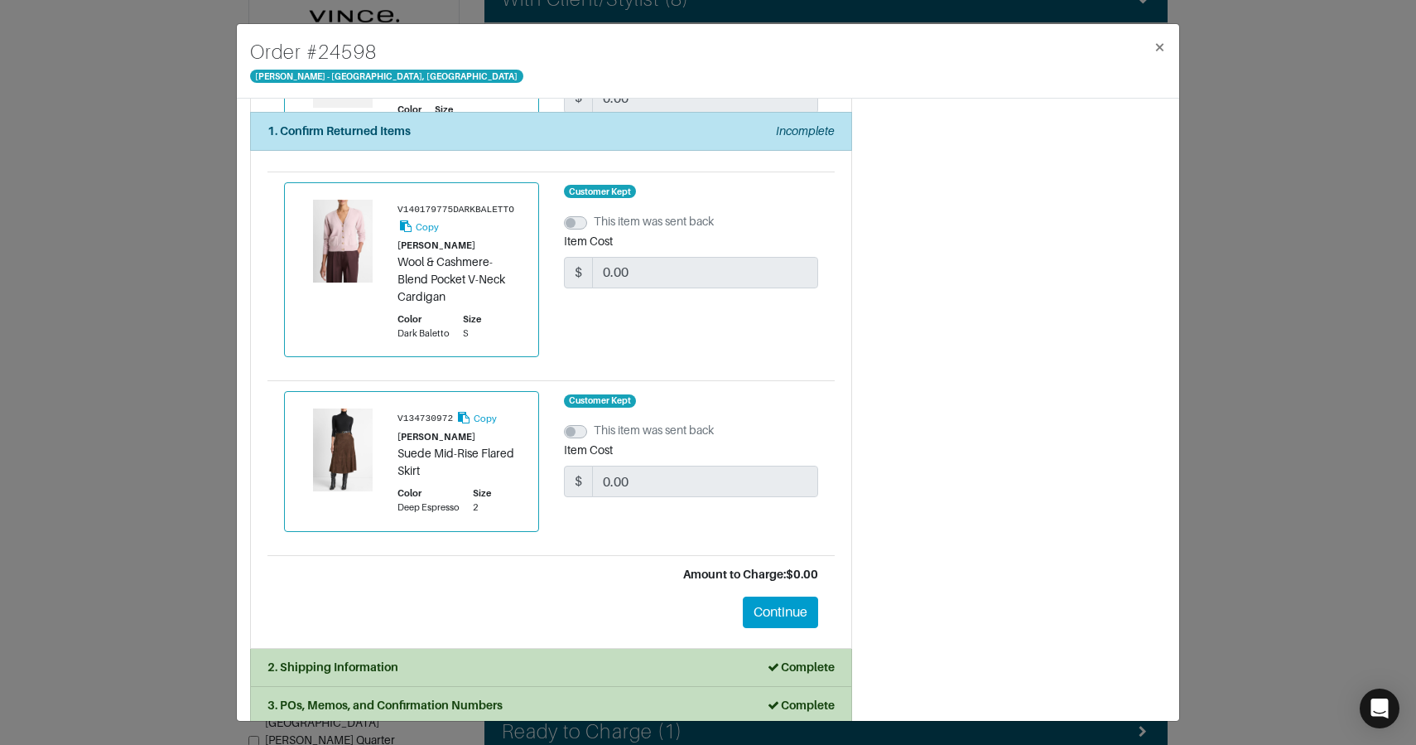
drag, startPoint x: 1330, startPoint y: 455, endPoint x: 1143, endPoint y: 507, distance: 193.5
click at [1330, 455] on div "Order # 24598 Vince - Chicago, Oak Street × 1. Confirm Returned Items Incomplet…" at bounding box center [708, 372] width 1416 height 745
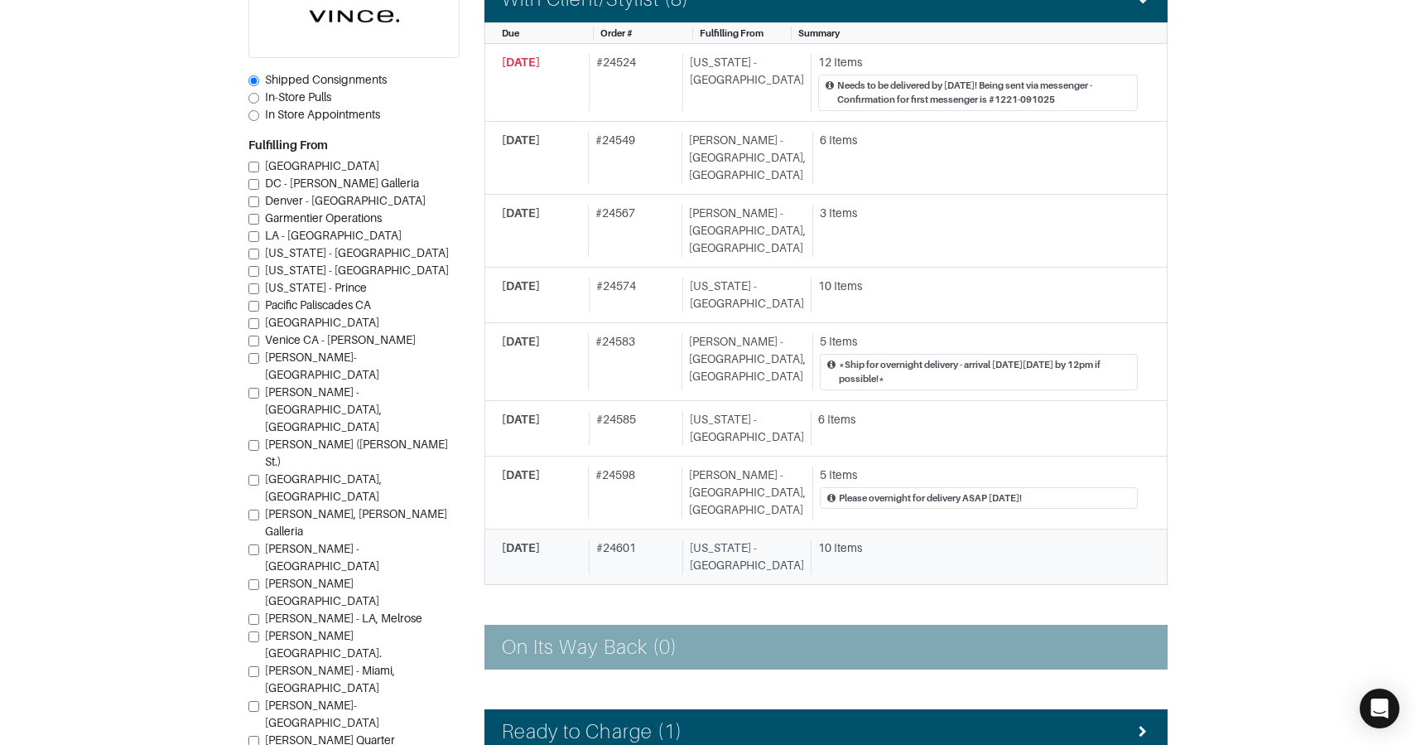
click at [747, 539] on div "New York - 5th Avenue" at bounding box center [744, 556] width 122 height 35
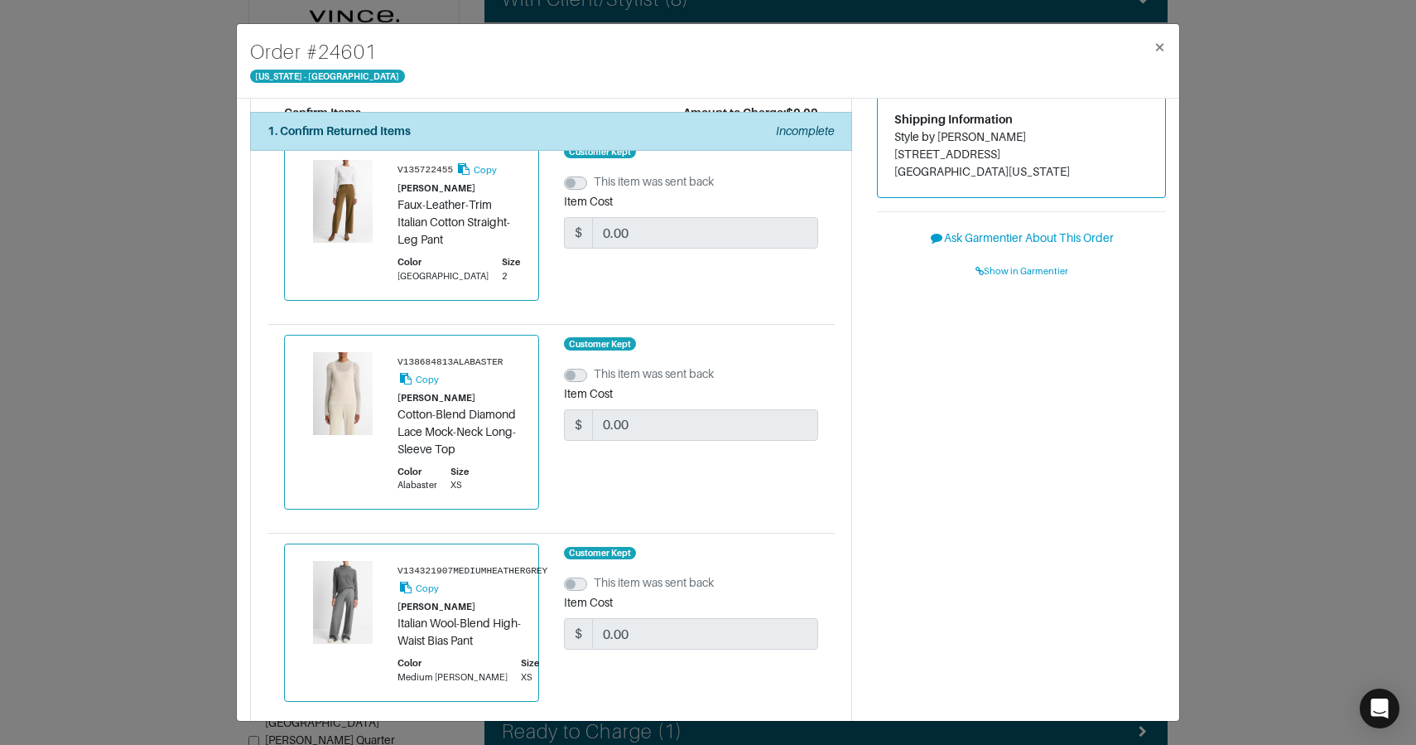
scroll to position [61, 0]
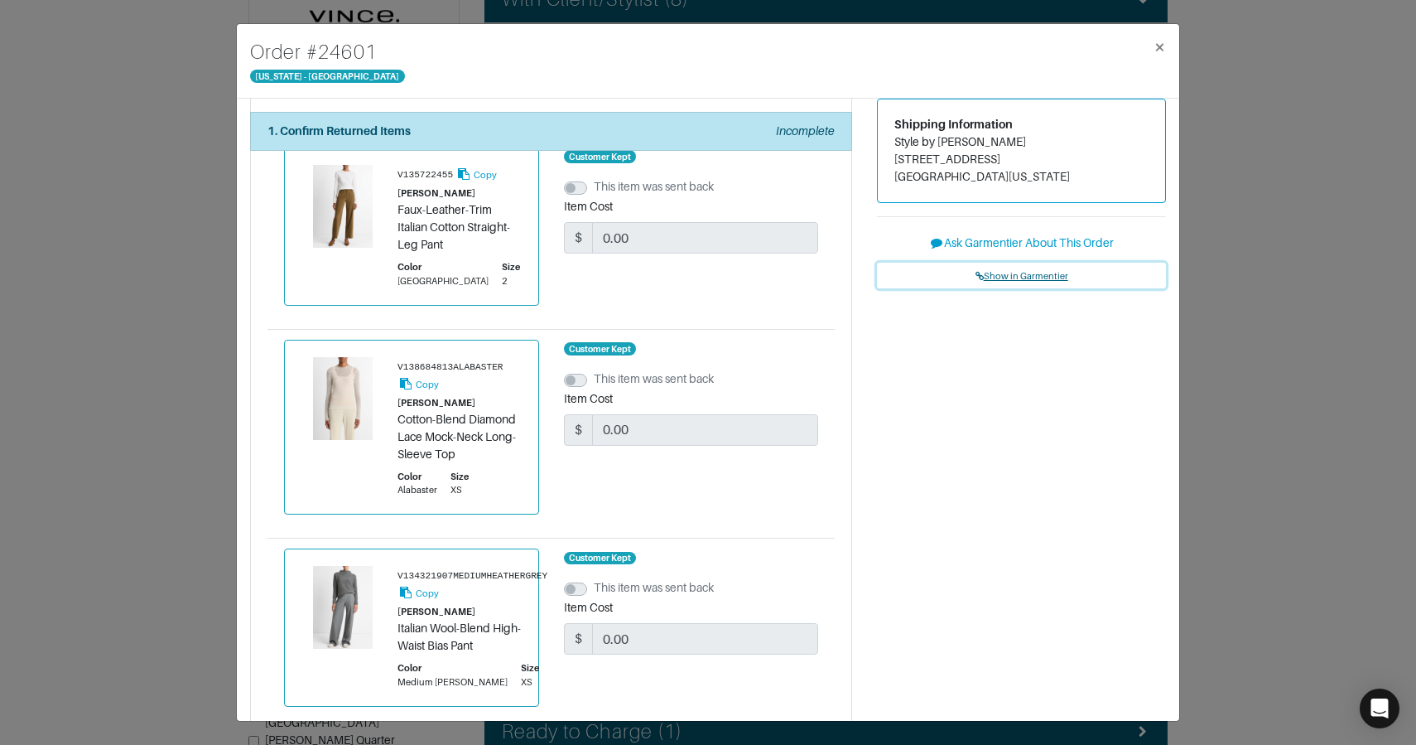
click at [1011, 278] on span "Show in Garmentier" at bounding box center [1022, 276] width 93 height 10
click at [1238, 205] on div "Order # 24601 New York - 5th Avenue × 1. Confirm Returned Items Incomplete Conf…" at bounding box center [708, 372] width 1416 height 745
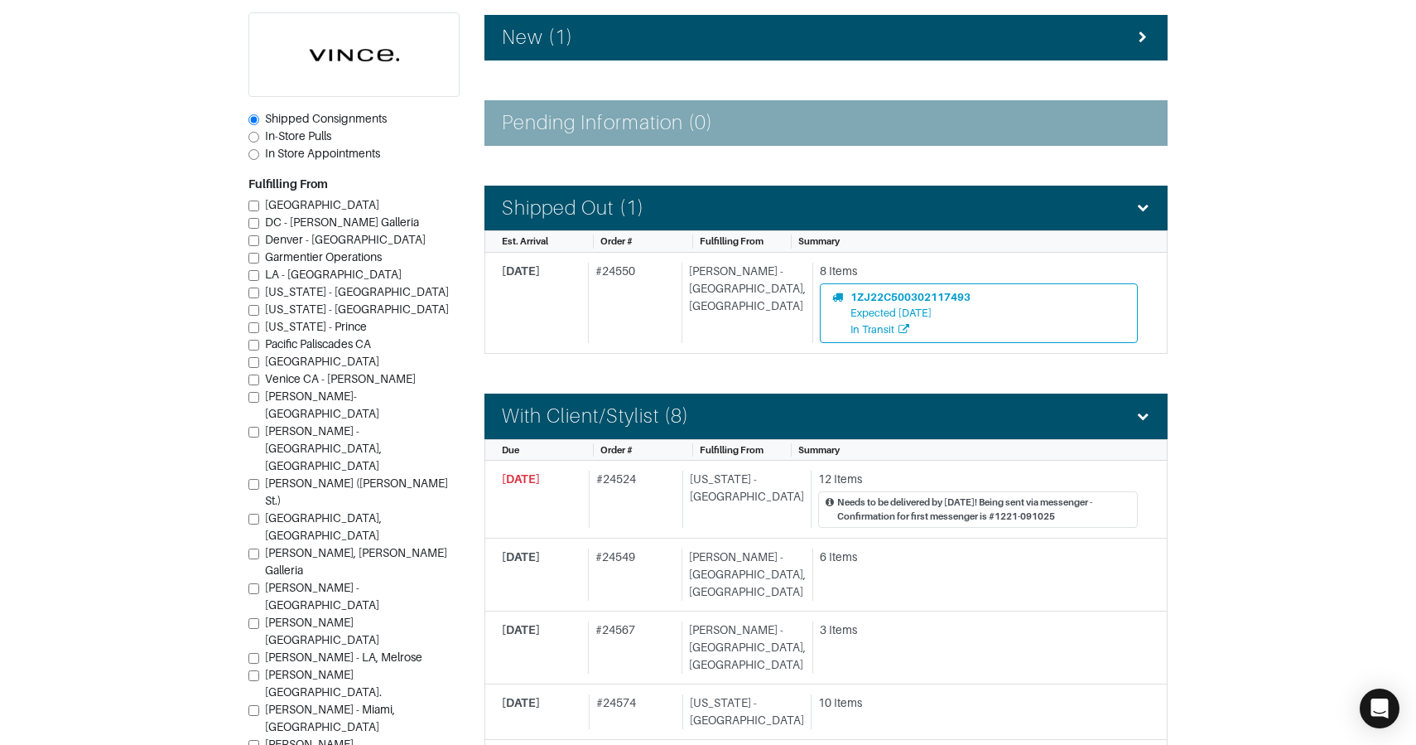
scroll to position [264, 0]
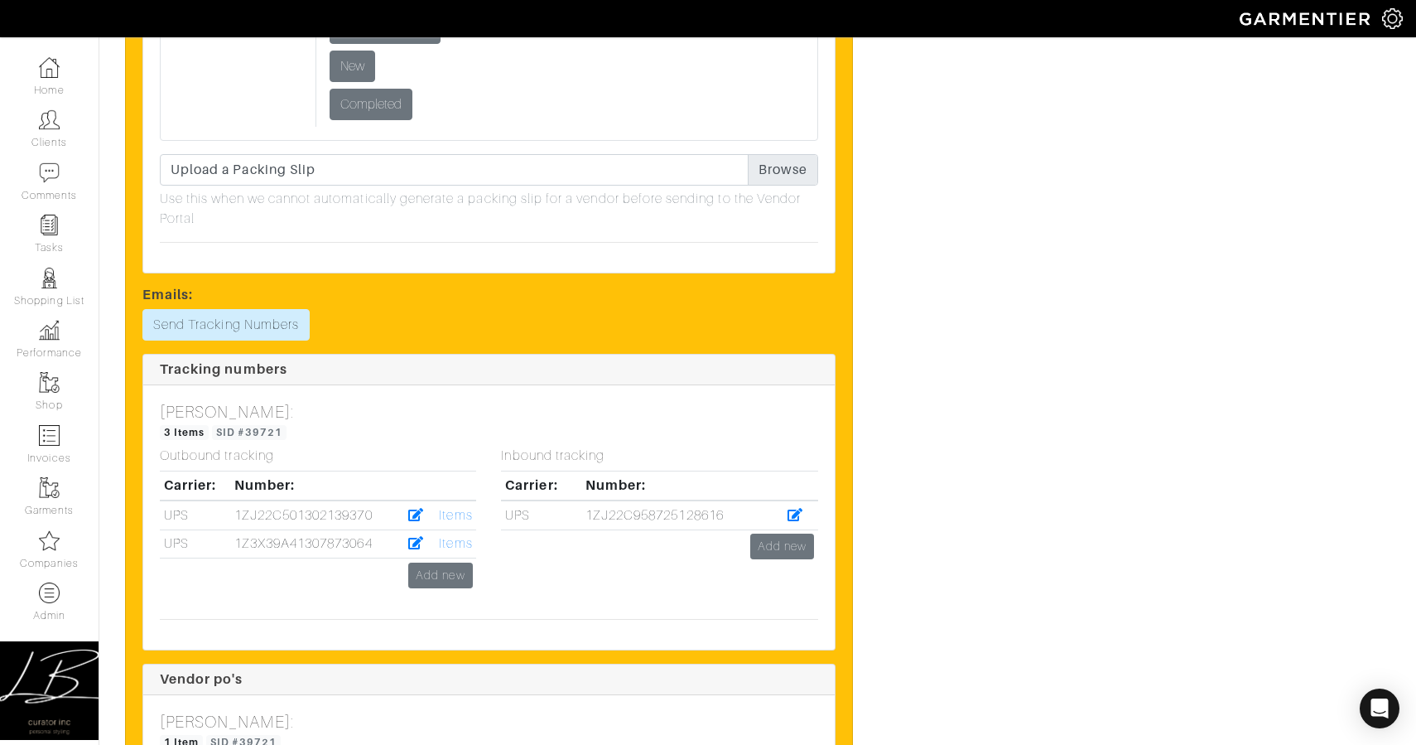
scroll to position [4746, 0]
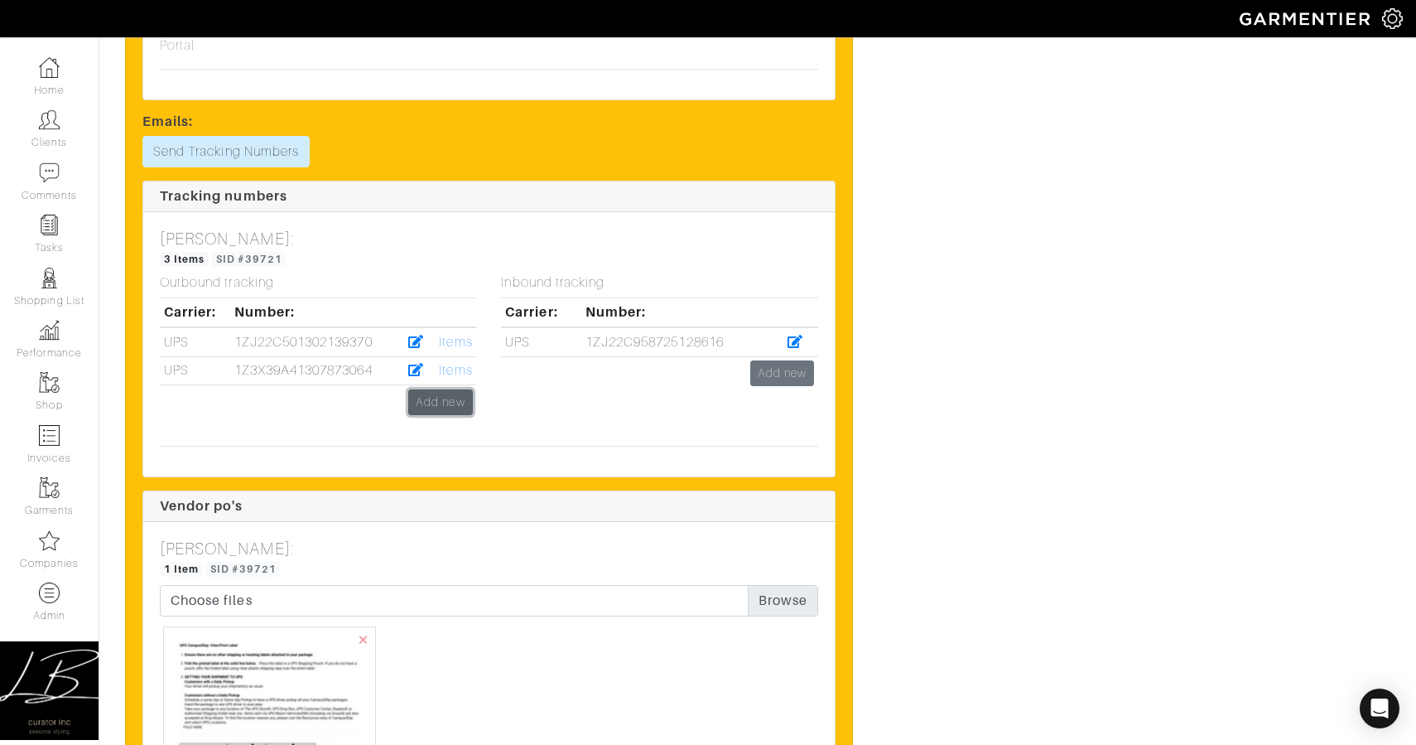
click at [451, 403] on link "Add new" at bounding box center [440, 402] width 64 height 26
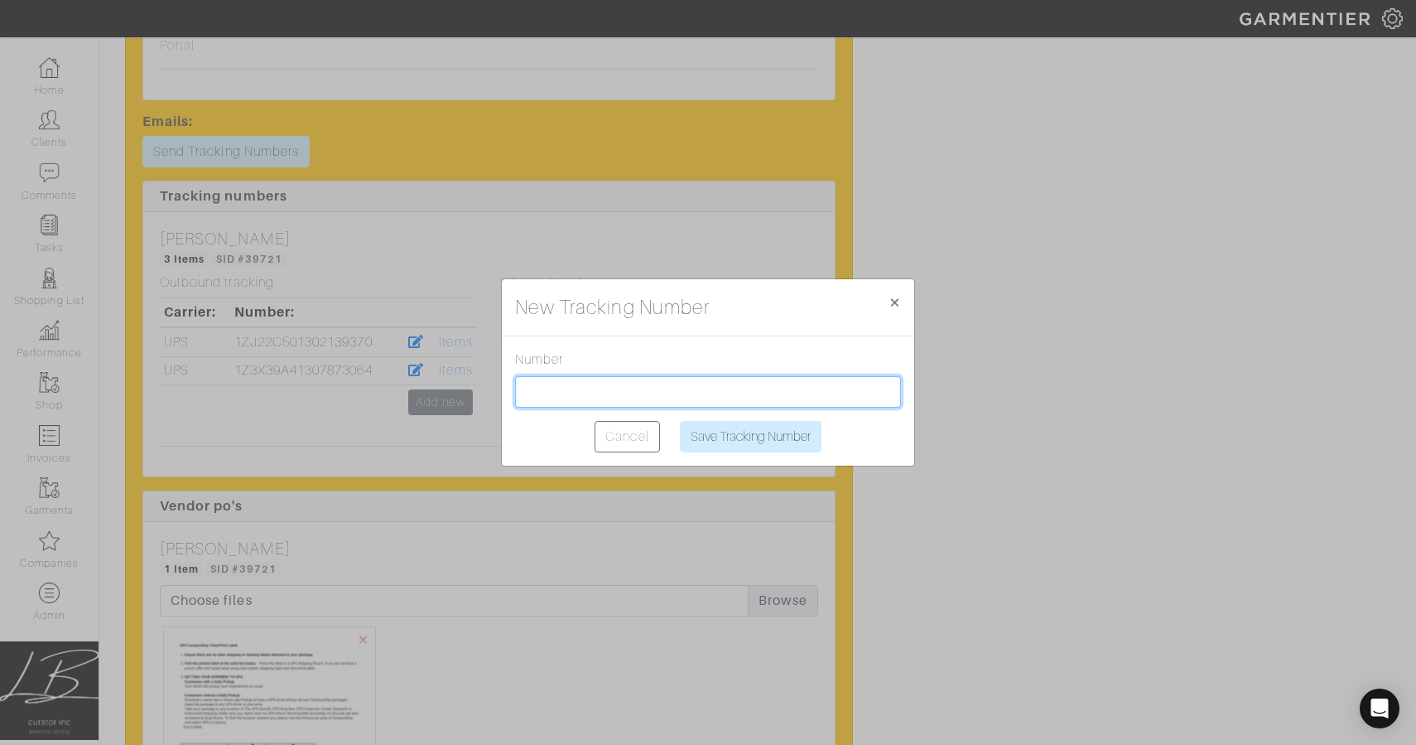
click at [557, 378] on input "text" at bounding box center [708, 391] width 386 height 31
paste input "1Z3X39A41307873064"
type input "1Z3X39A41307873064"
click at [898, 306] on span "×" at bounding box center [895, 302] width 12 height 22
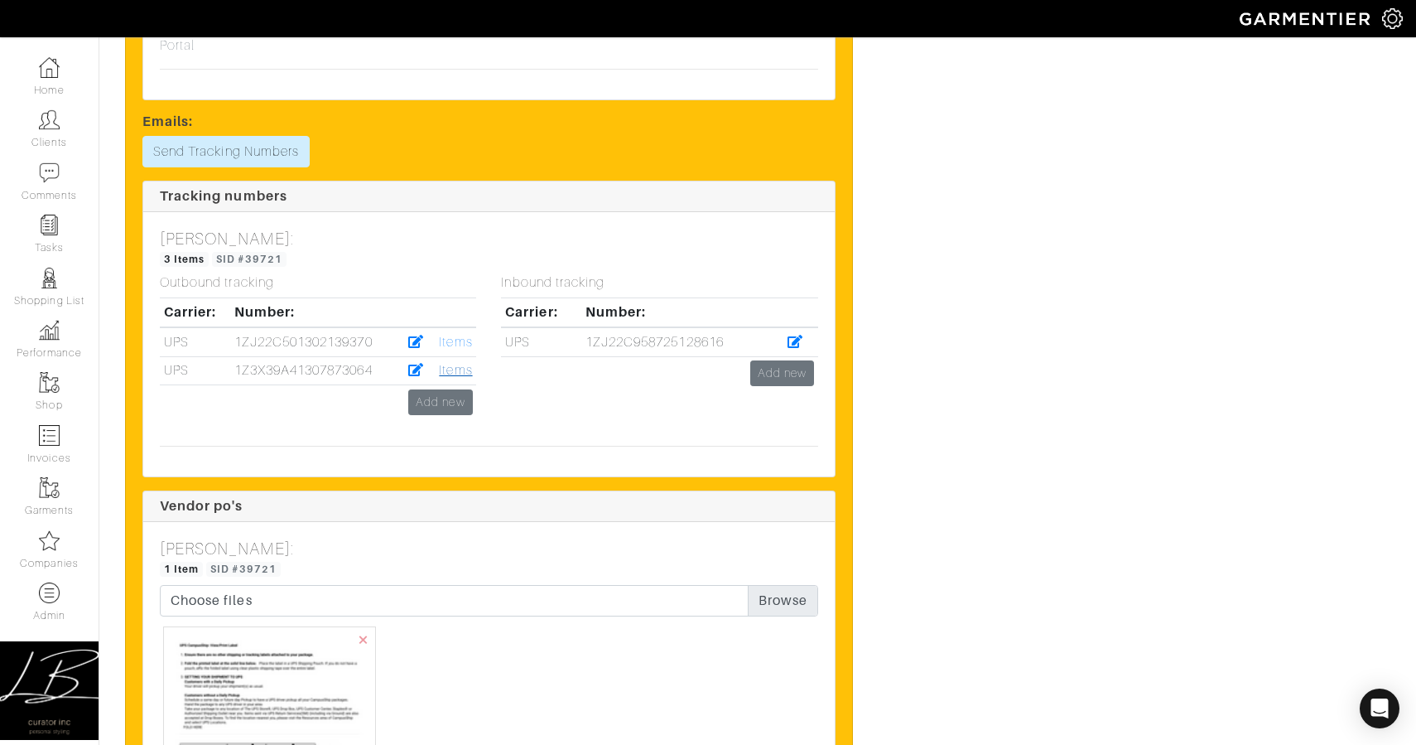
click at [460, 369] on link "Items" at bounding box center [455, 370] width 33 height 15
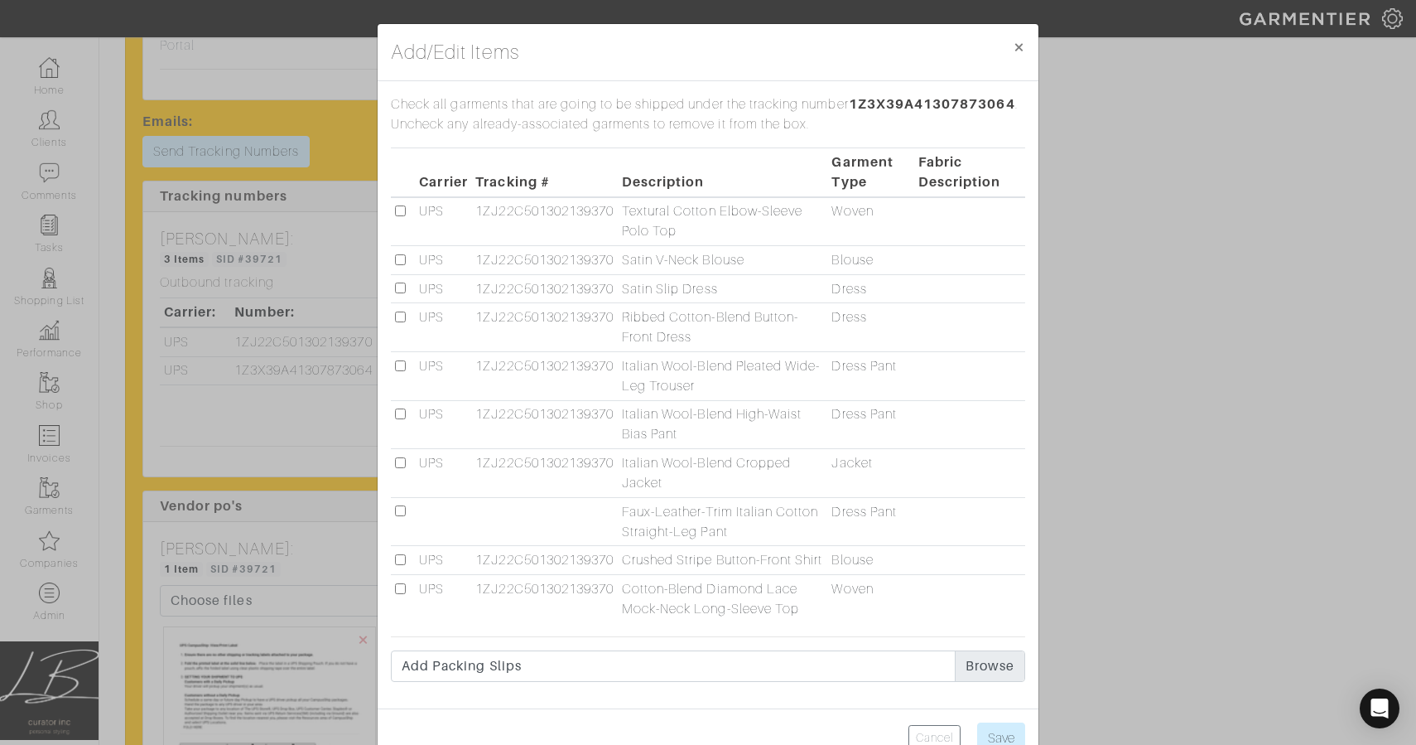
click at [395, 510] on input "checkbox" at bounding box center [400, 510] width 11 height 11
checkbox input "true"
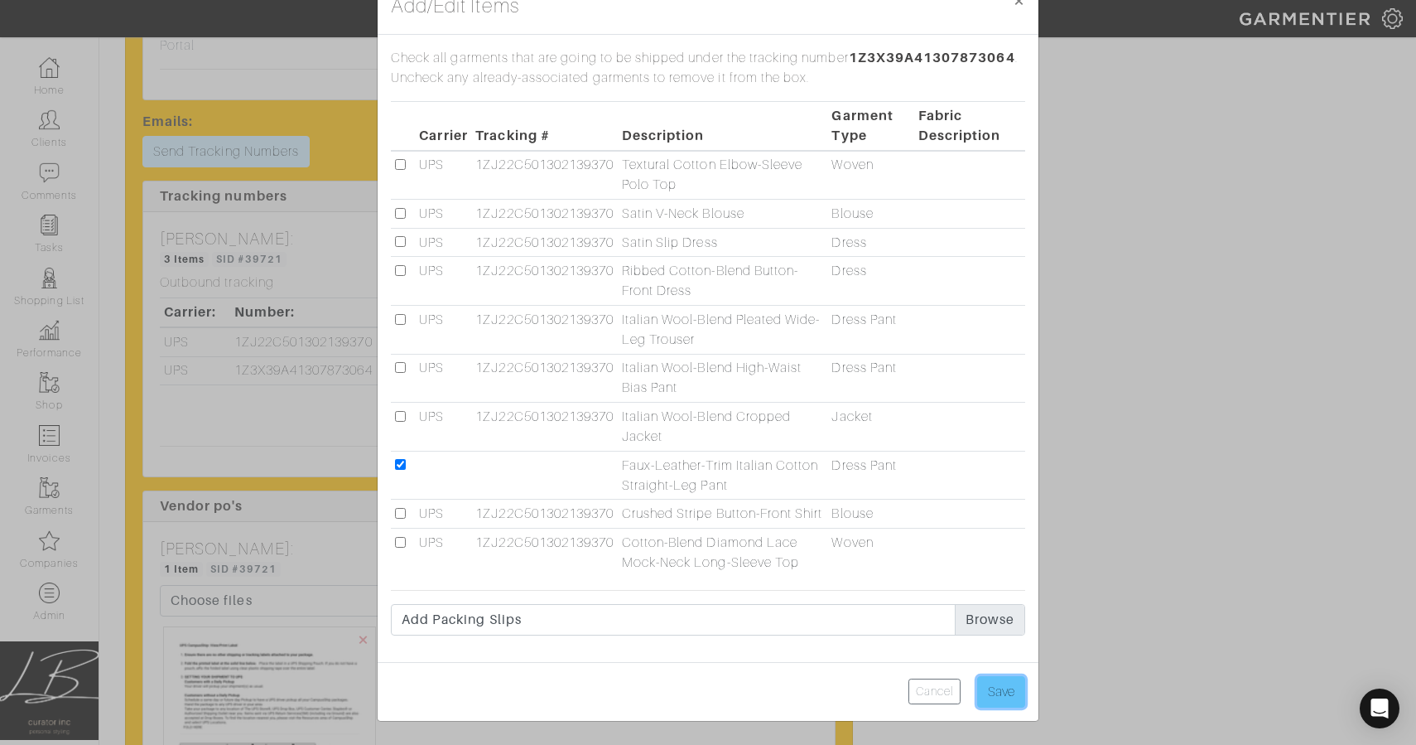
click at [988, 682] on input "Save" at bounding box center [1001, 691] width 48 height 31
type input "Save"
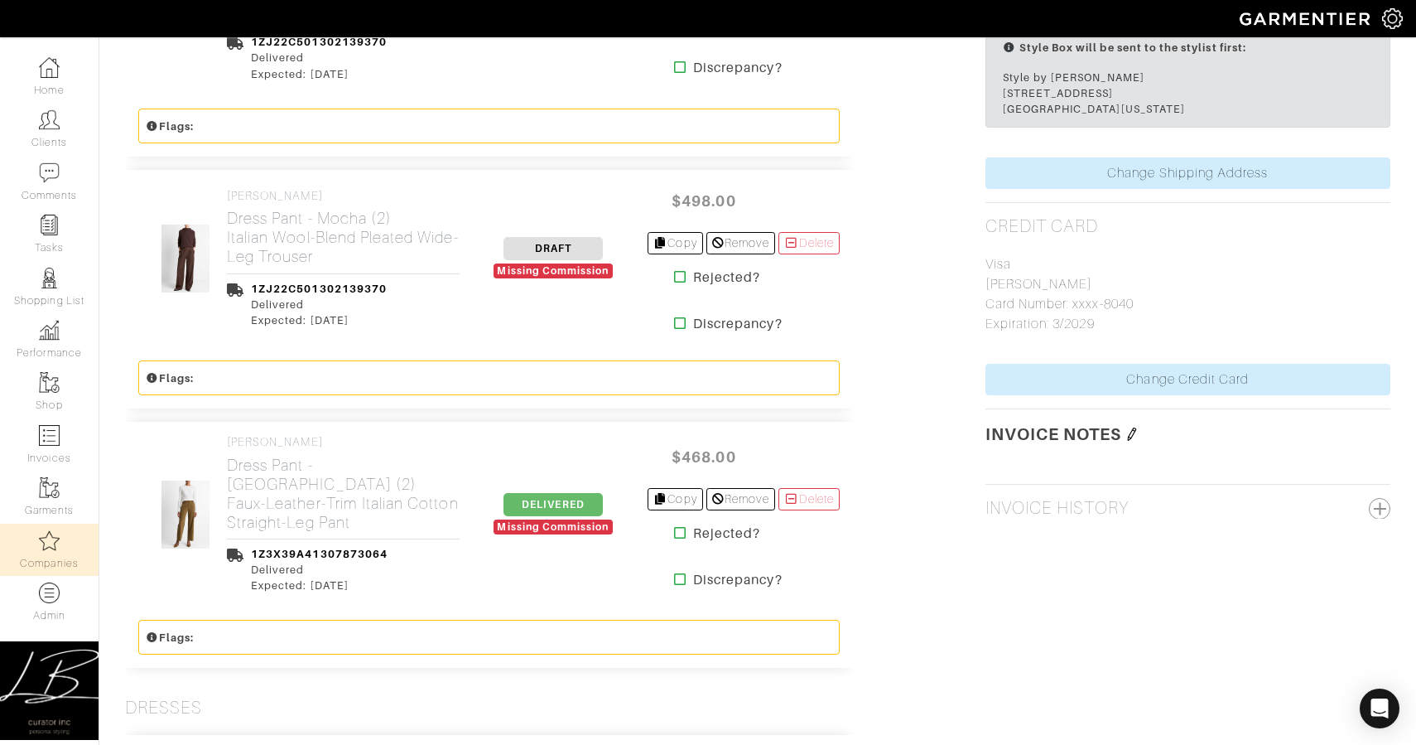
scroll to position [1618, 0]
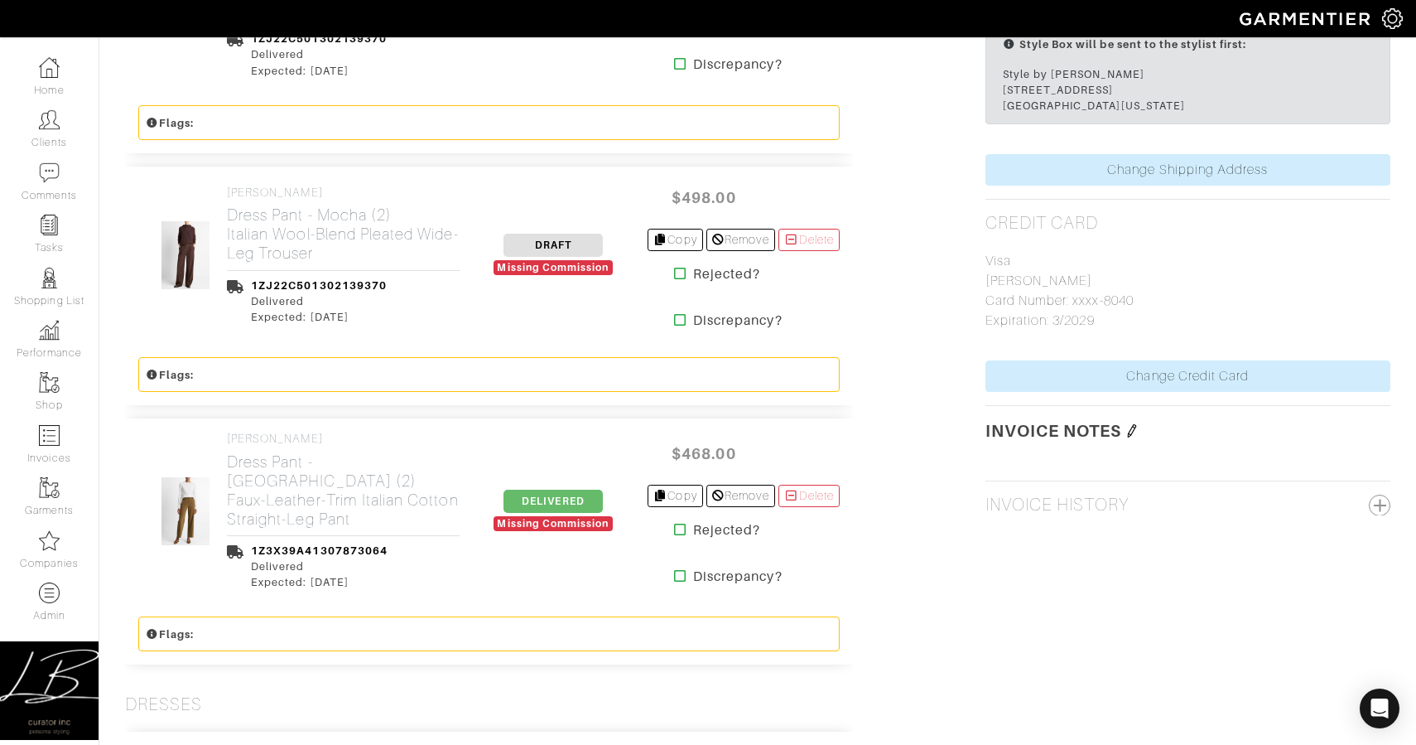
click at [542, 498] on span "DELIVERED" at bounding box center [553, 501] width 99 height 23
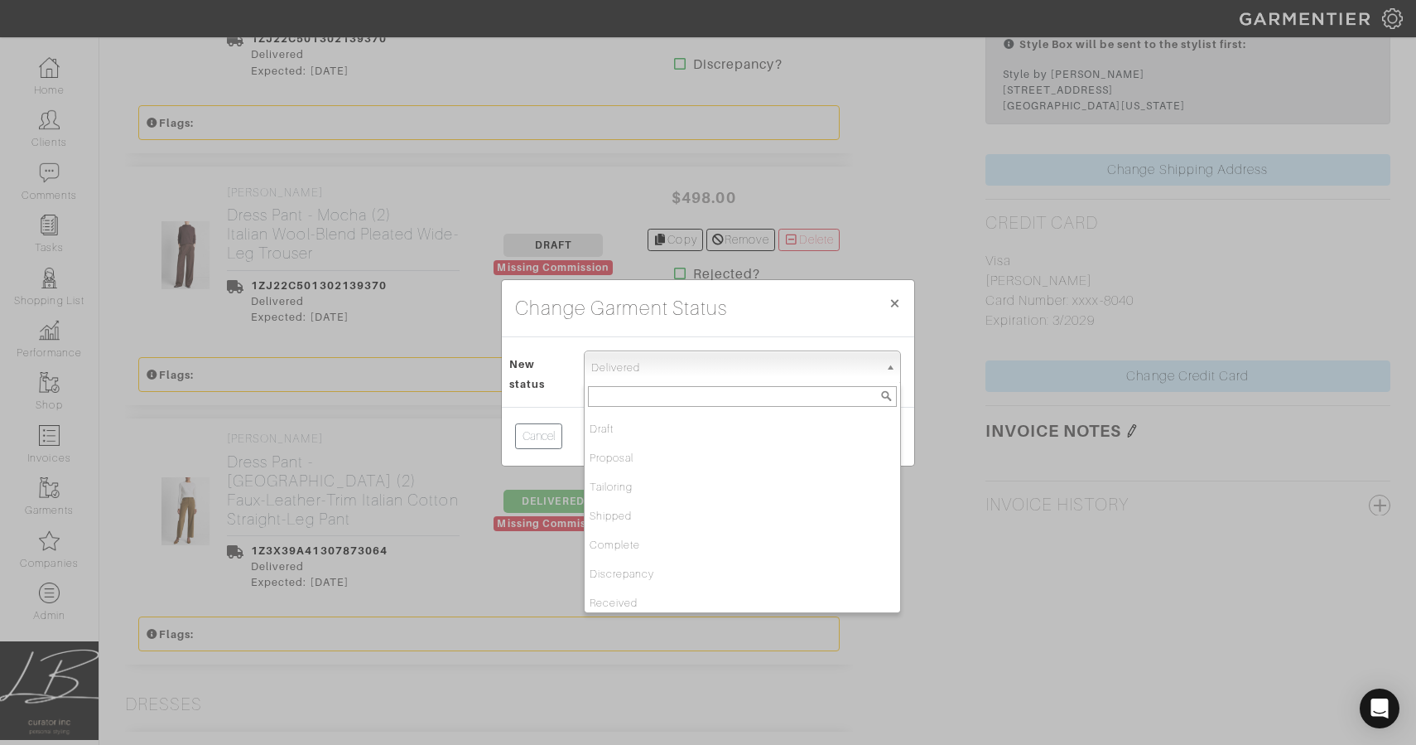
click at [591, 378] on span "Delivered" at bounding box center [734, 367] width 287 height 33
click at [615, 423] on li "Draft" at bounding box center [741, 428] width 312 height 21
select select "Draft"
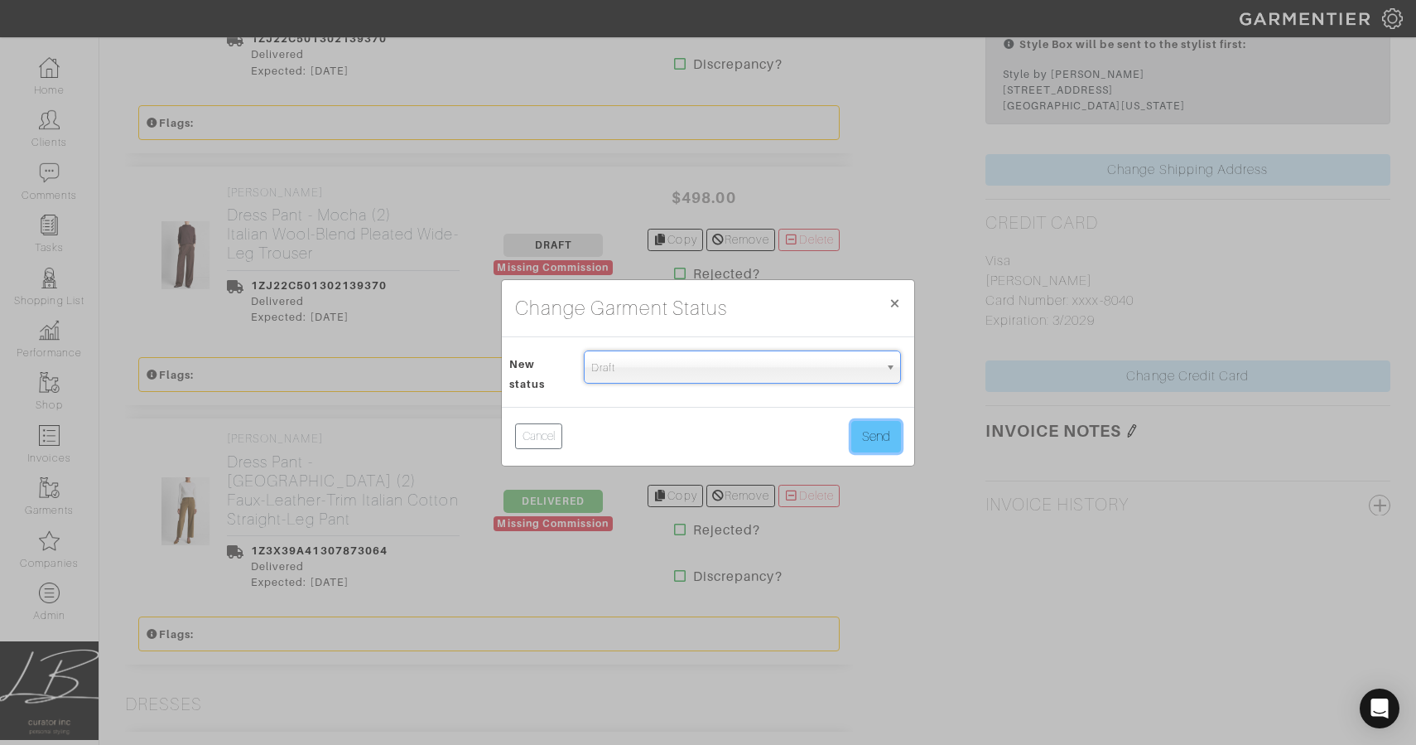
click at [875, 426] on button "Send" at bounding box center [877, 436] width 50 height 31
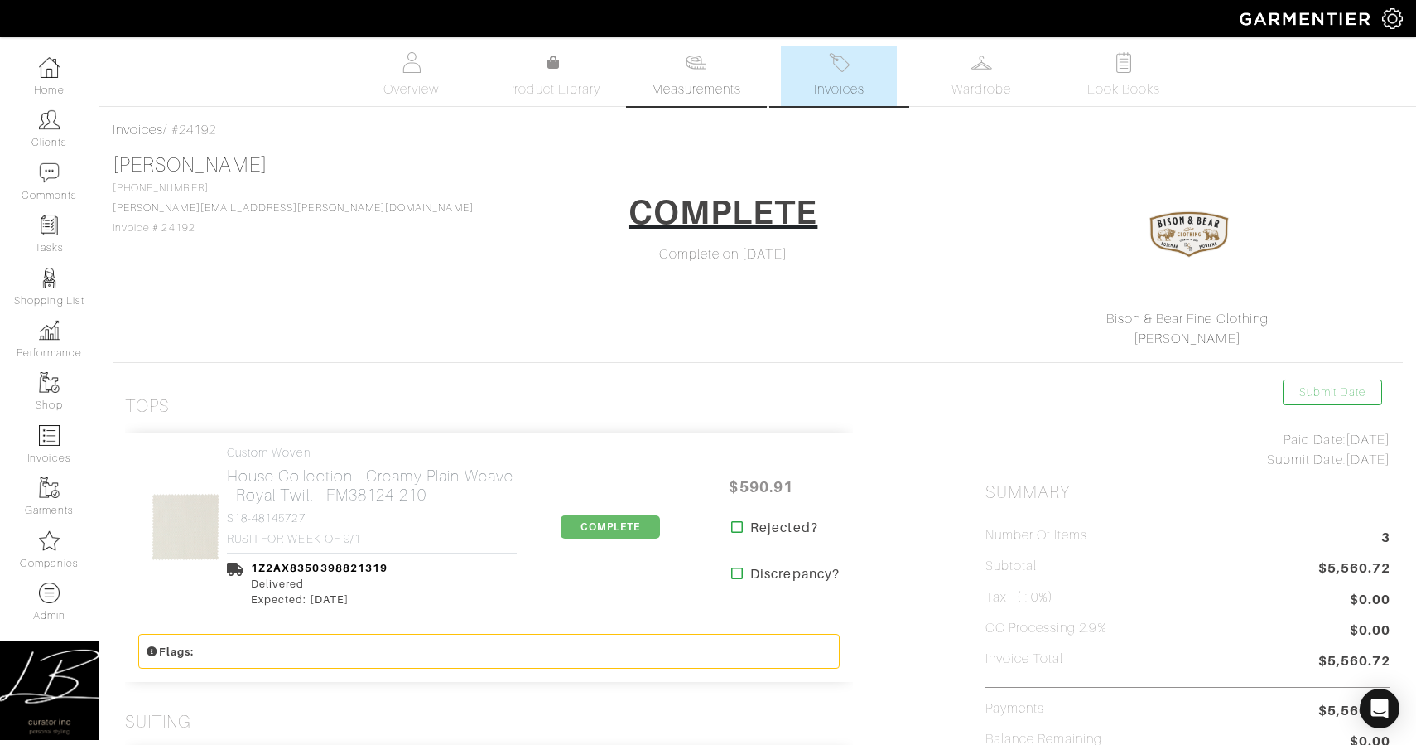
click at [679, 67] on link "Measurements" at bounding box center [697, 76] width 117 height 60
